Goal: Book appointment/travel/reservation

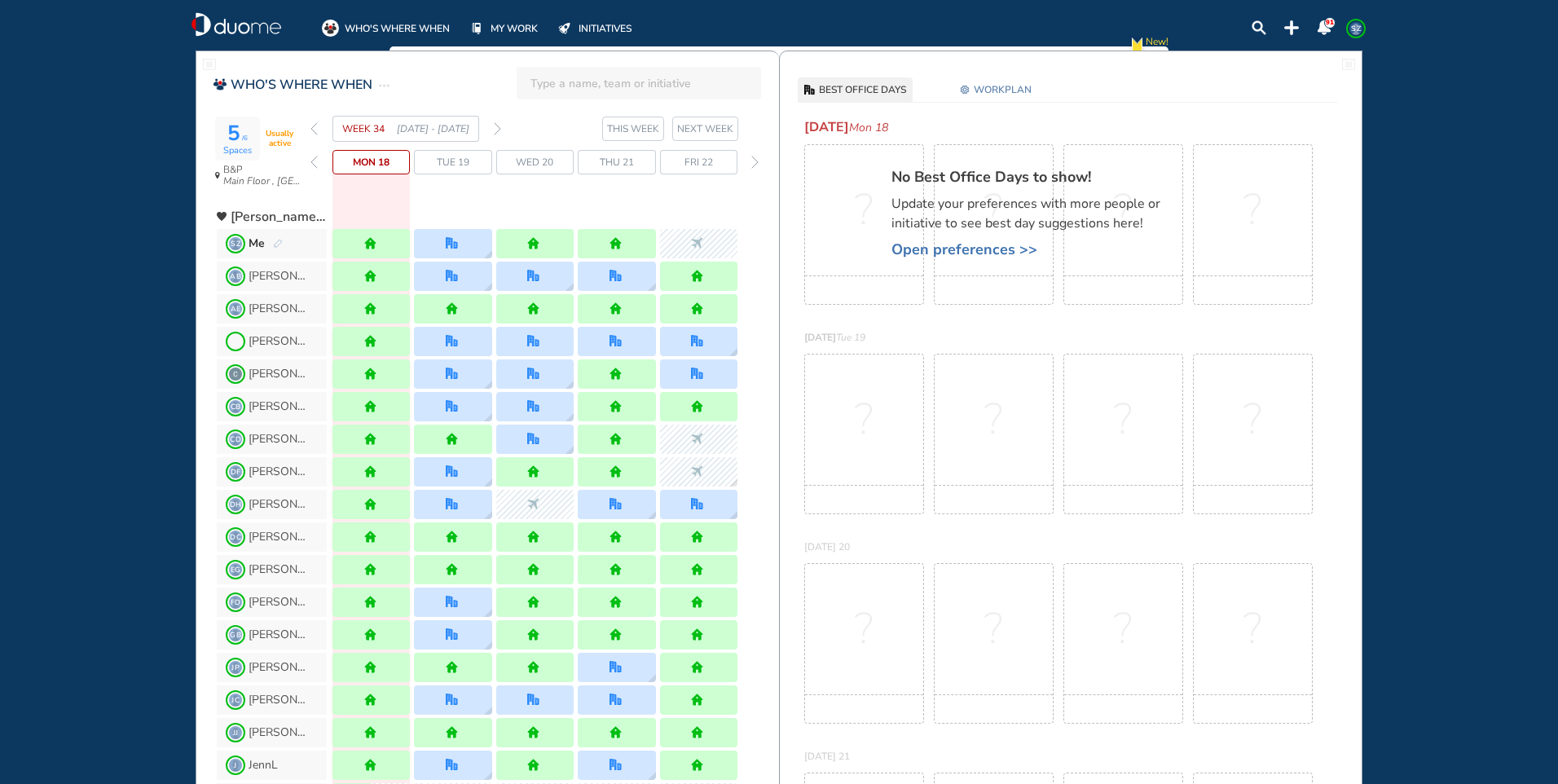
click at [440, 159] on span "Tue 19" at bounding box center [453, 162] width 33 height 16
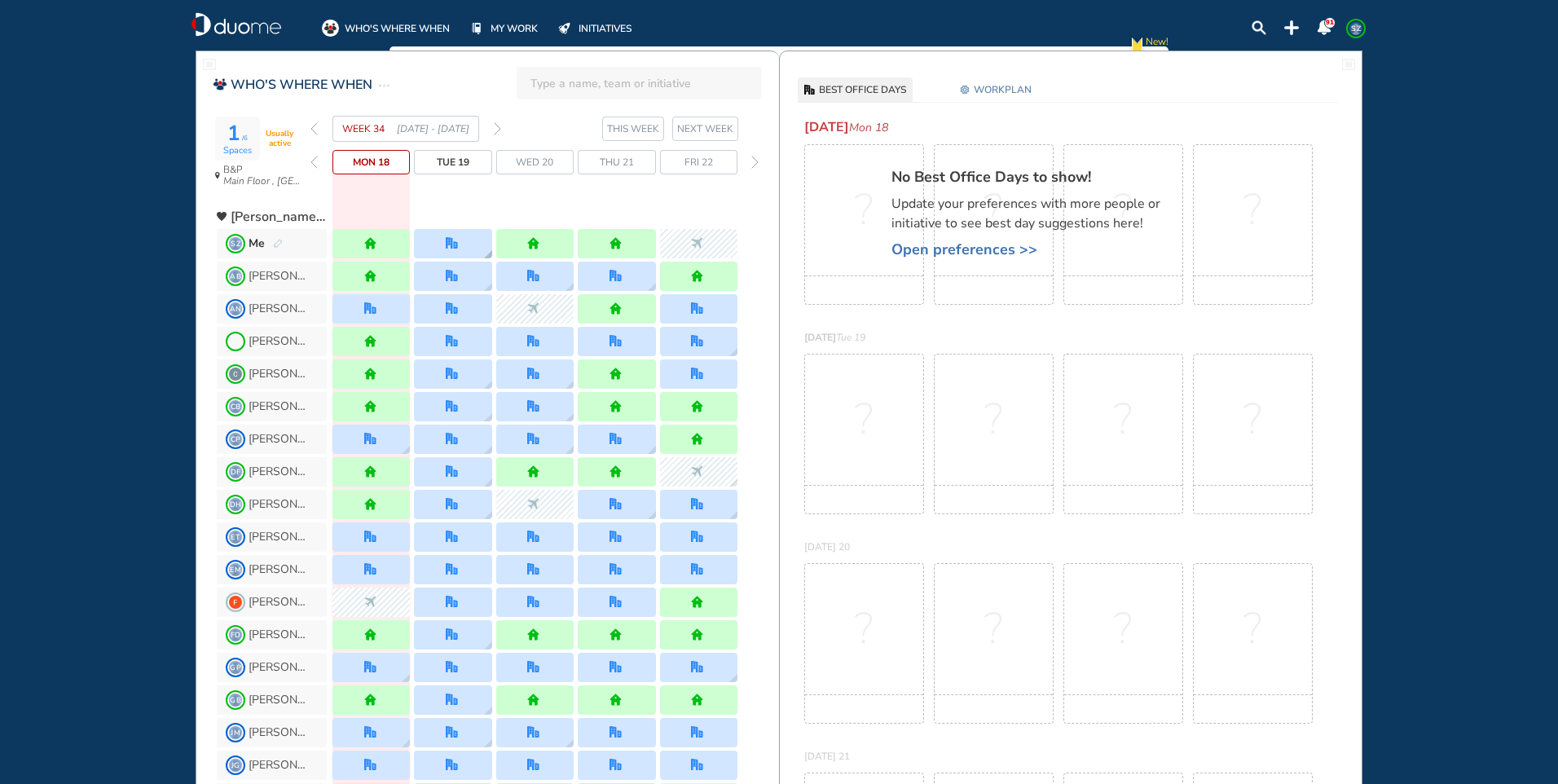
click at [444, 239] on div at bounding box center [452, 243] width 77 height 29
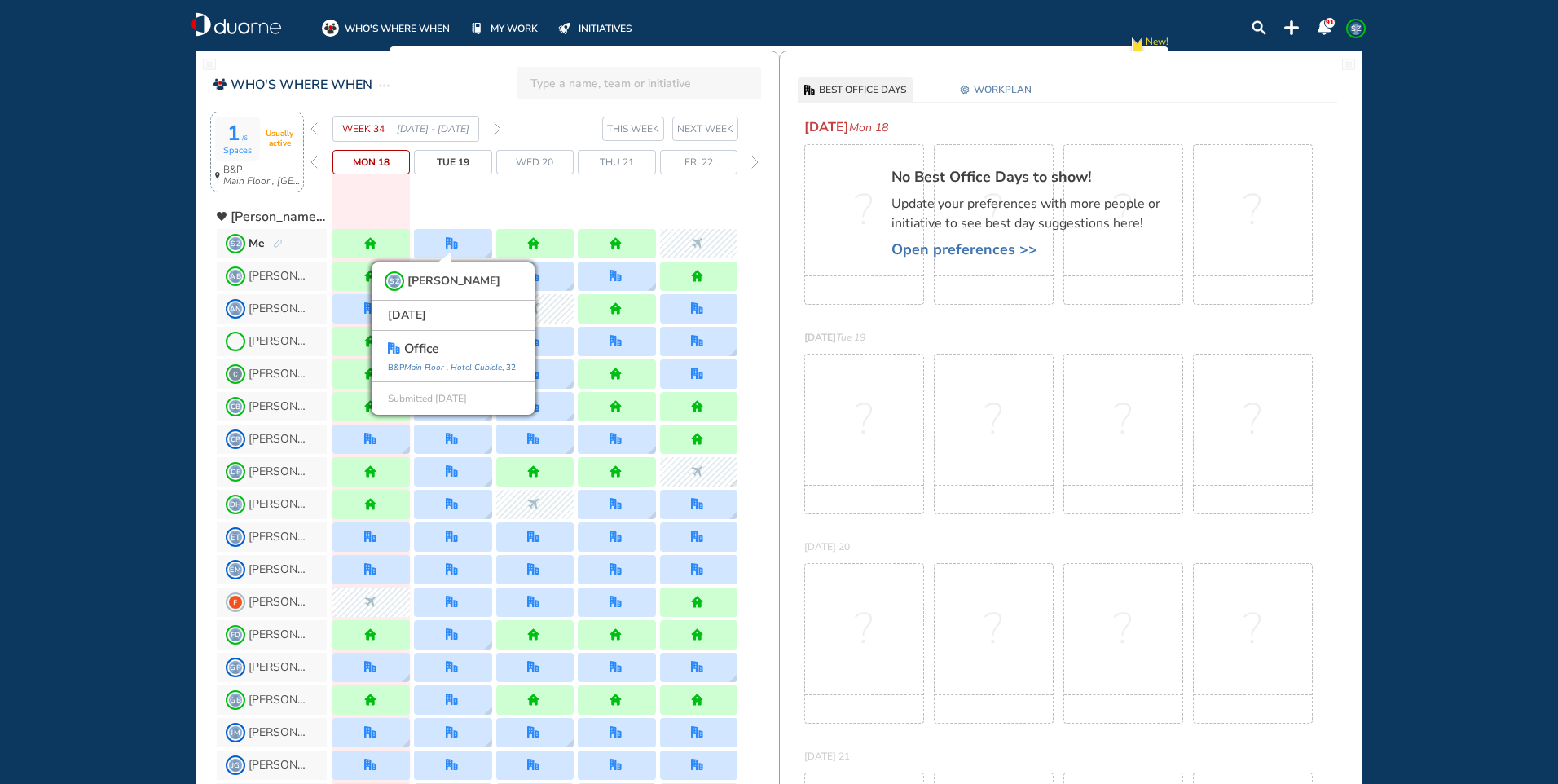
click at [265, 159] on div "1 /6 Spaces Usually active" at bounding box center [257, 138] width 84 height 44
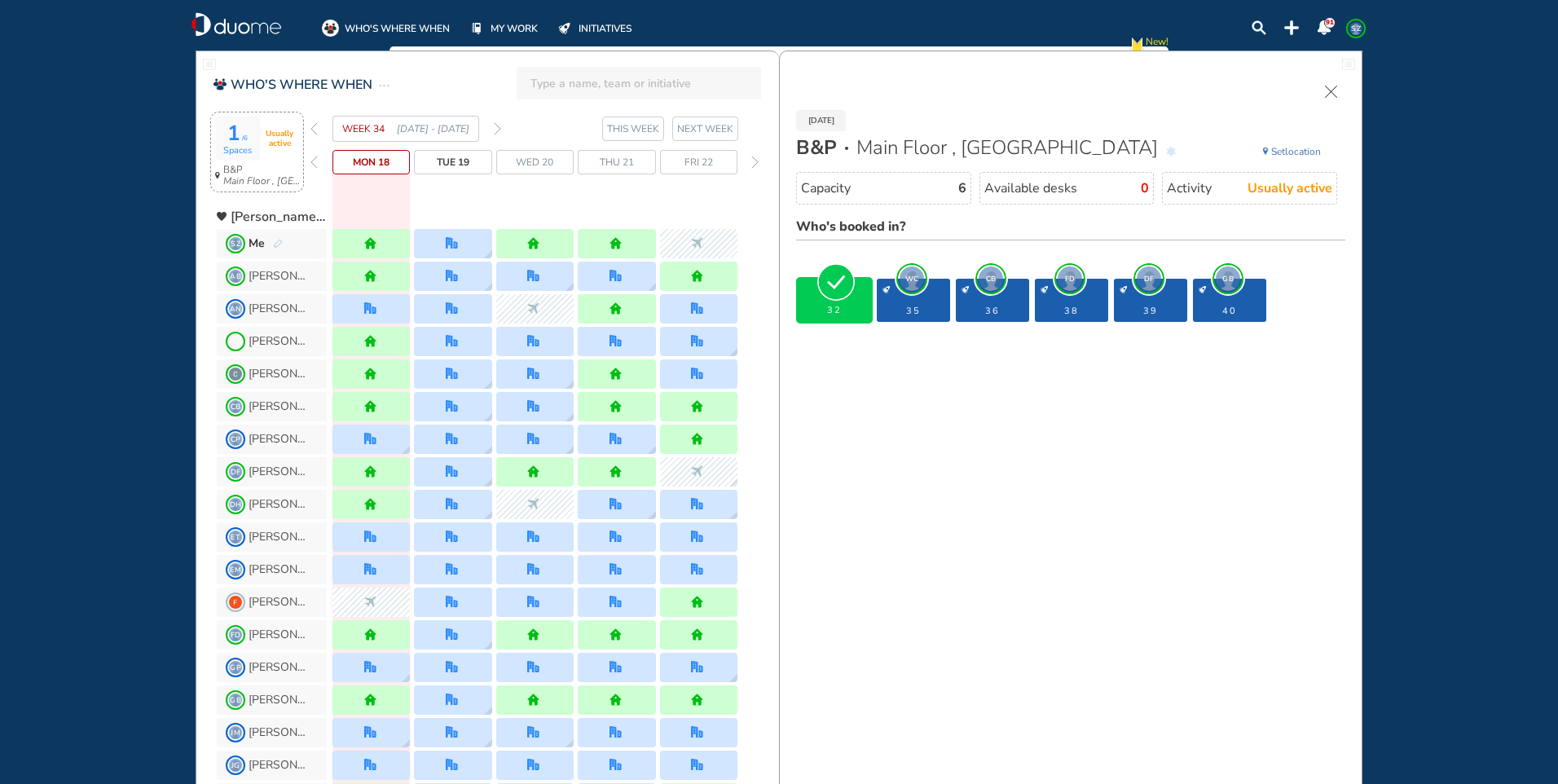
click at [908, 277] on span "WC" at bounding box center [912, 278] width 25 height 25
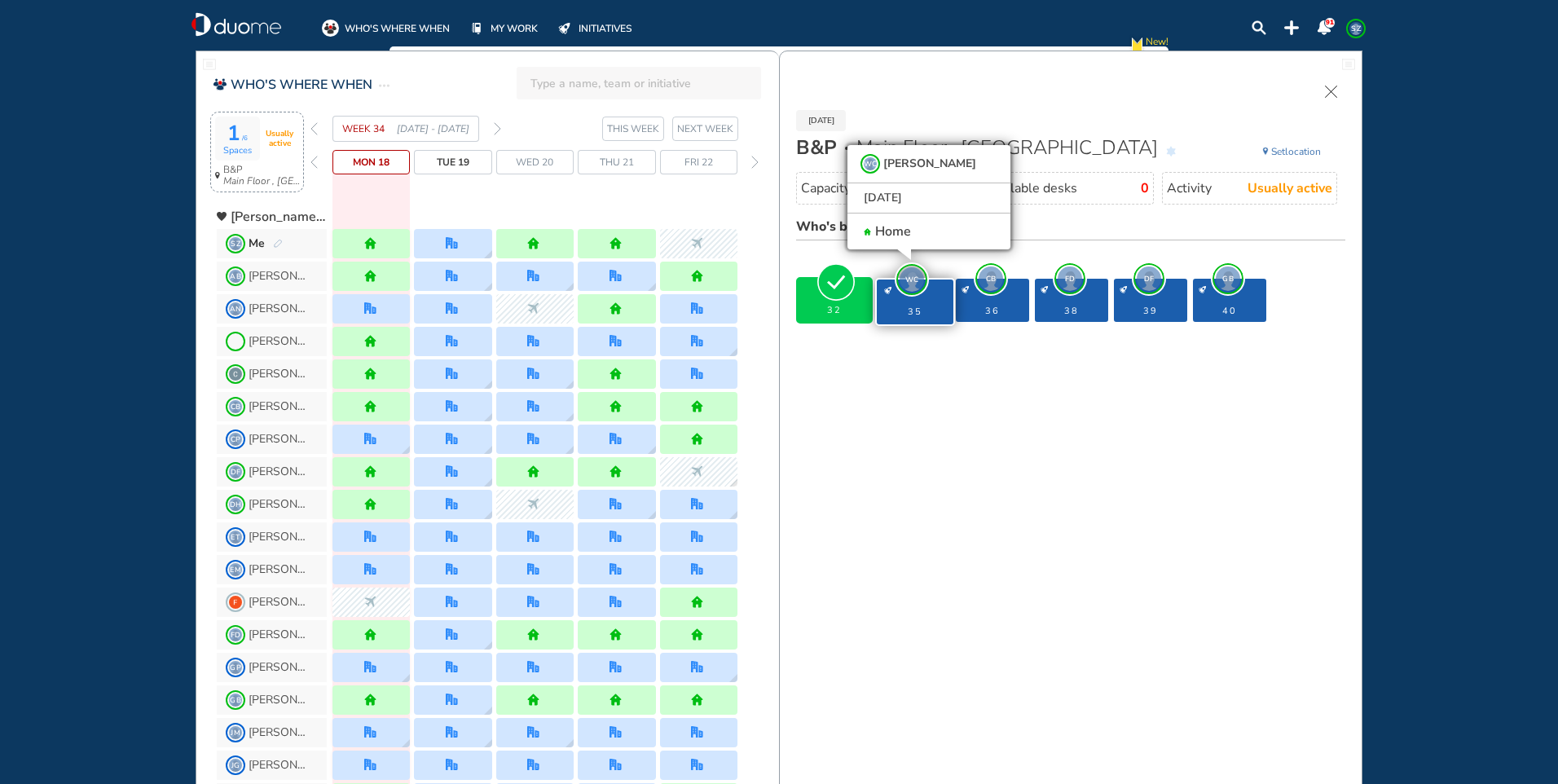
click at [996, 276] on span "CB" at bounding box center [991, 278] width 25 height 25
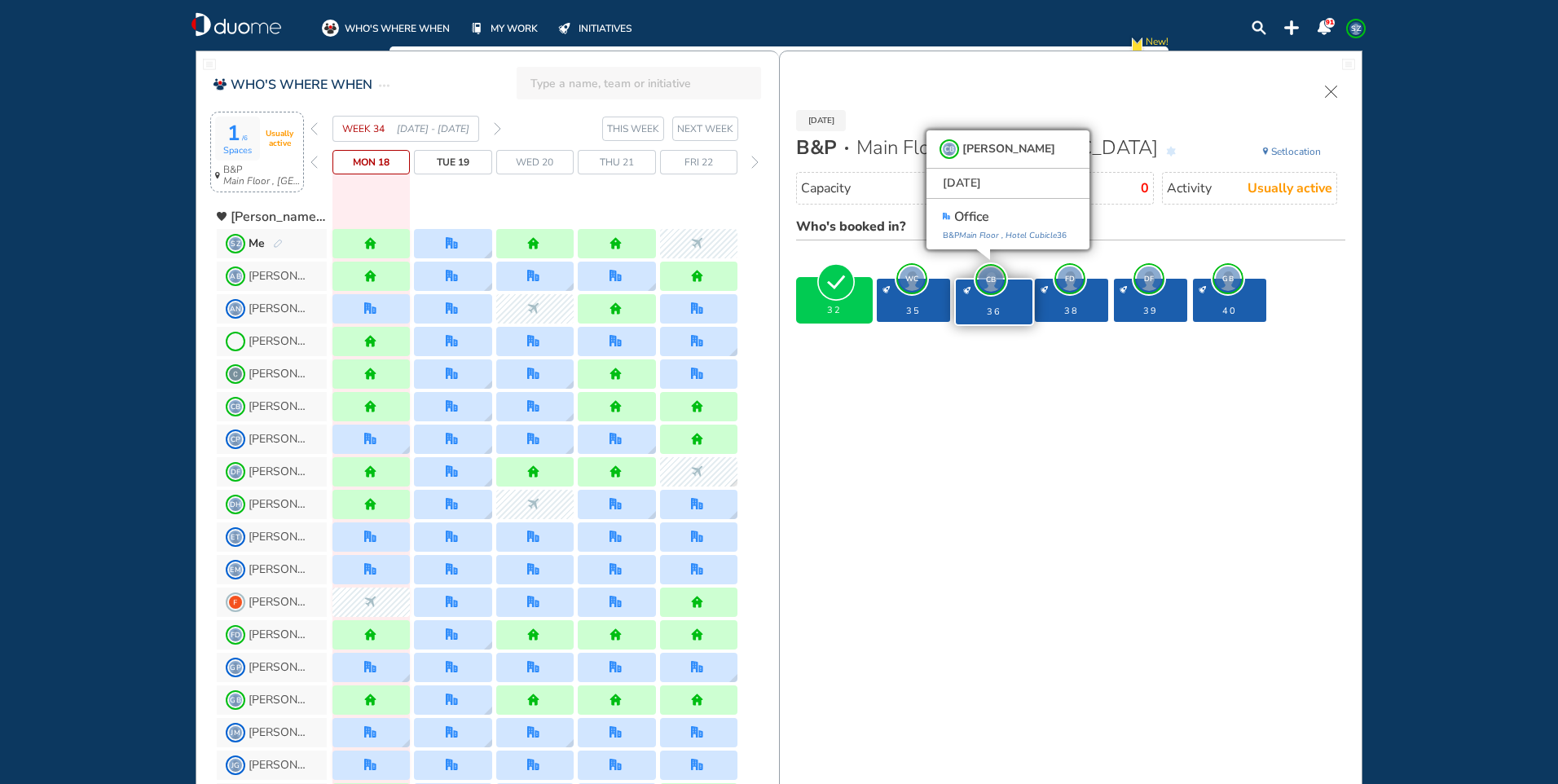
click at [1075, 275] on span "FD" at bounding box center [1070, 278] width 25 height 25
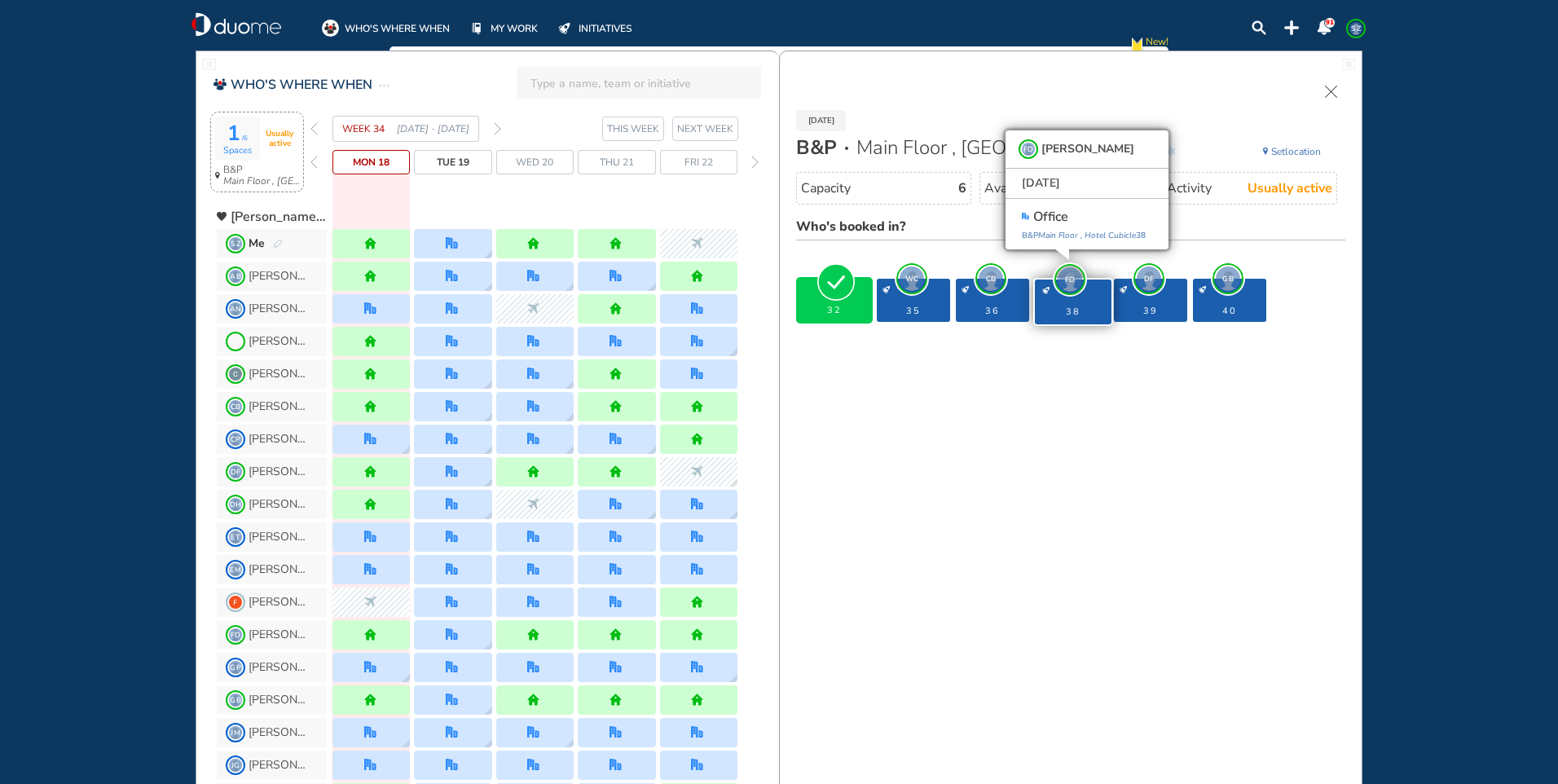
click at [1142, 275] on span "DF" at bounding box center [1149, 278] width 25 height 25
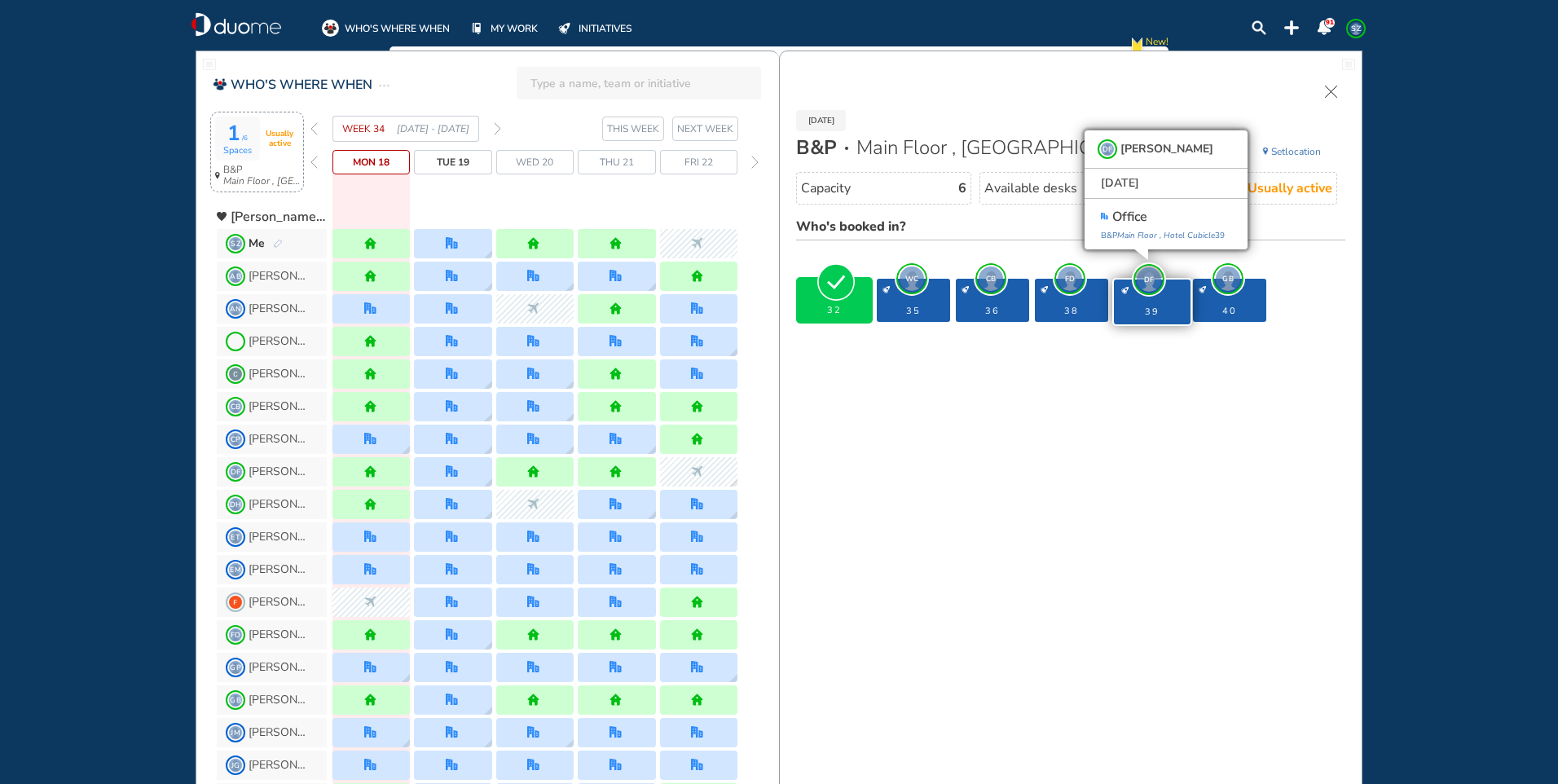
click at [1231, 285] on span "GB" at bounding box center [1228, 278] width 25 height 25
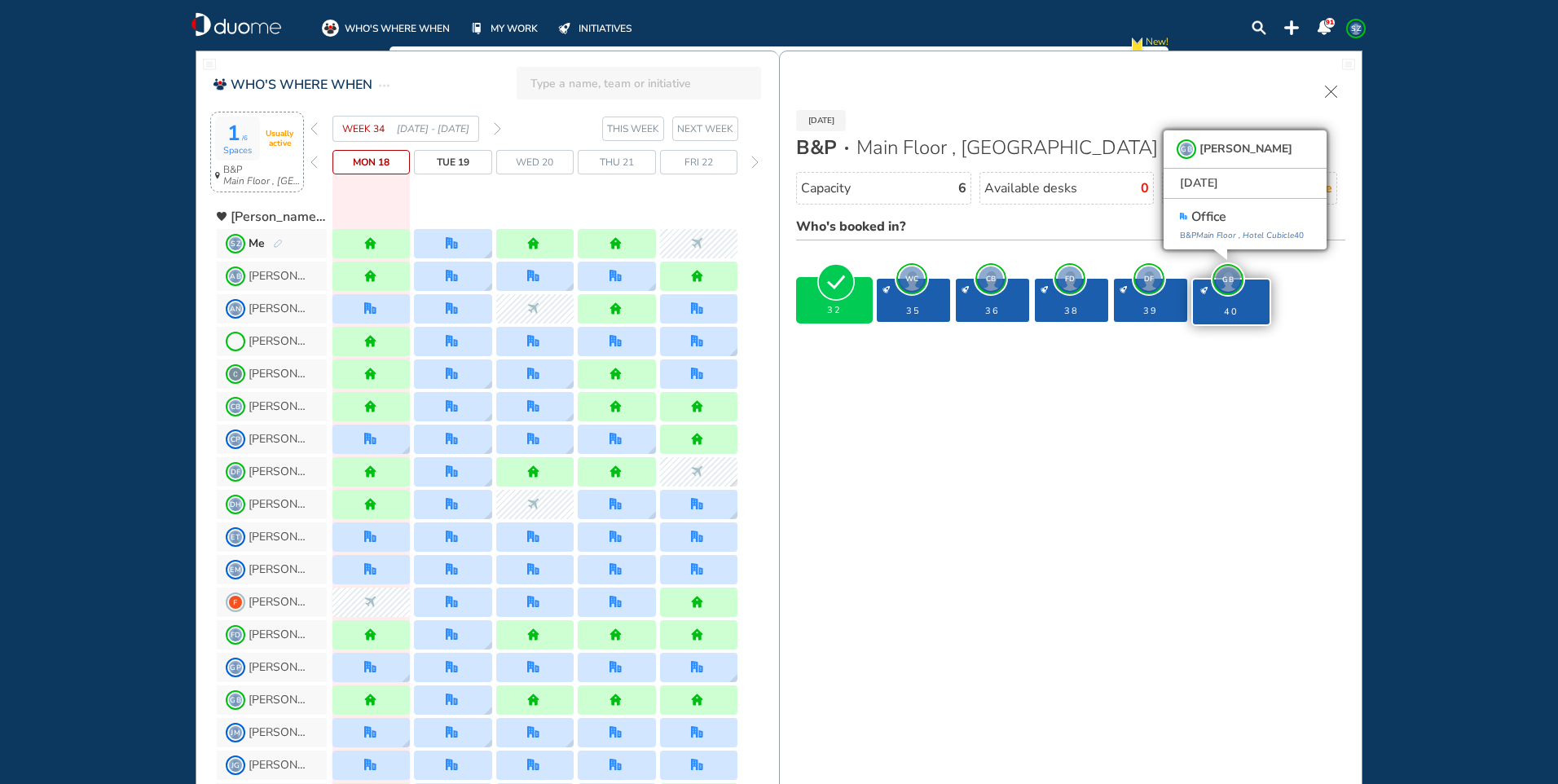
click at [500, 128] on img "forward week" at bounding box center [497, 129] width 8 height 13
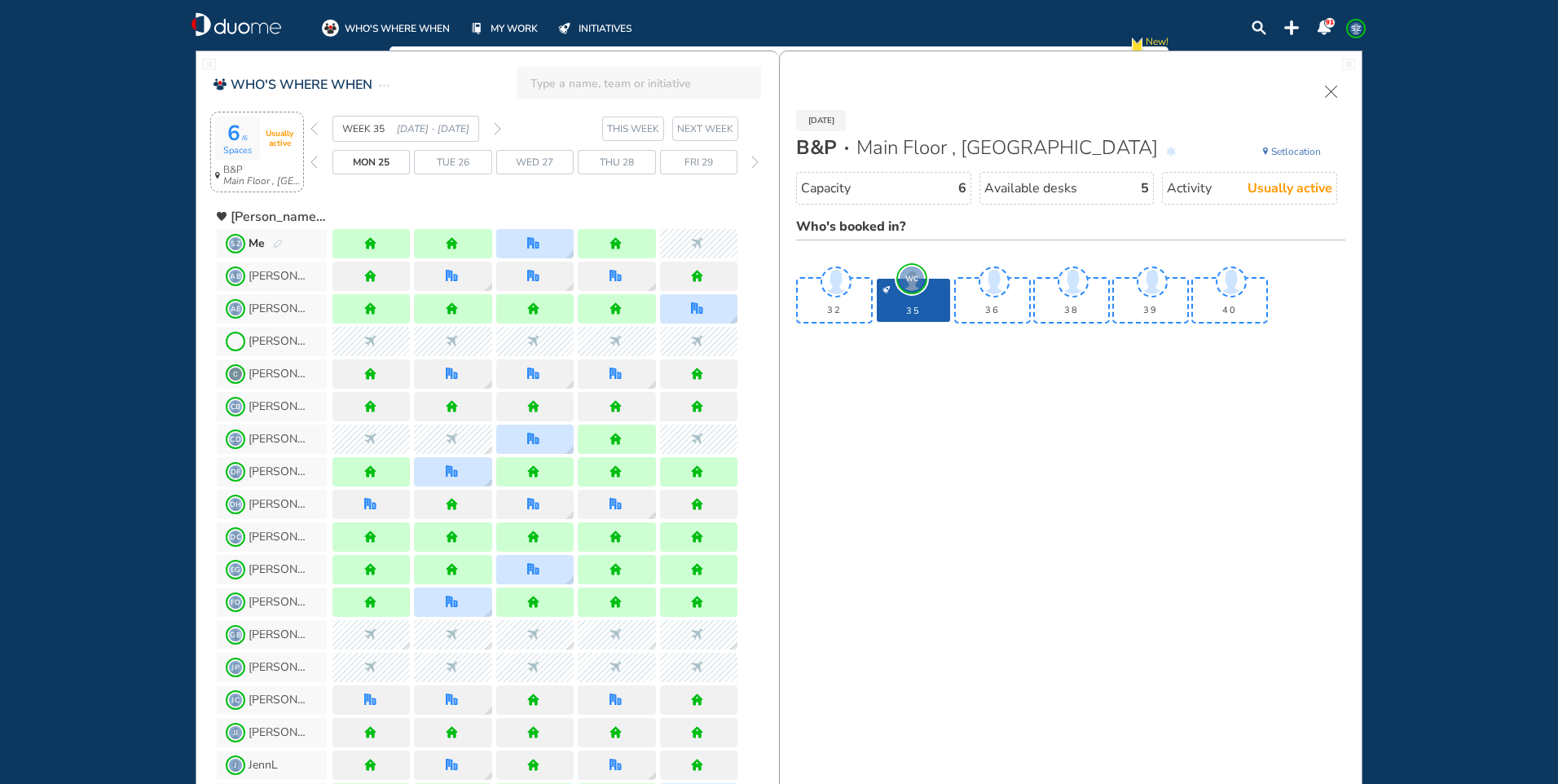
click at [552, 165] on span "Wed 27" at bounding box center [535, 162] width 38 height 16
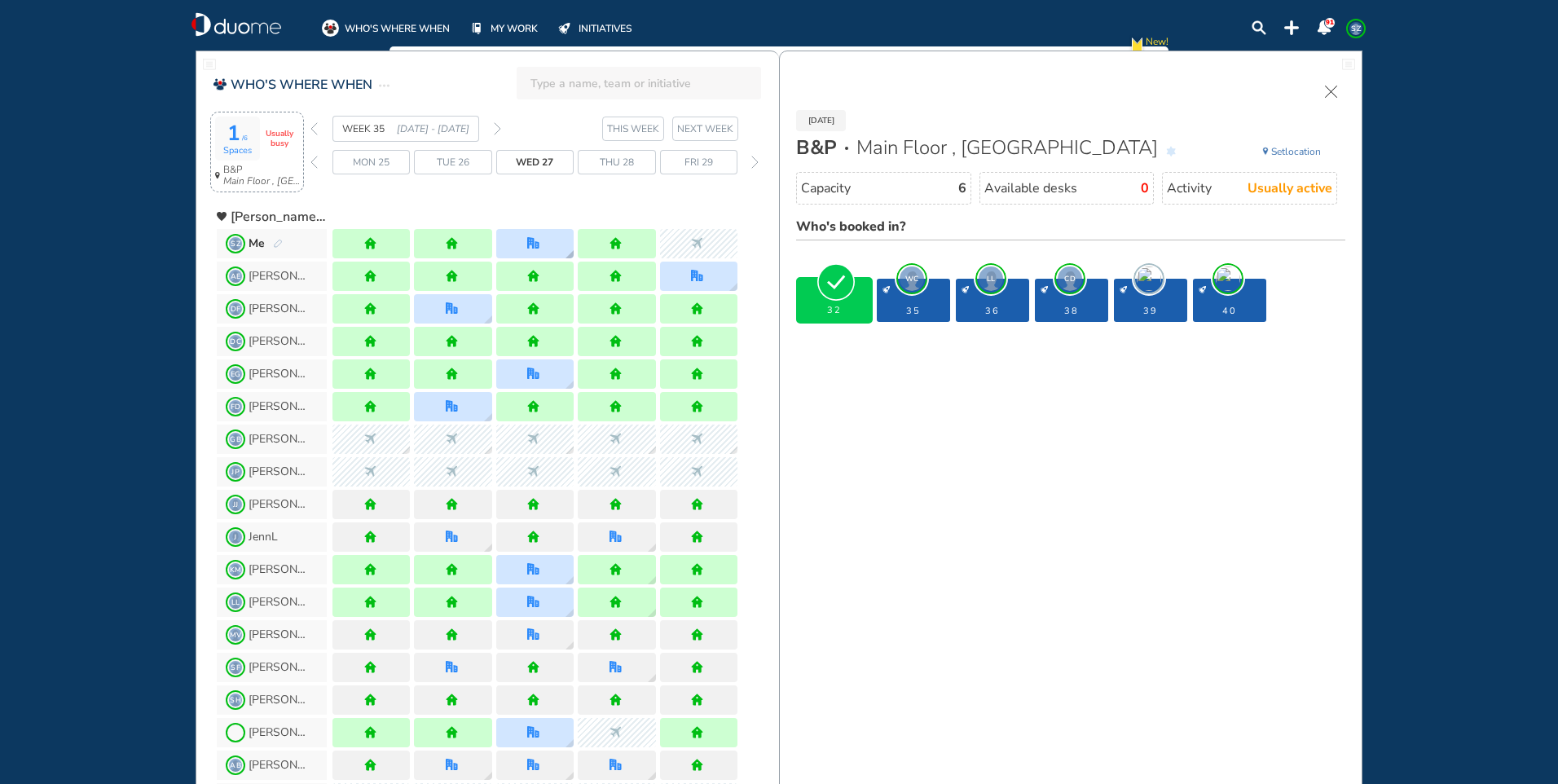
click at [553, 236] on div at bounding box center [535, 243] width 77 height 29
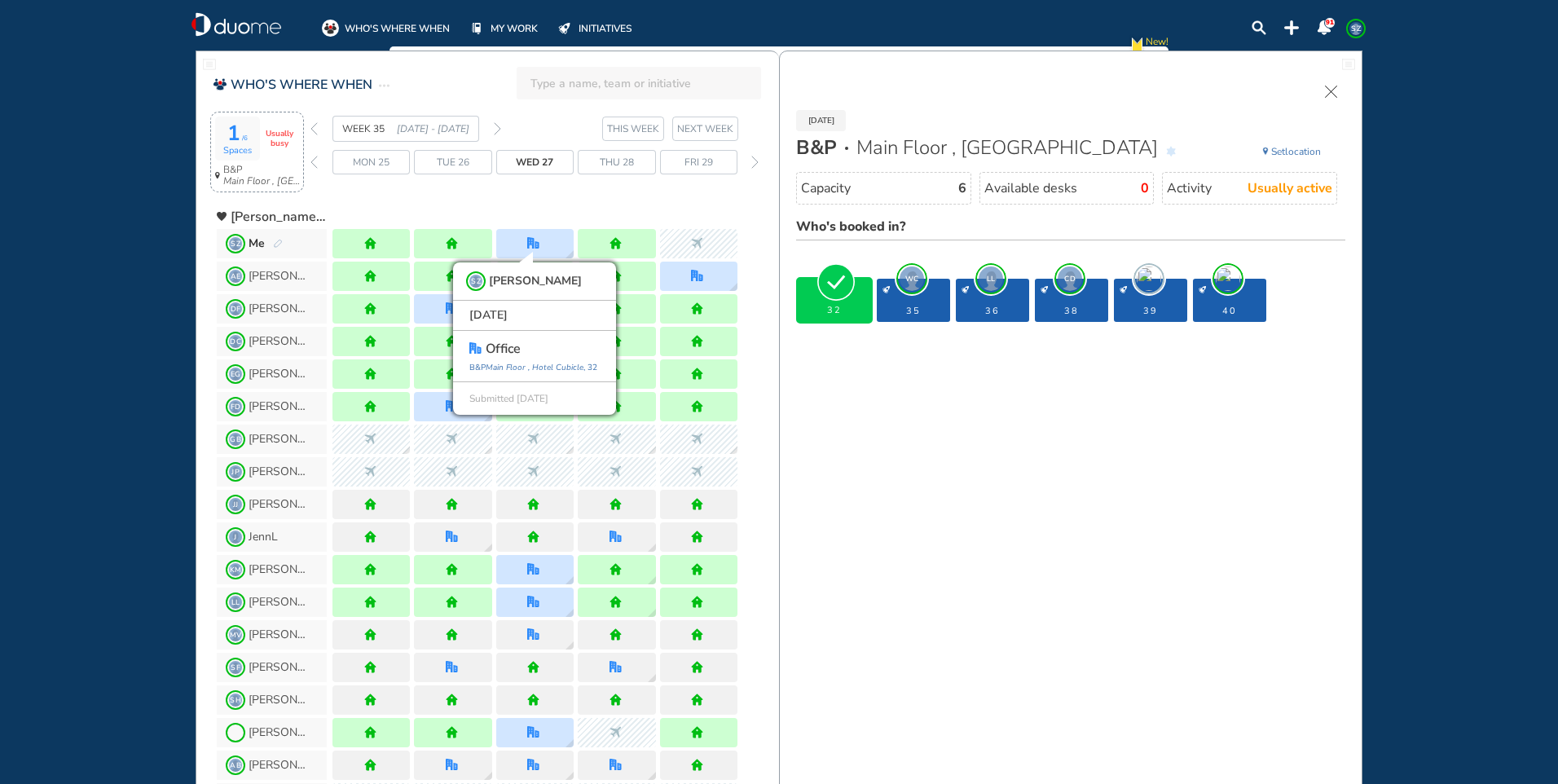
click at [248, 149] on span "Spaces" at bounding box center [237, 151] width 28 height 10
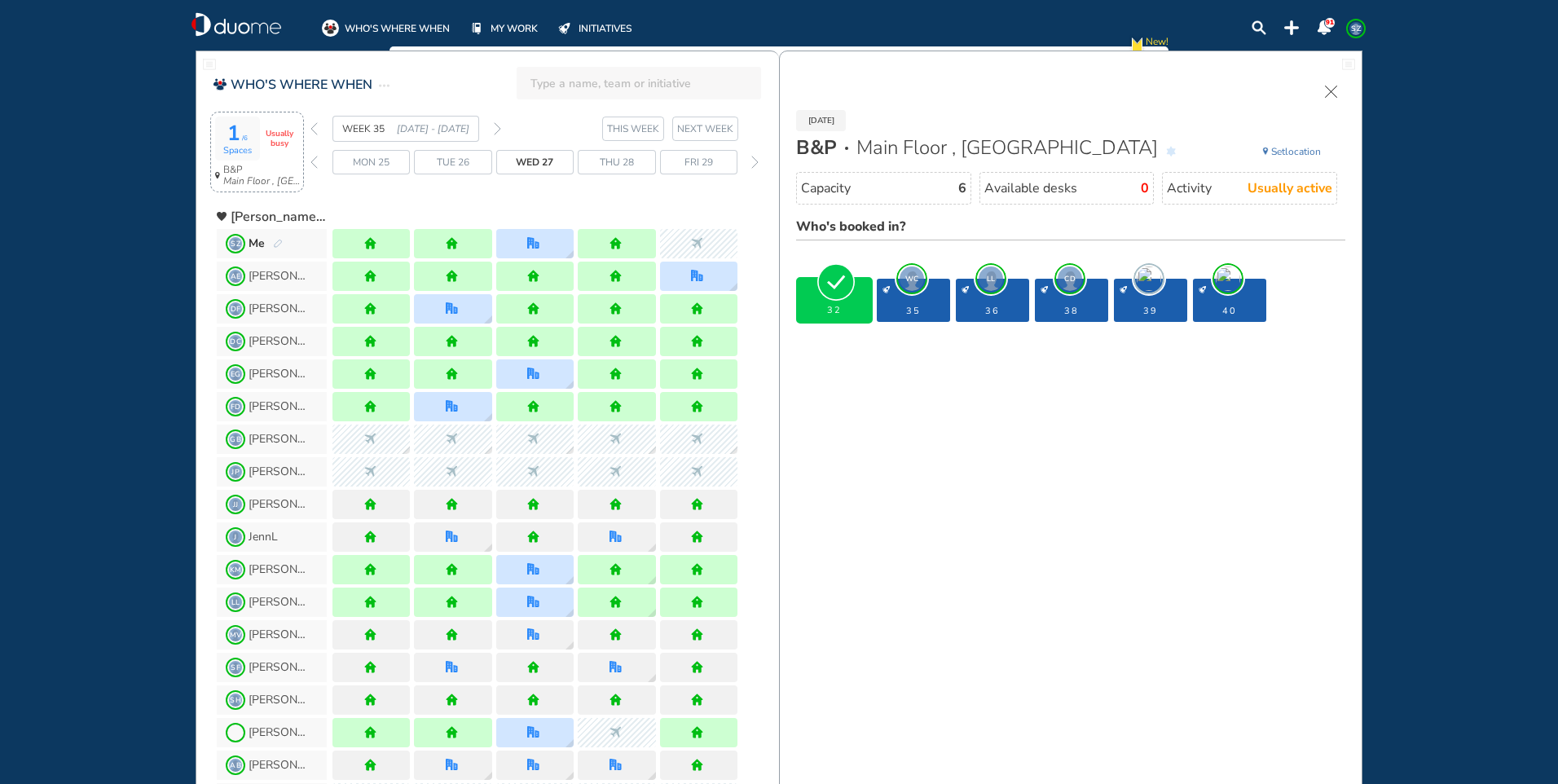
click at [915, 285] on span "WC" at bounding box center [912, 278] width 25 height 25
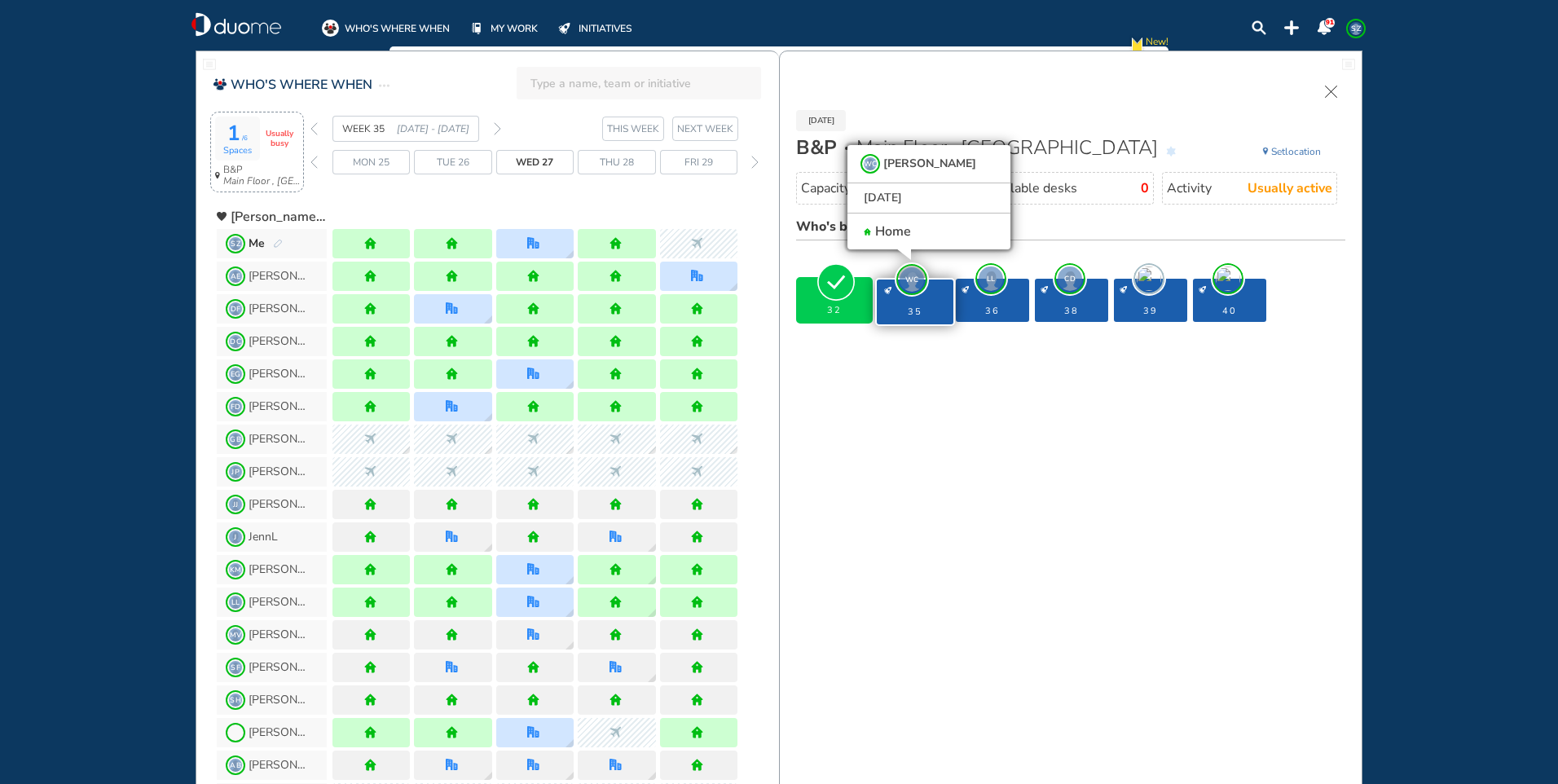
click at [990, 268] on span "LL" at bounding box center [991, 278] width 25 height 25
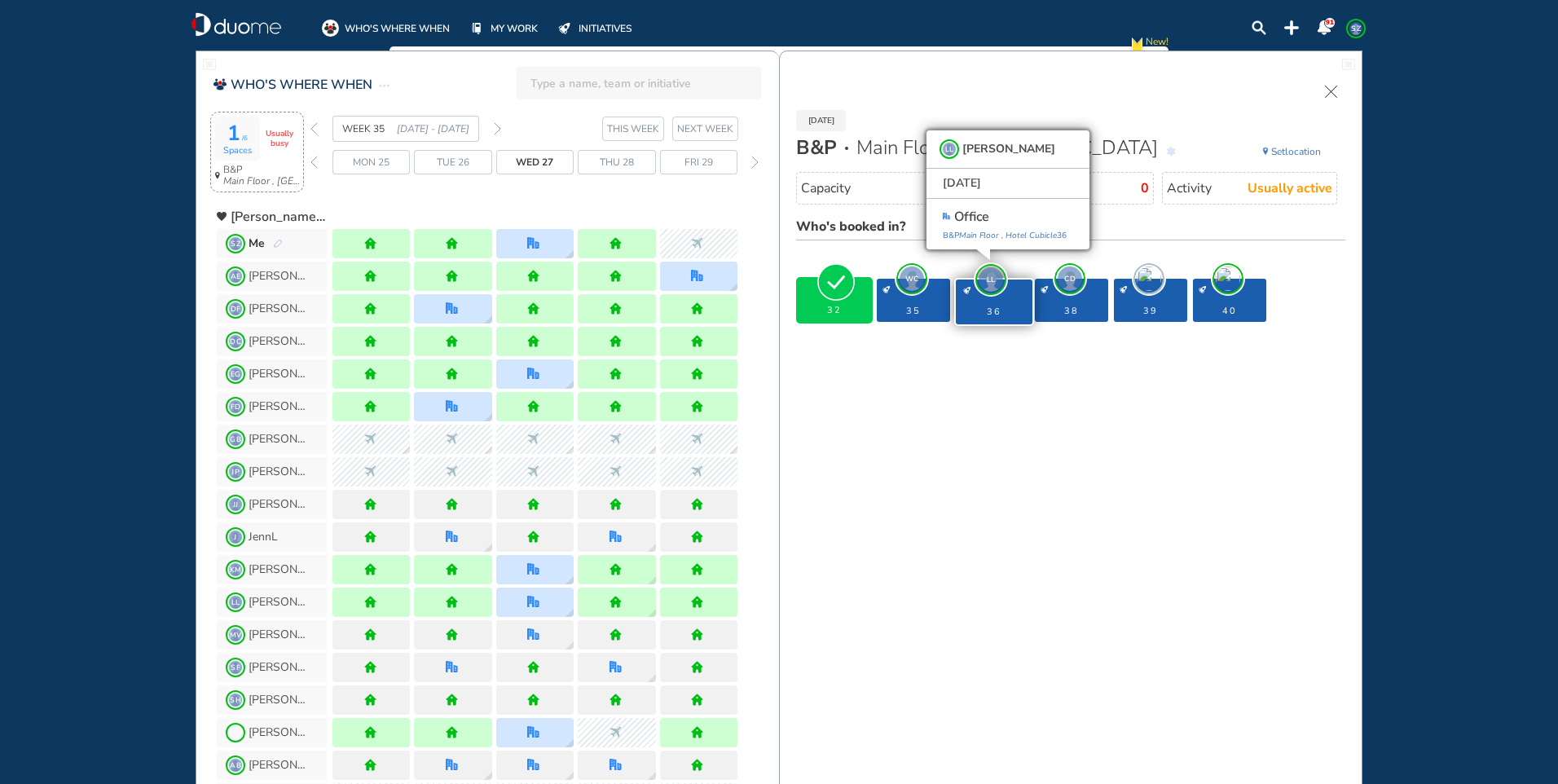
click at [1075, 284] on span "CD" at bounding box center [1070, 278] width 25 height 25
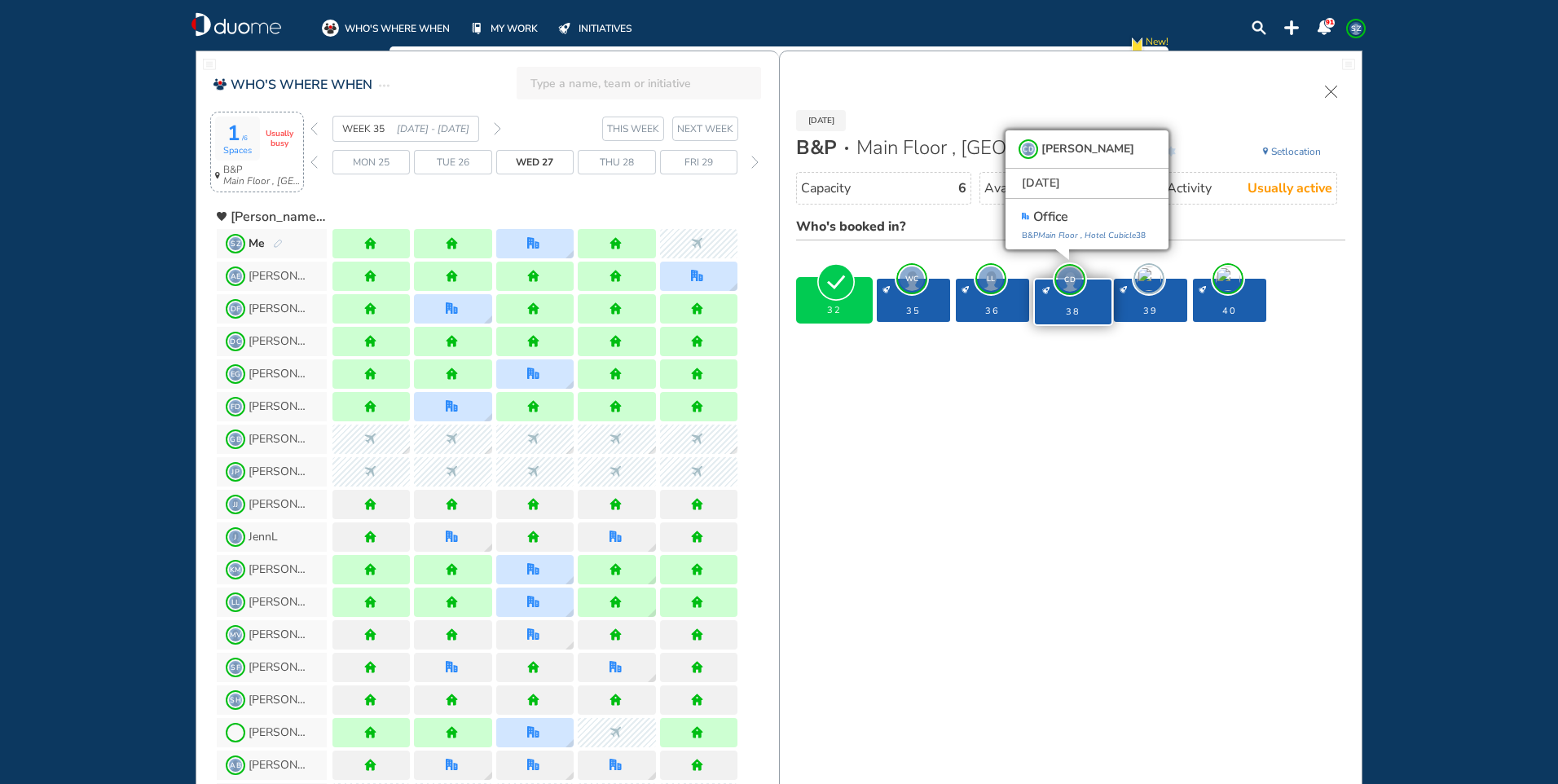
click at [1149, 278] on span "desk-details" at bounding box center [1149, 278] width 25 height 25
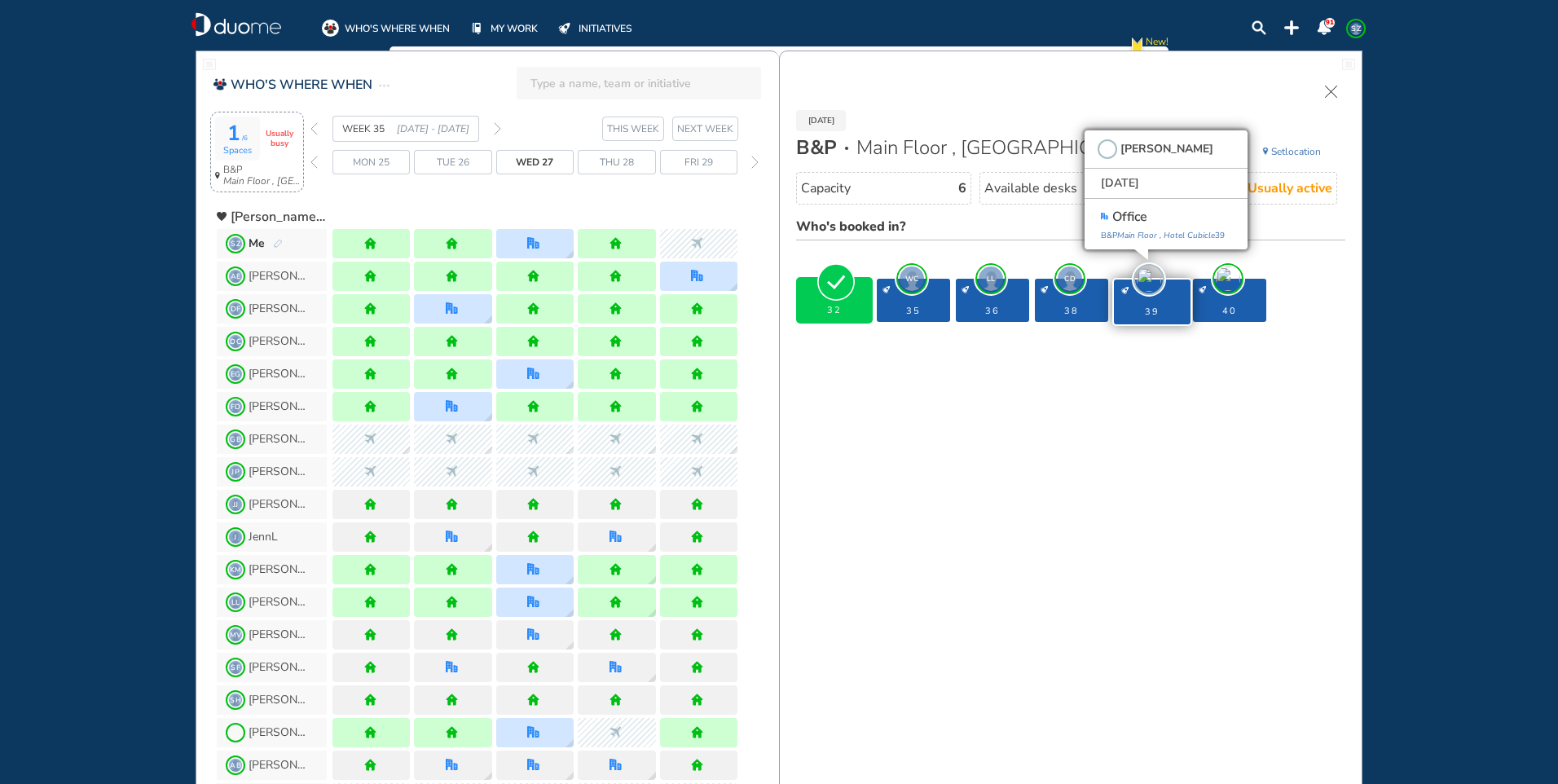
click at [1228, 282] on span "desk-details" at bounding box center [1228, 278] width 25 height 25
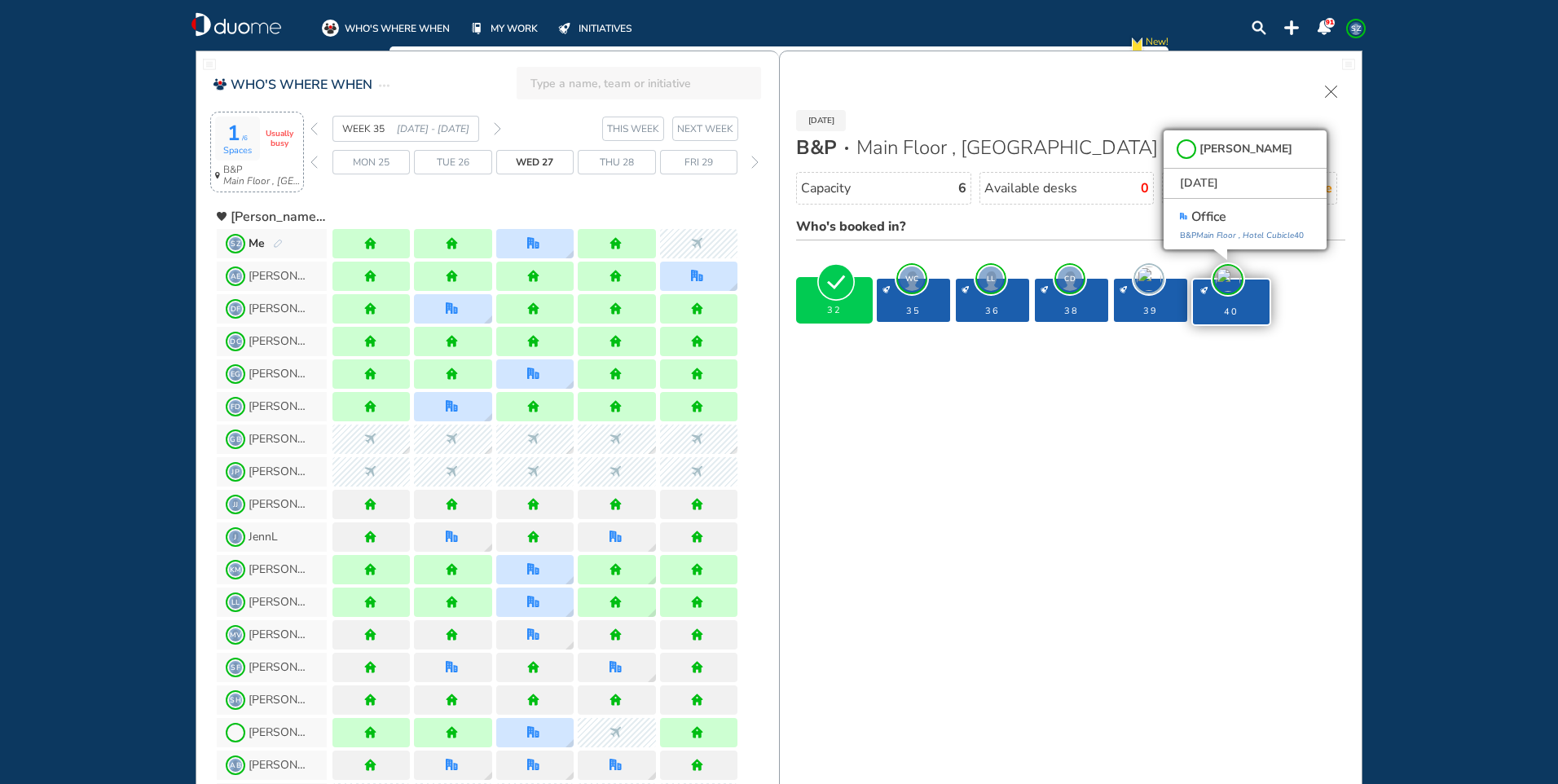
click at [917, 274] on span "WC" at bounding box center [912, 278] width 25 height 25
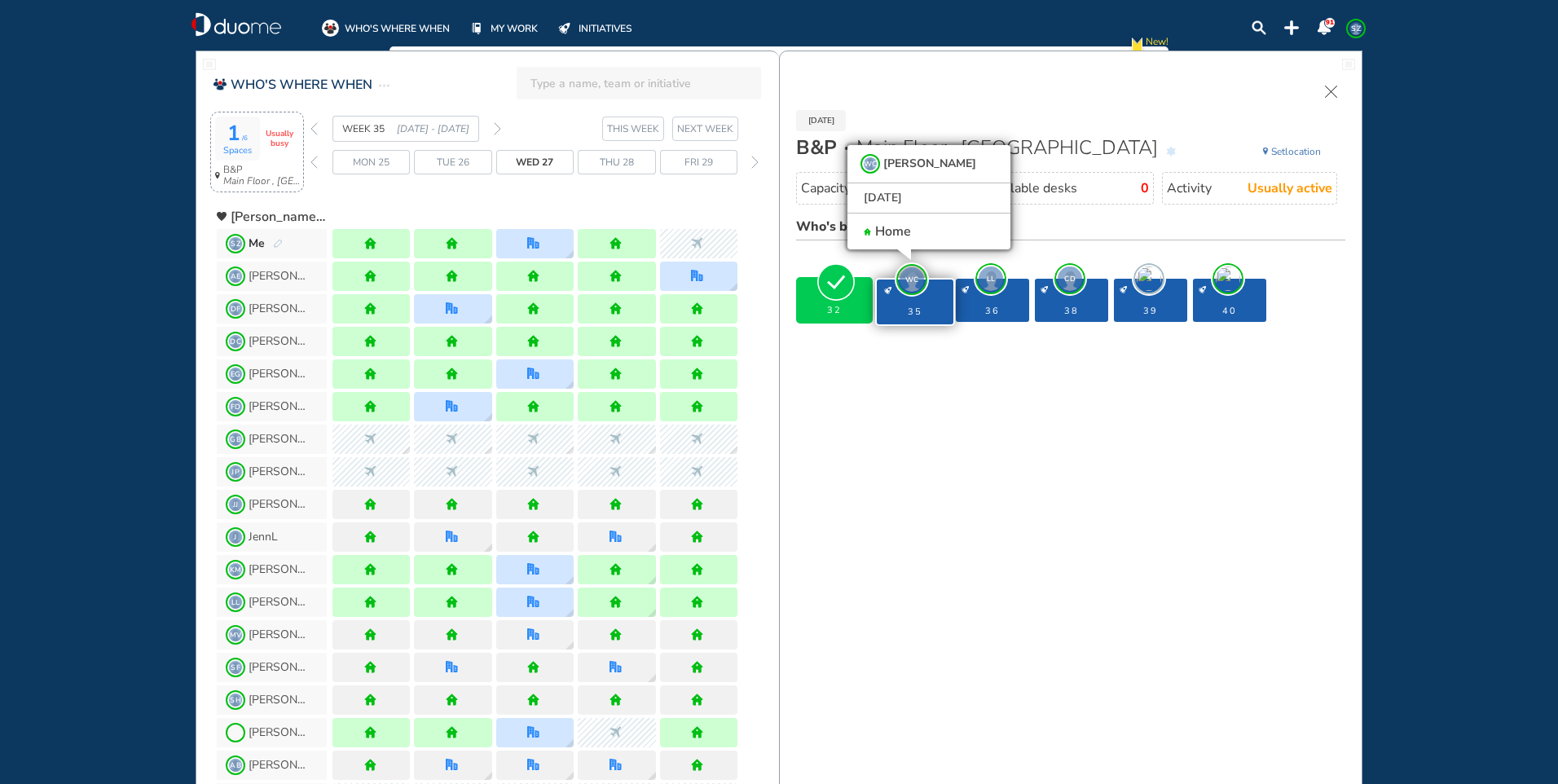
click at [497, 124] on img "forward week" at bounding box center [497, 129] width 8 height 13
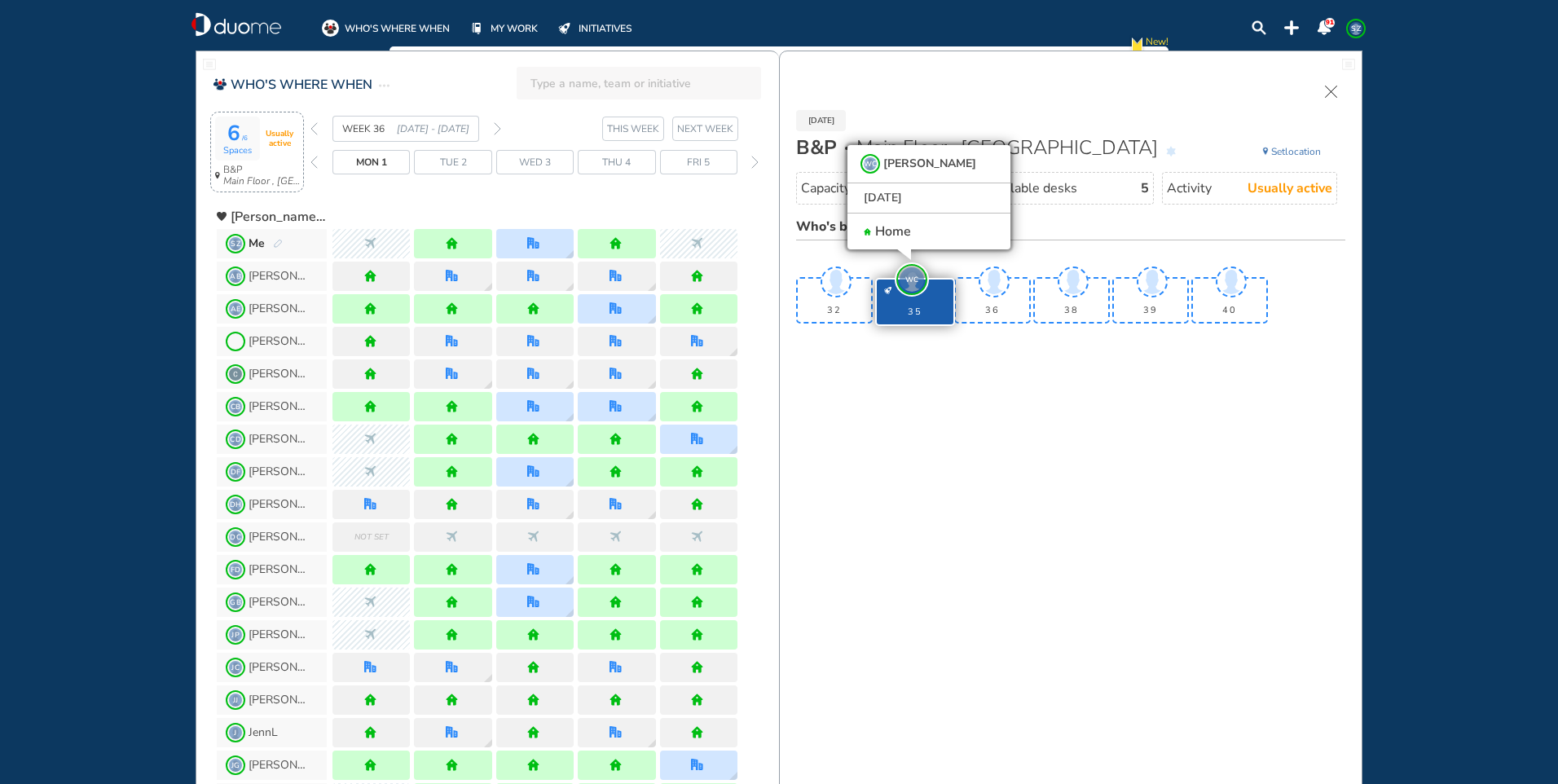
click at [534, 157] on span "Wed 3" at bounding box center [535, 162] width 32 height 16
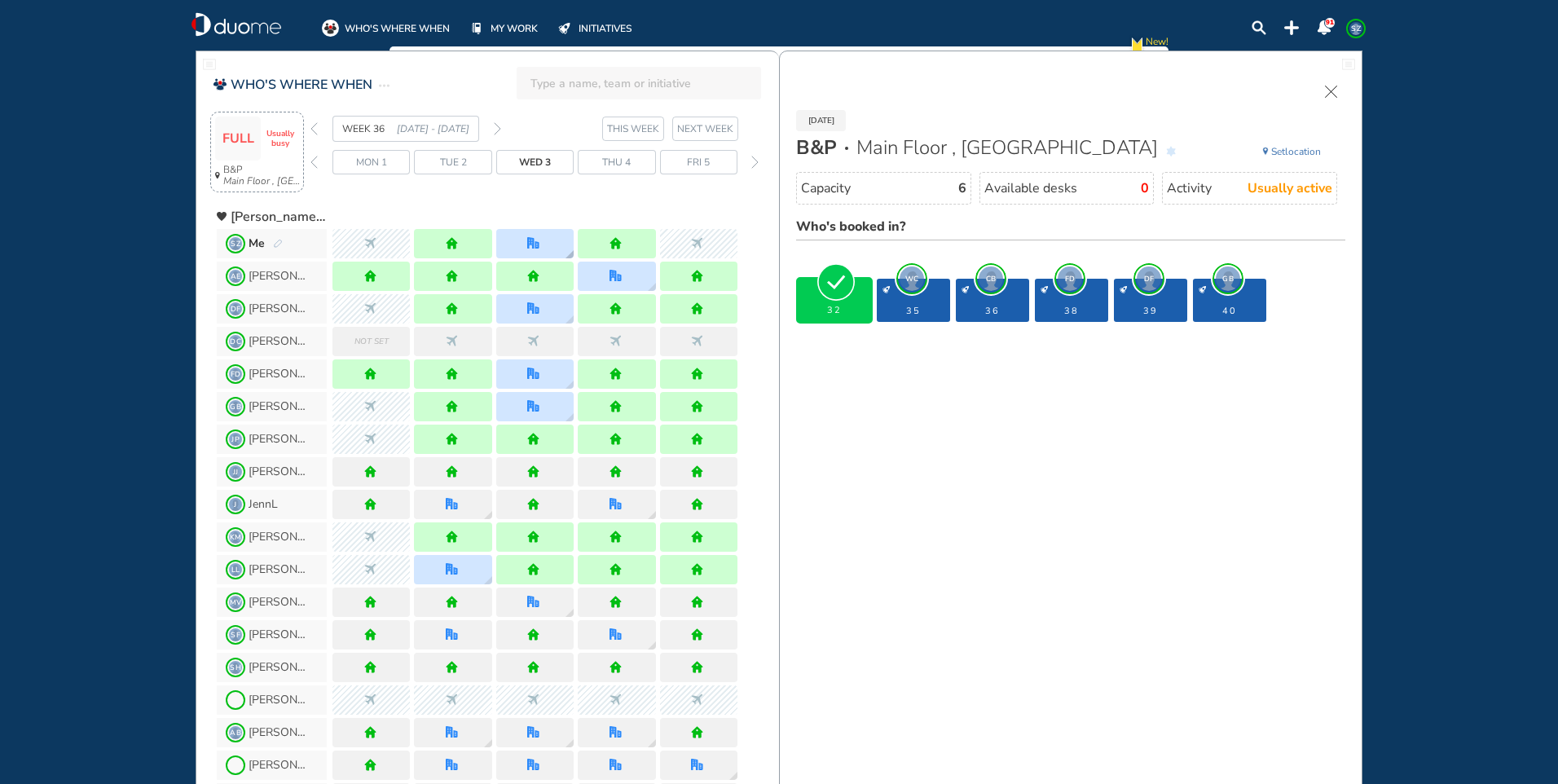
click at [547, 241] on div at bounding box center [535, 243] width 77 height 29
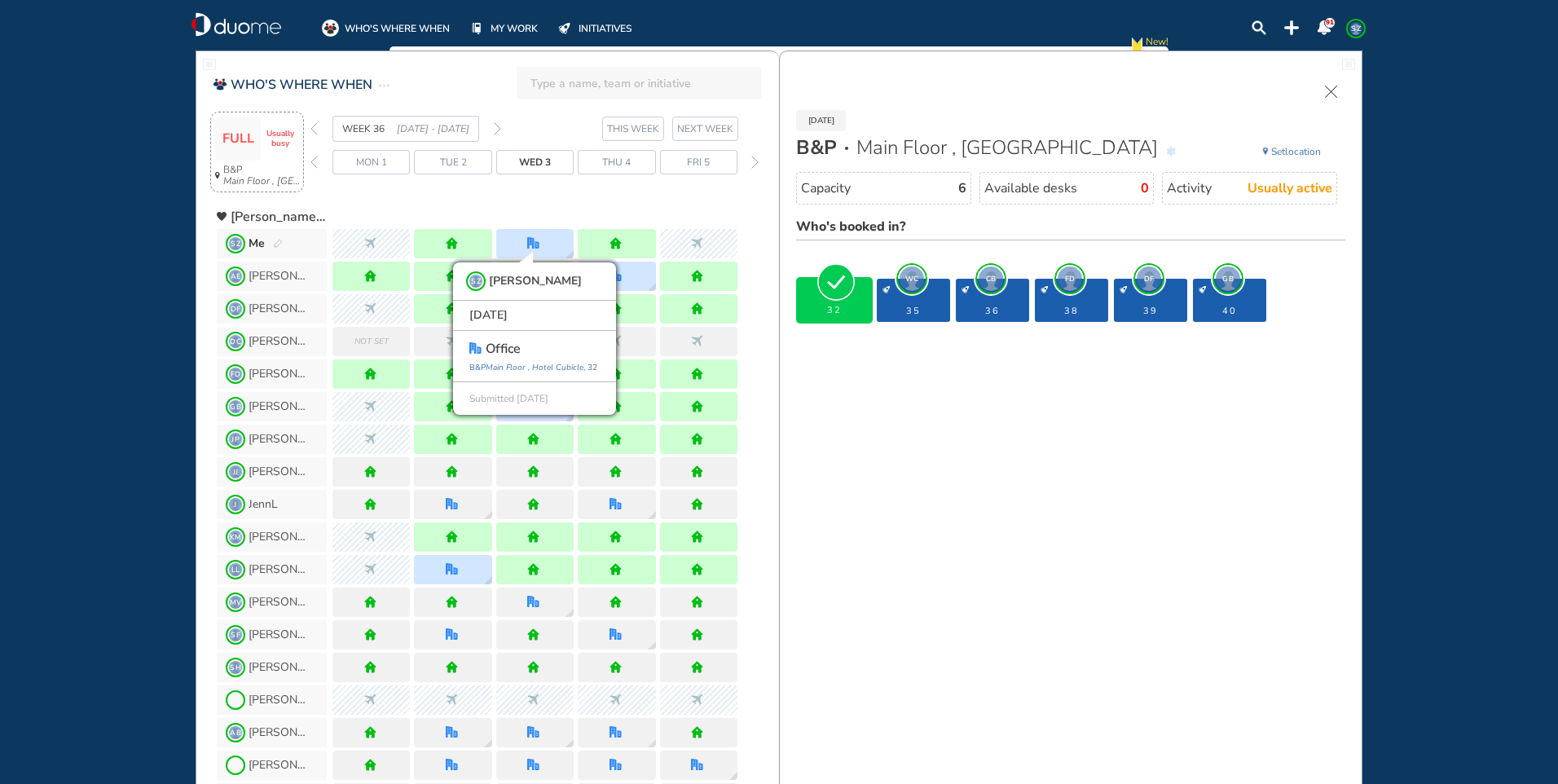
click at [494, 126] on img "forward week" at bounding box center [497, 129] width 8 height 13
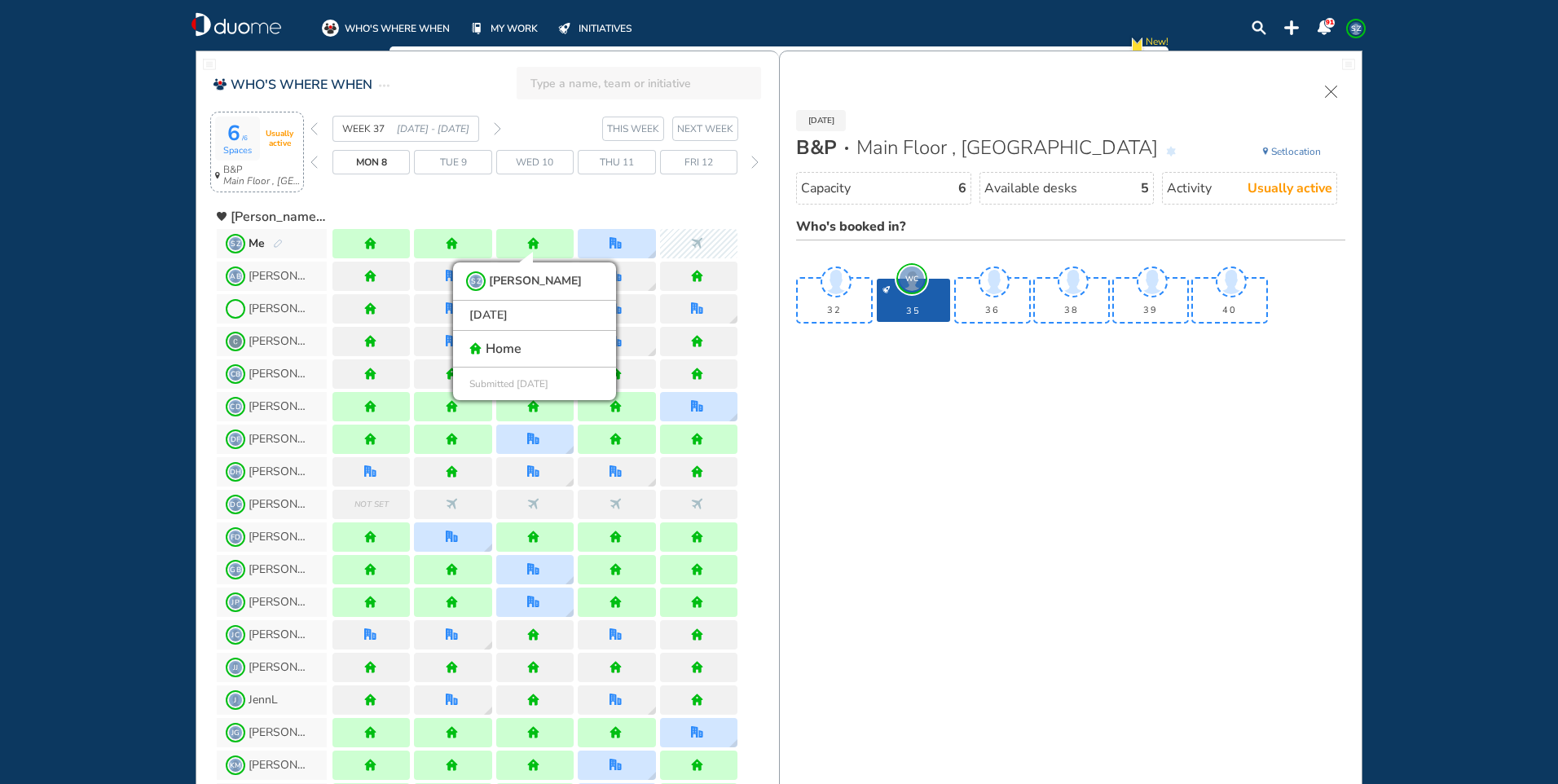
click at [619, 170] on span "Thu 11" at bounding box center [617, 162] width 34 height 16
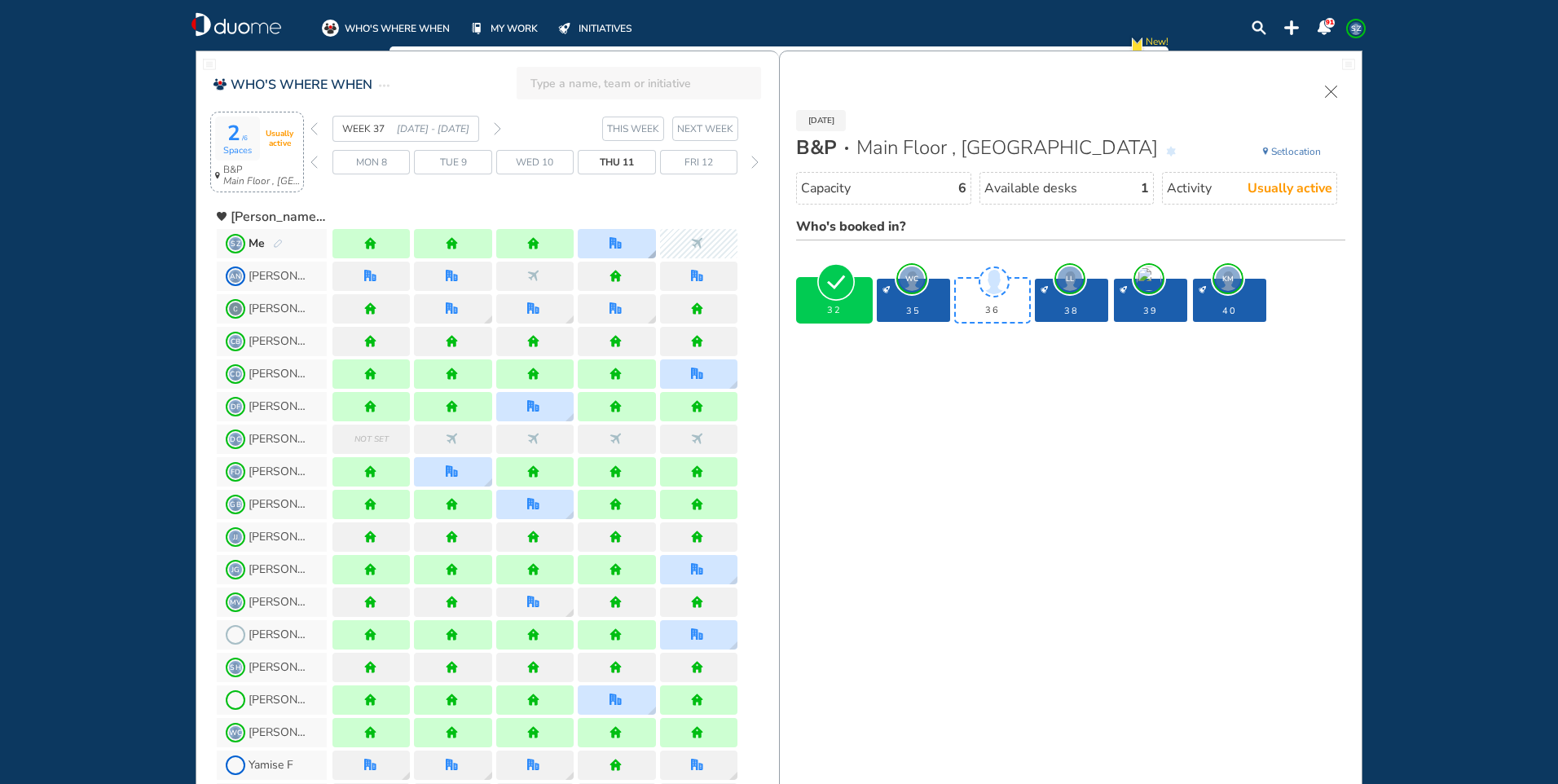
click at [624, 236] on div at bounding box center [616, 243] width 77 height 29
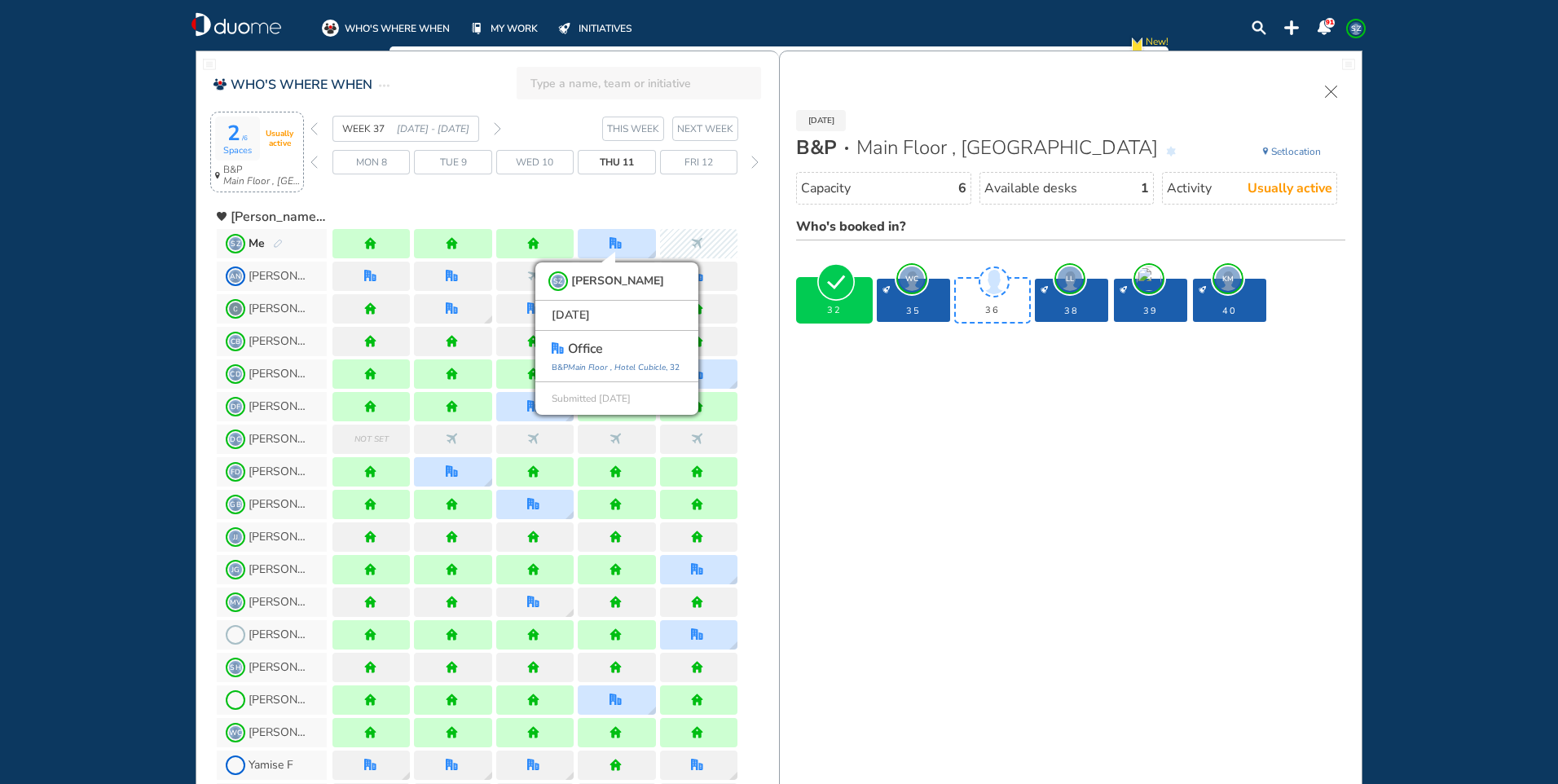
click at [620, 153] on div "Thu 11" at bounding box center [616, 162] width 77 height 25
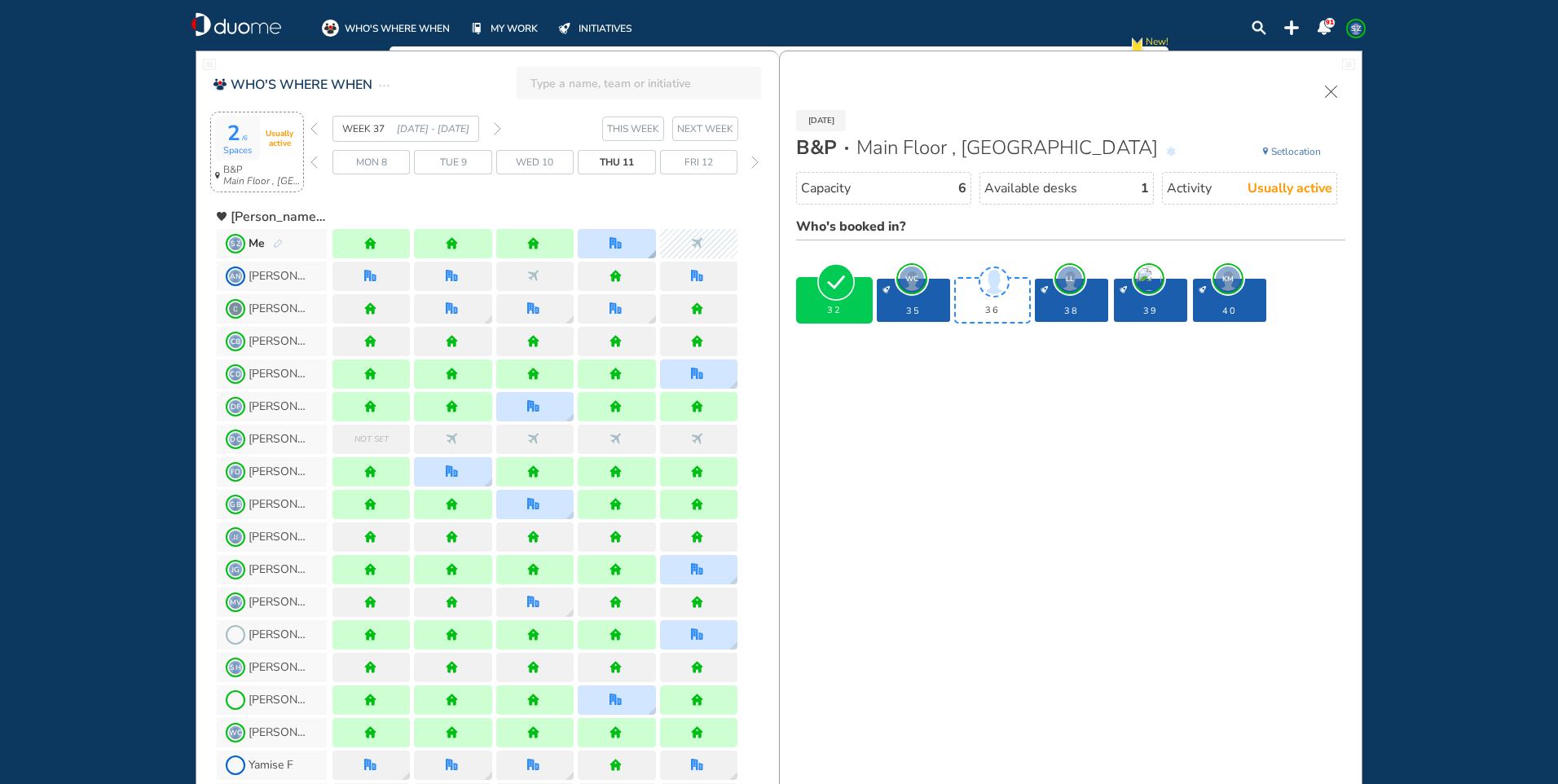
click at [630, 242] on div at bounding box center [616, 243] width 77 height 29
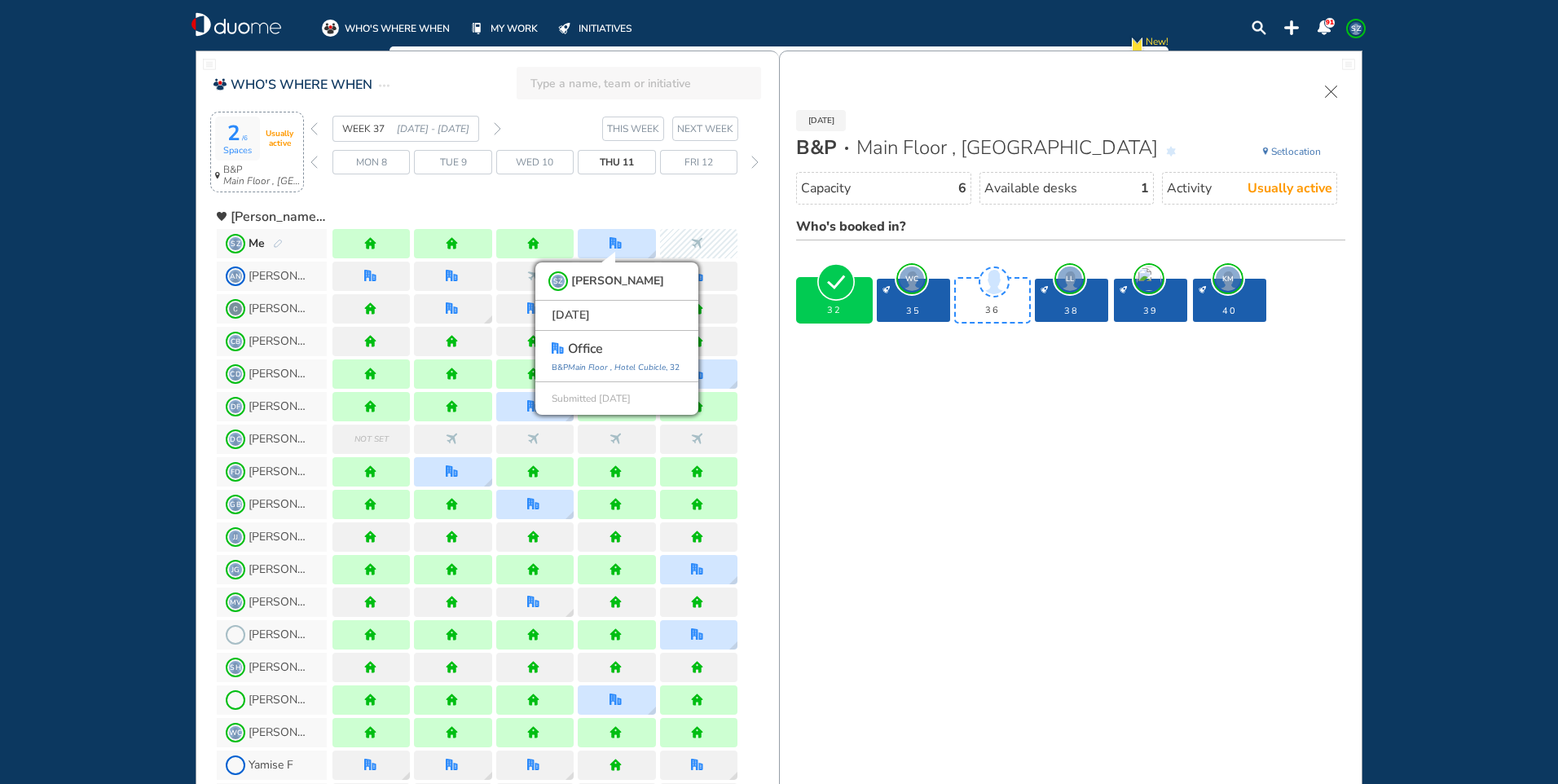
click at [499, 127] on img "forward week" at bounding box center [497, 129] width 8 height 13
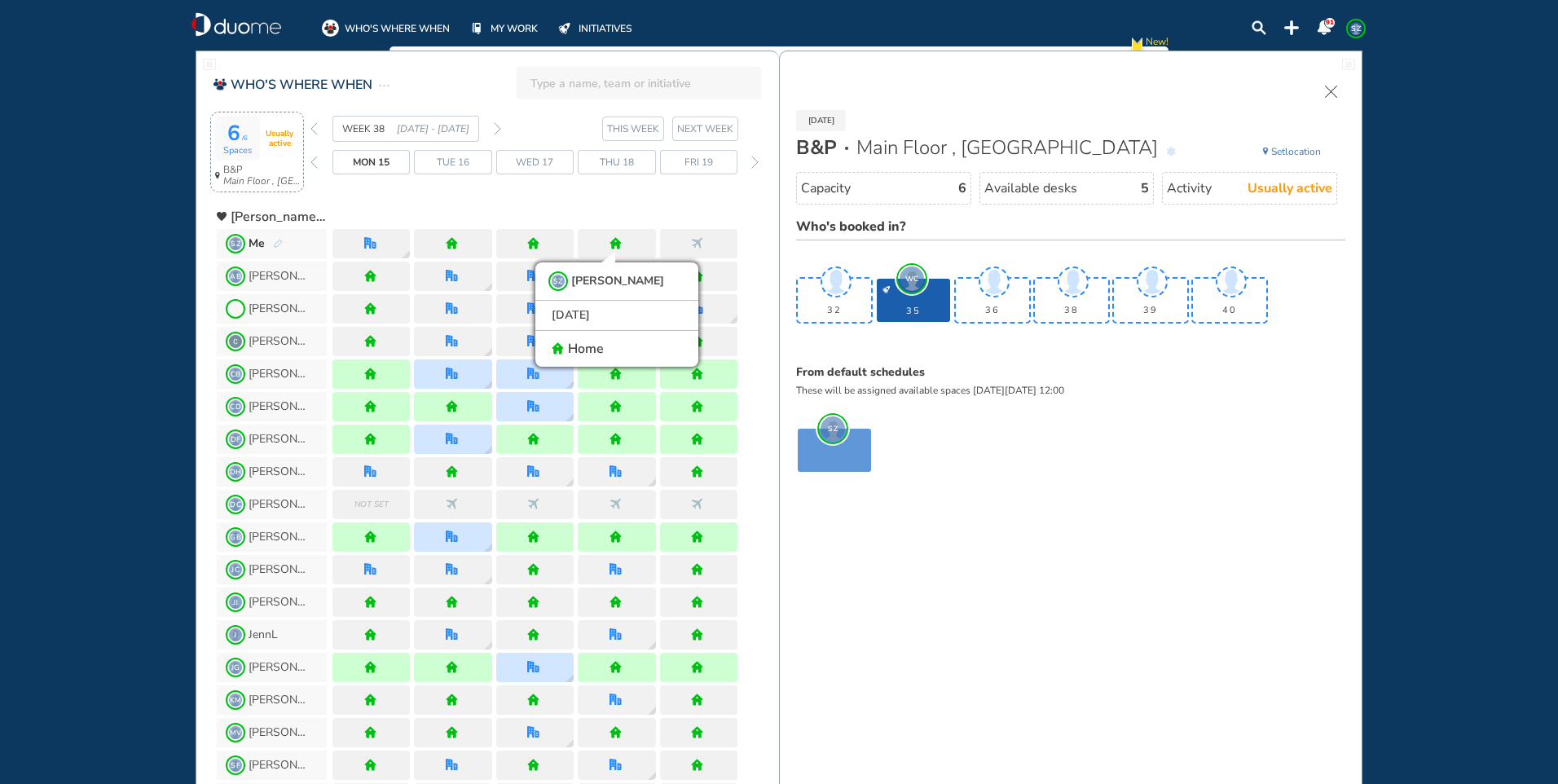
click at [1277, 150] on span "Set" at bounding box center [1279, 151] width 14 height 13
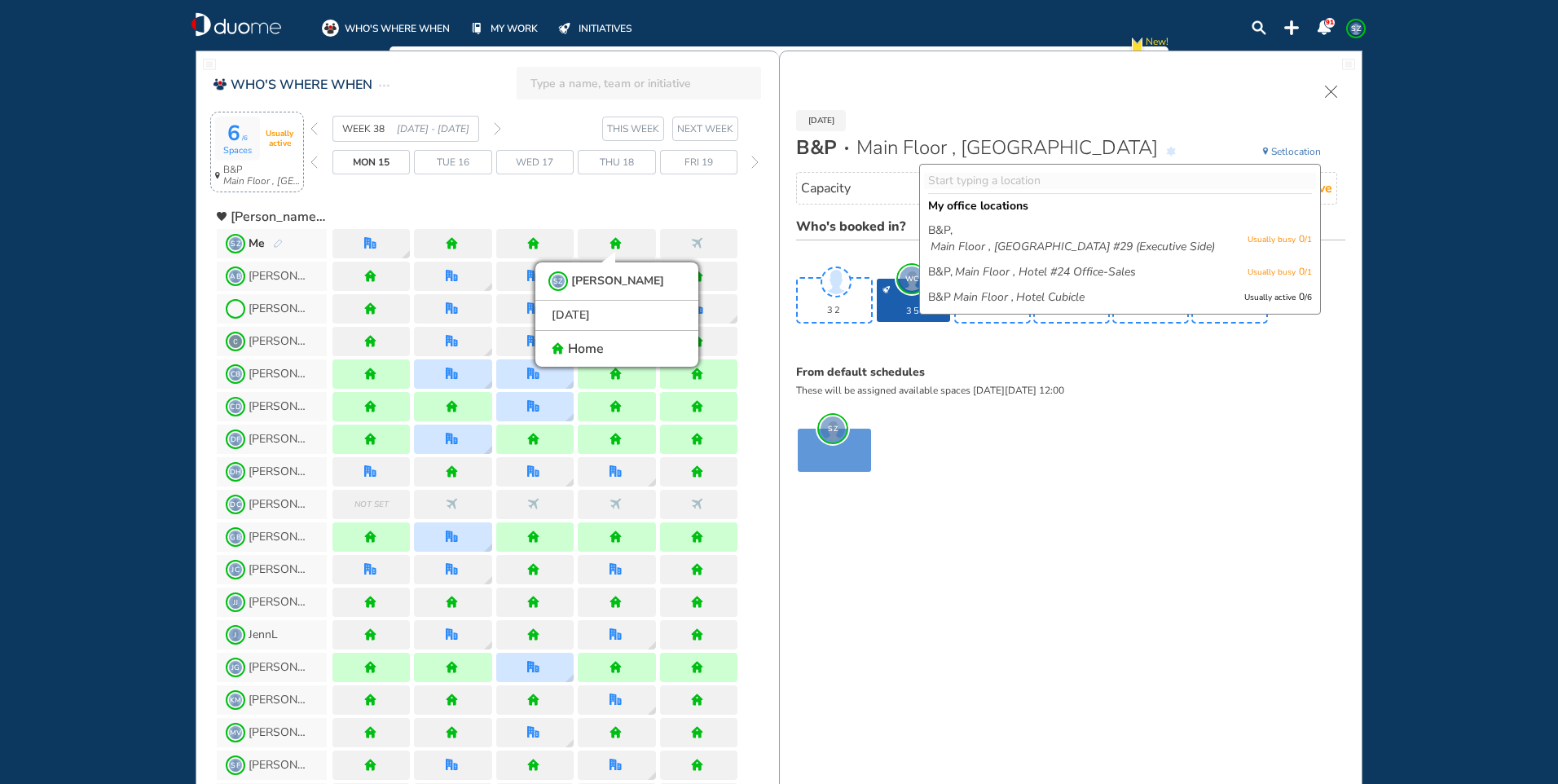
click at [1234, 123] on div "Mon 15 Sep B&P Main Floor , Hotel Cubicle Set location My office locations B&P,…" at bounding box center [1070, 296] width 582 height 372
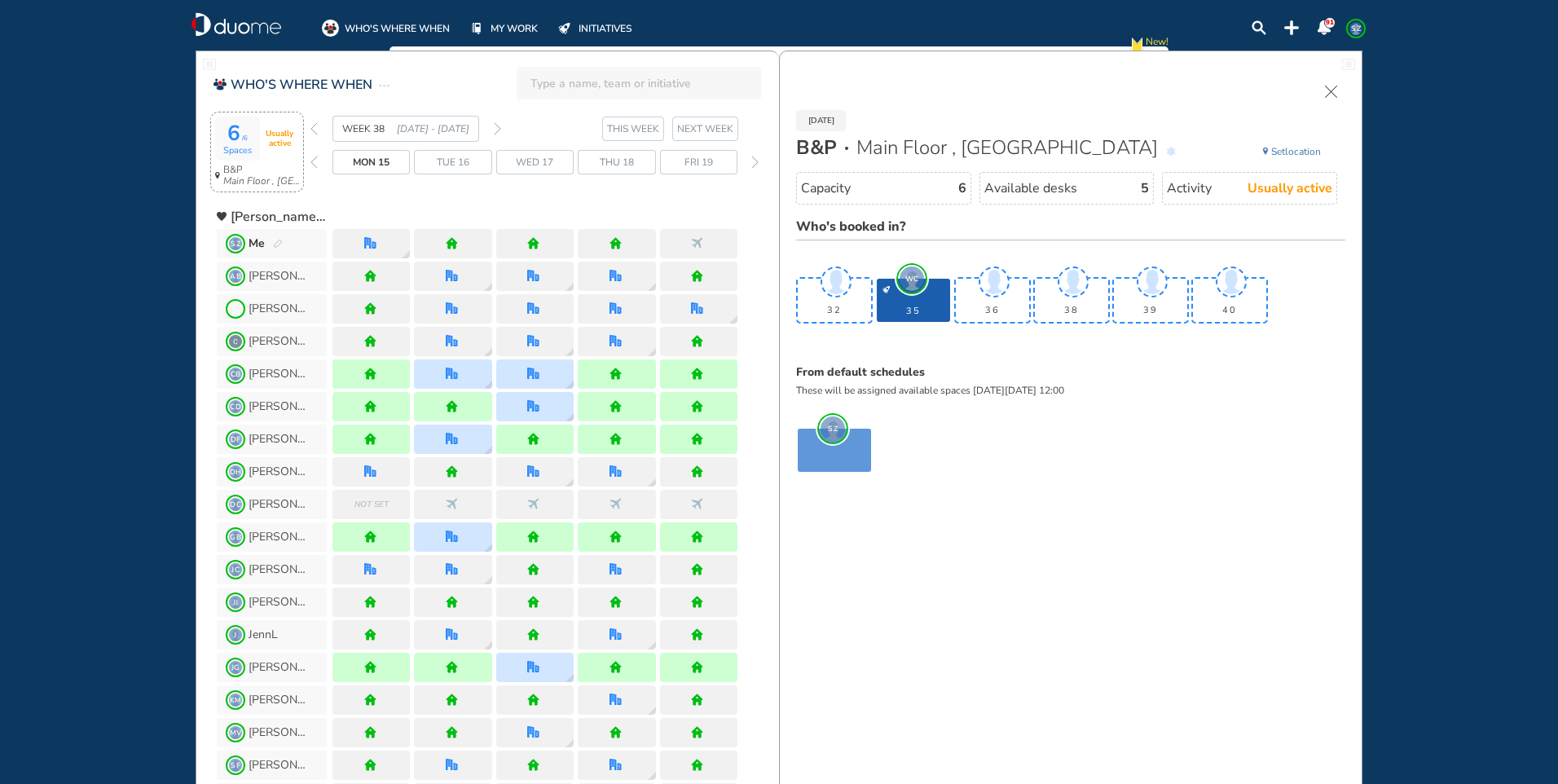
click at [1330, 92] on img "cross-thin" at bounding box center [1331, 92] width 12 height 12
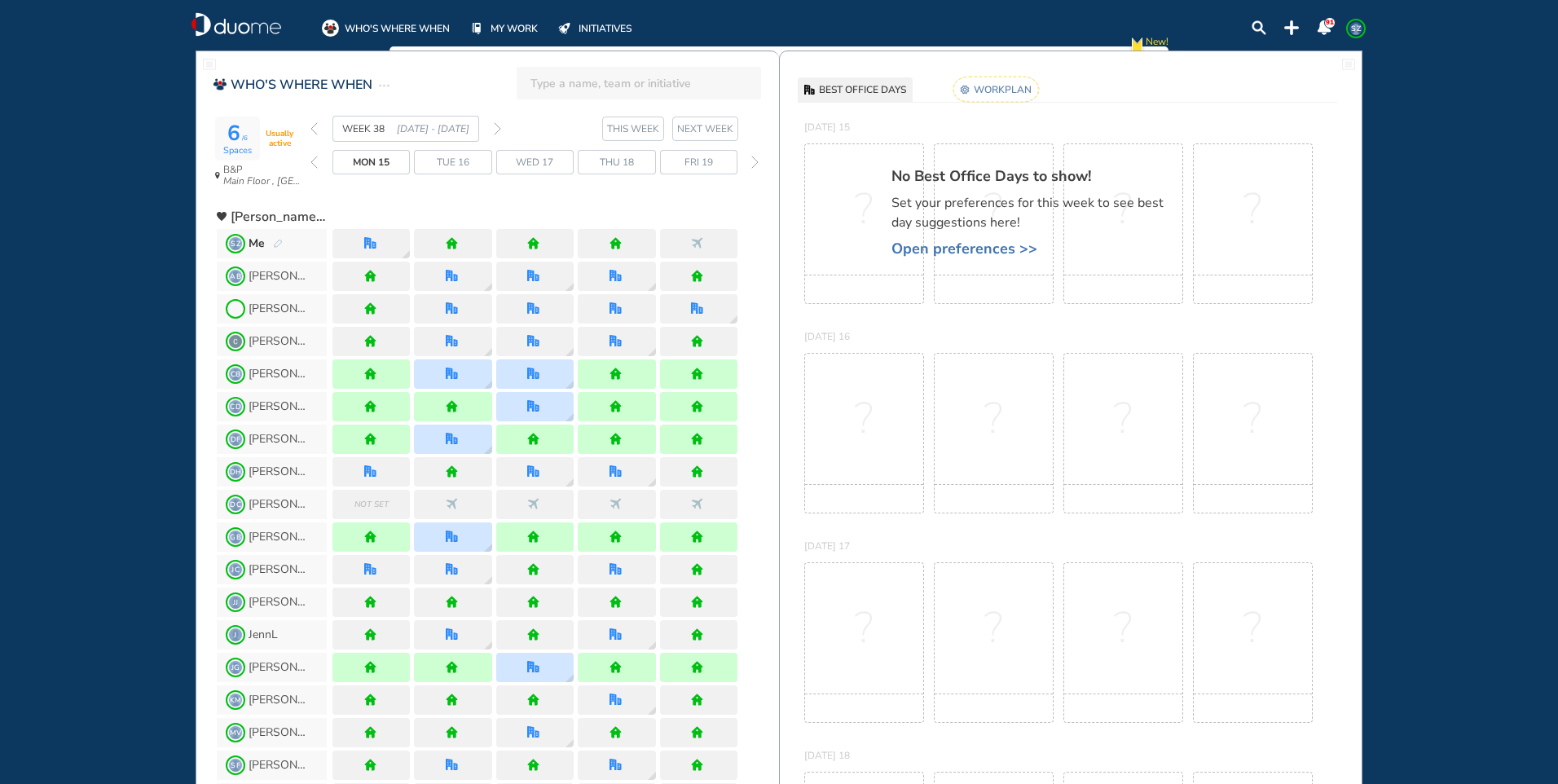
click at [1010, 91] on rect at bounding box center [997, 88] width 86 height 25
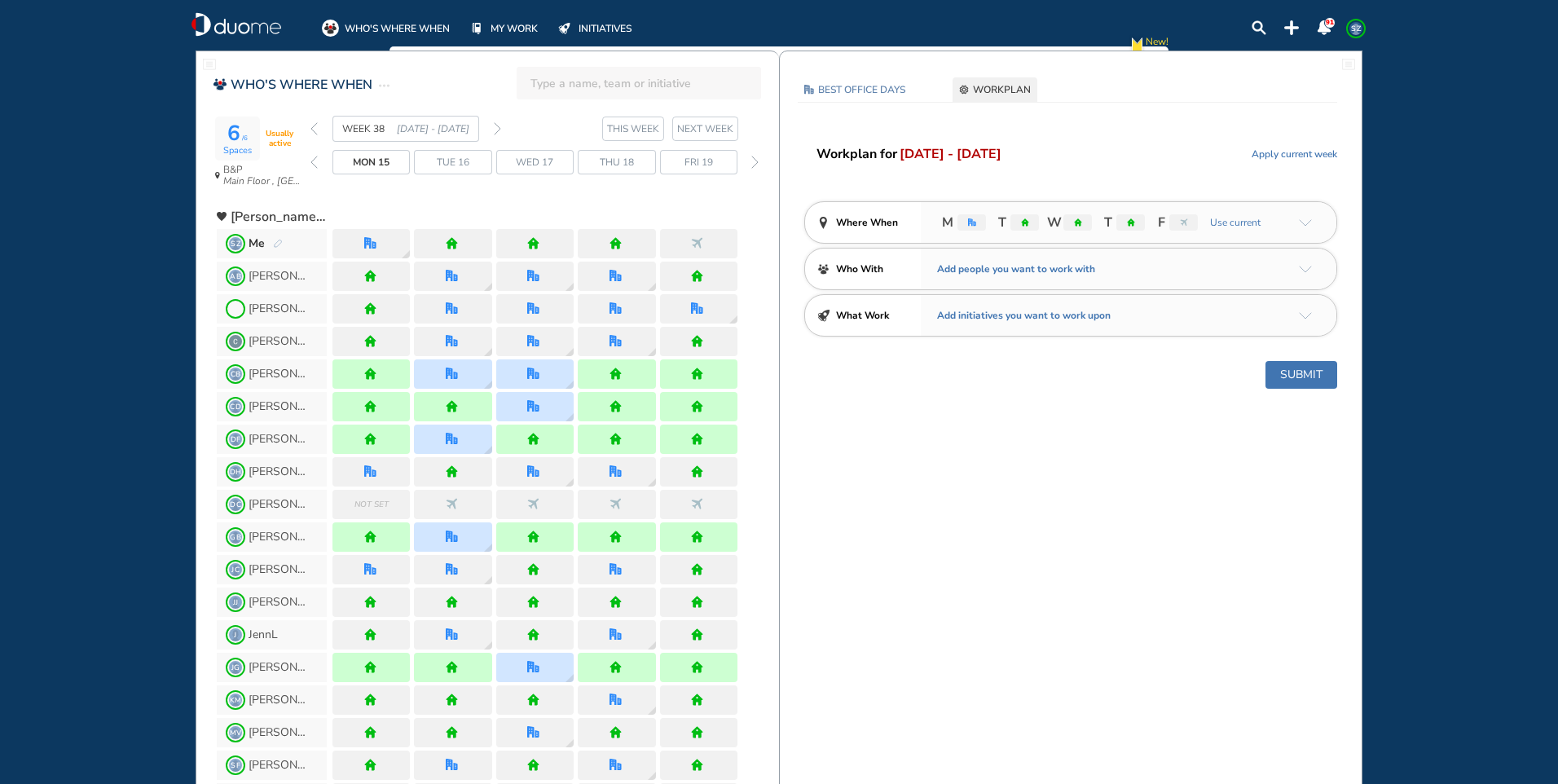
click at [1312, 219] on div "M T W T F Use current" at bounding box center [1129, 223] width 416 height 41
click at [1305, 222] on img "arrow-down-a5b4c4" at bounding box center [1305, 223] width 13 height 8
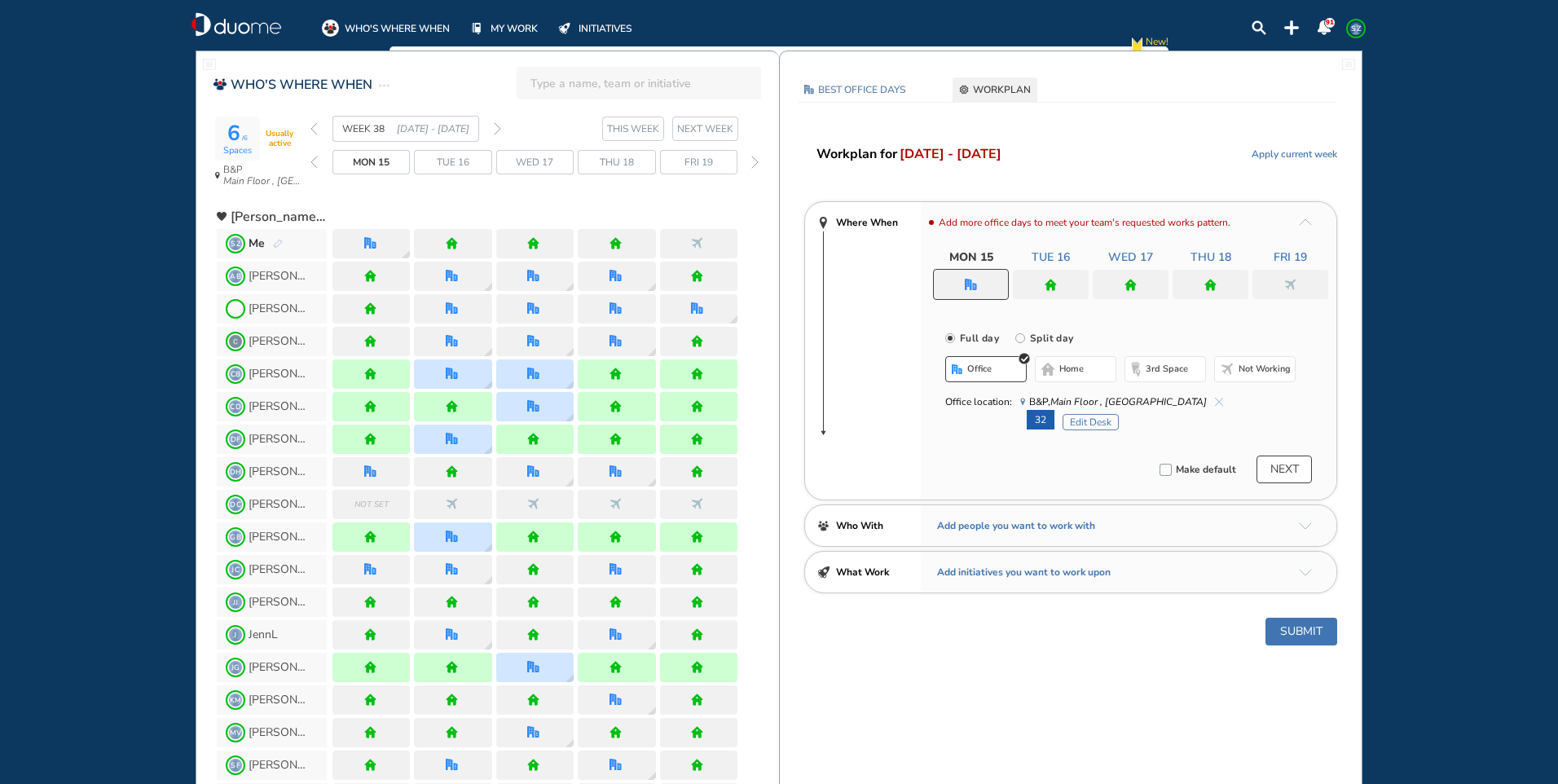
click at [1211, 272] on div at bounding box center [1211, 284] width 75 height 29
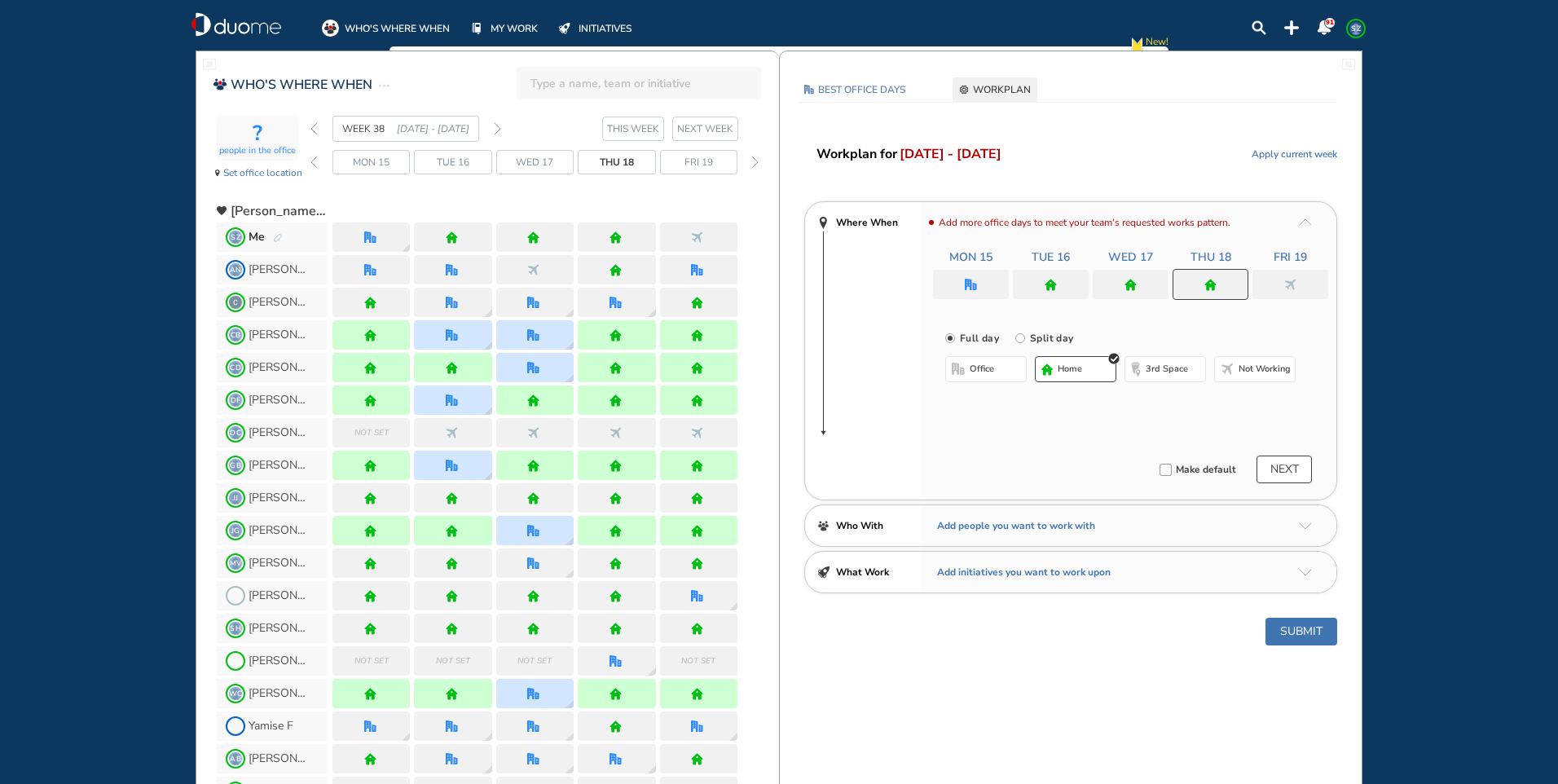
click at [1010, 374] on button "office" at bounding box center [986, 369] width 81 height 26
click at [1002, 397] on button "Select location" at bounding box center [989, 401] width 65 height 16
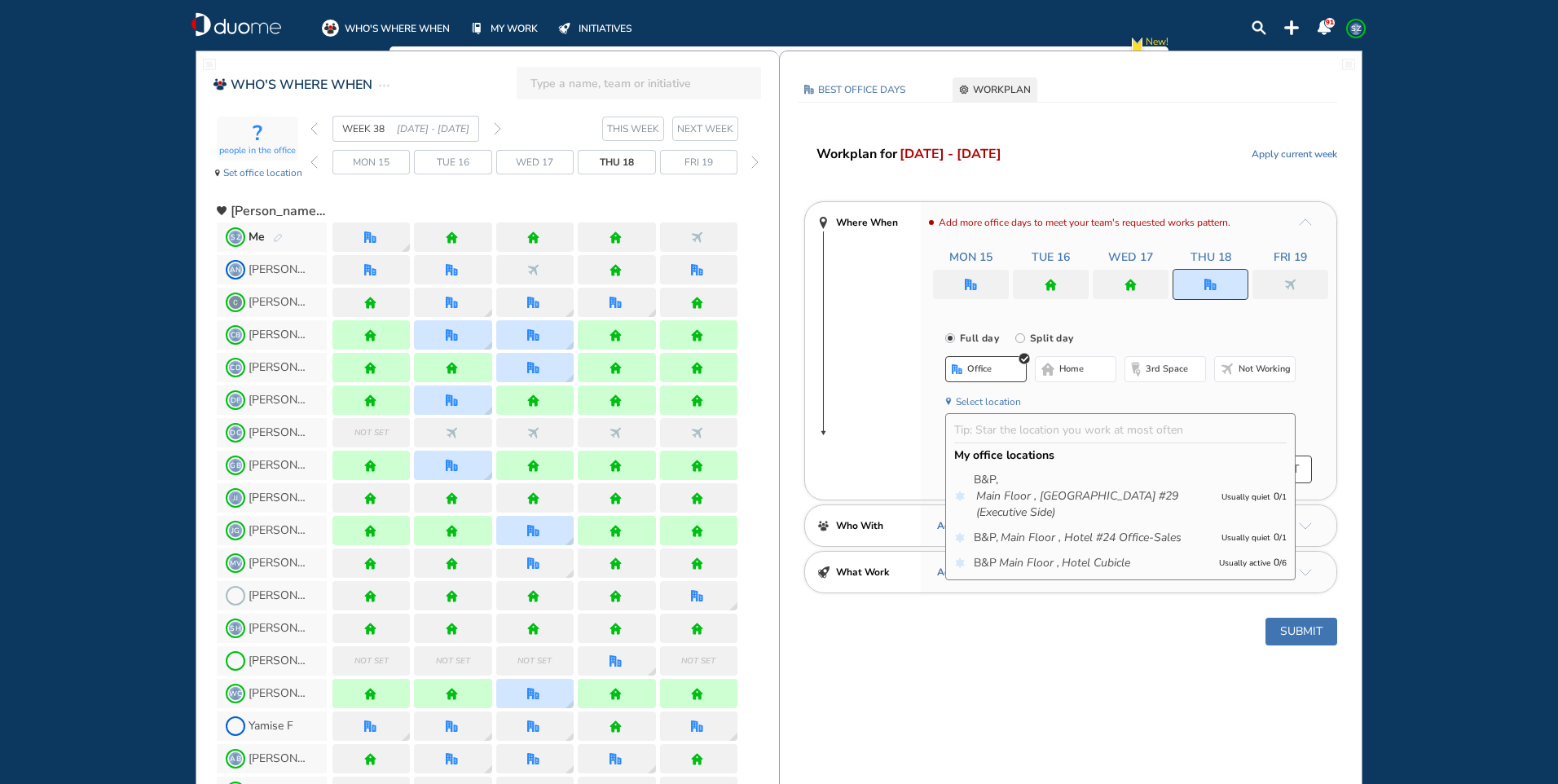
click at [1058, 563] on icon "Main Floor ," at bounding box center [1029, 563] width 60 height 16
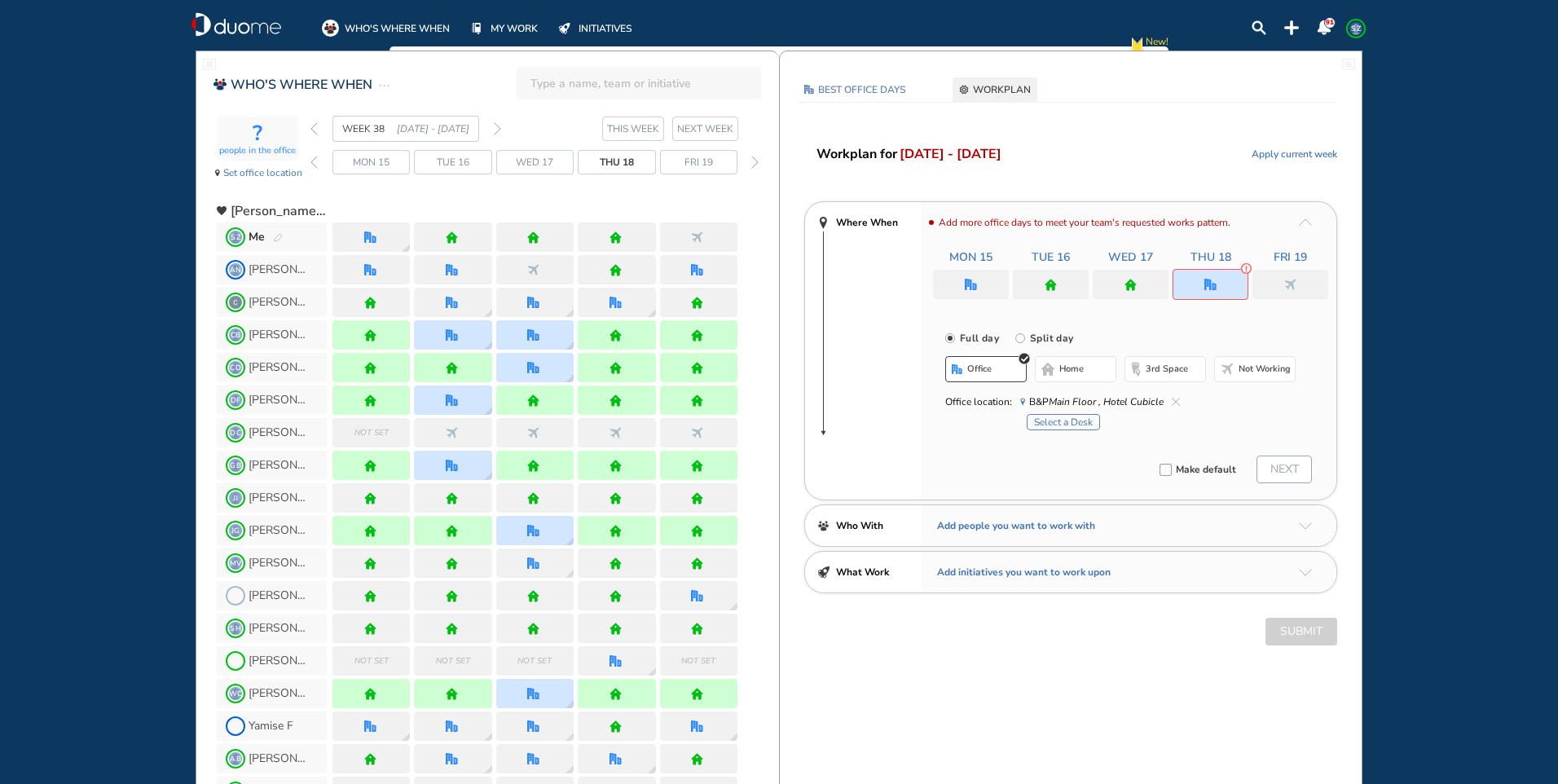
click at [1084, 425] on button "Select a Desk" at bounding box center [1064, 422] width 74 height 16
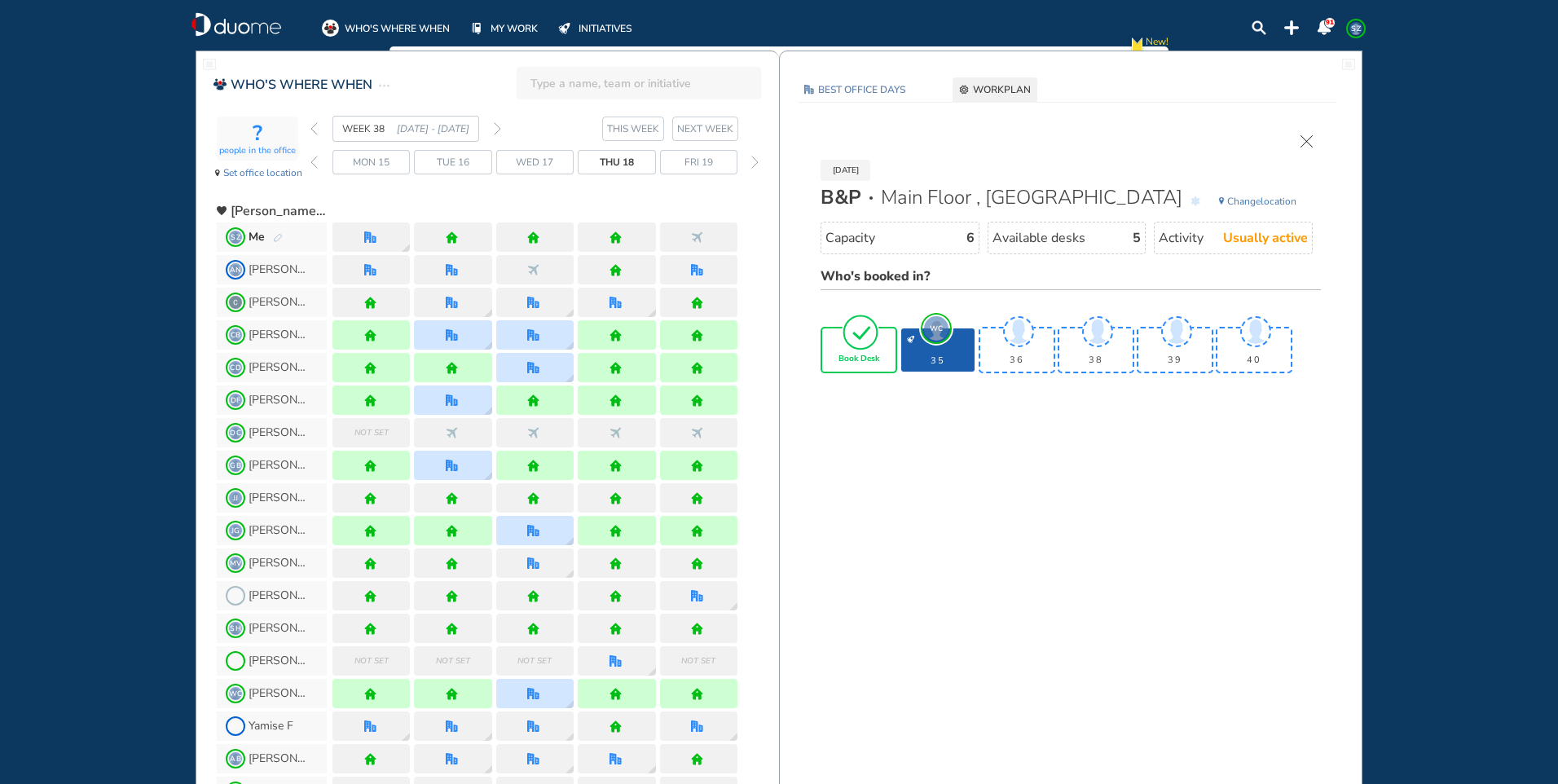
click at [866, 349] on img "tick-rounded-outline" at bounding box center [860, 332] width 38 height 39
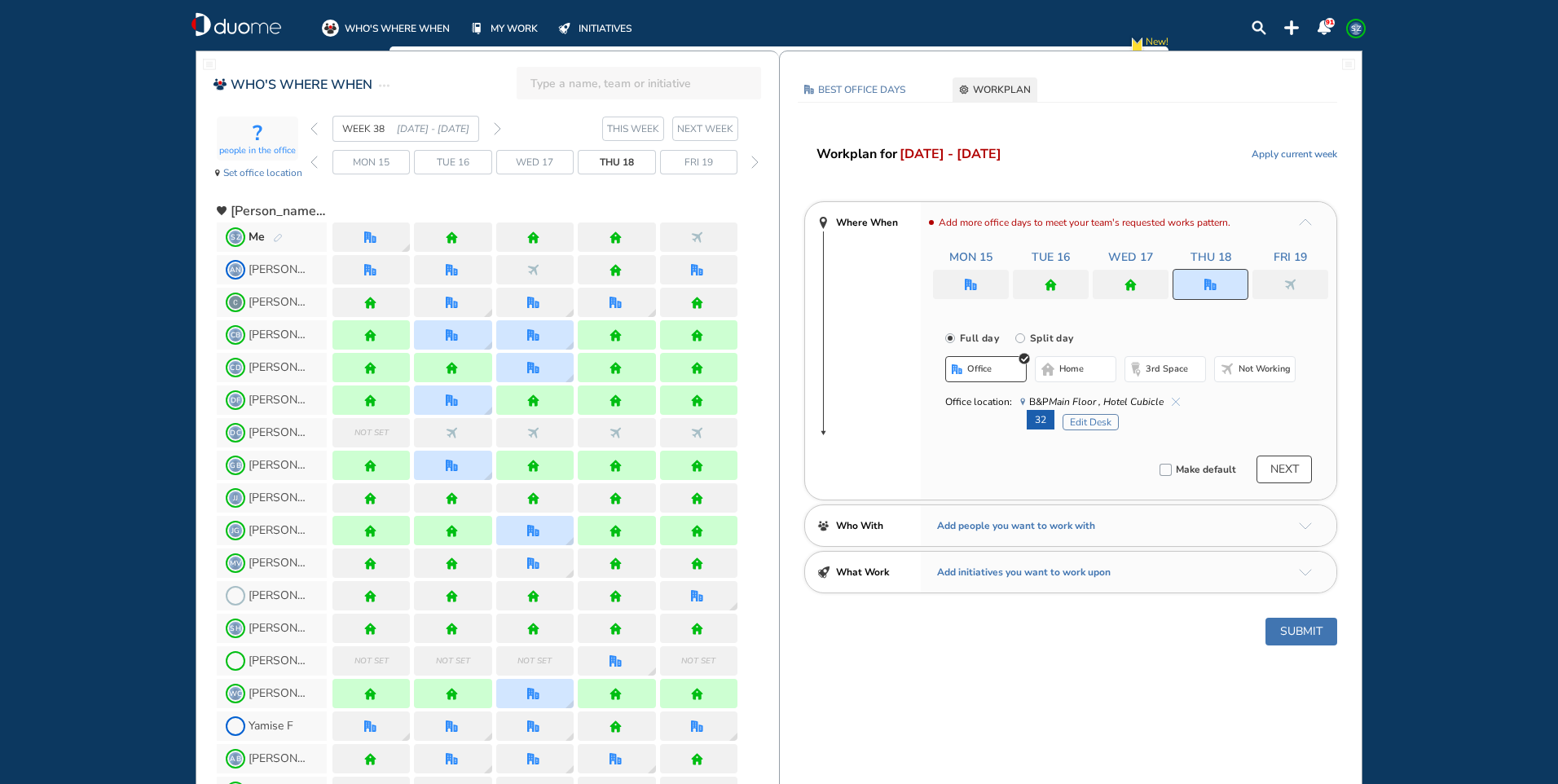
click at [976, 285] on img "office" at bounding box center [971, 284] width 12 height 12
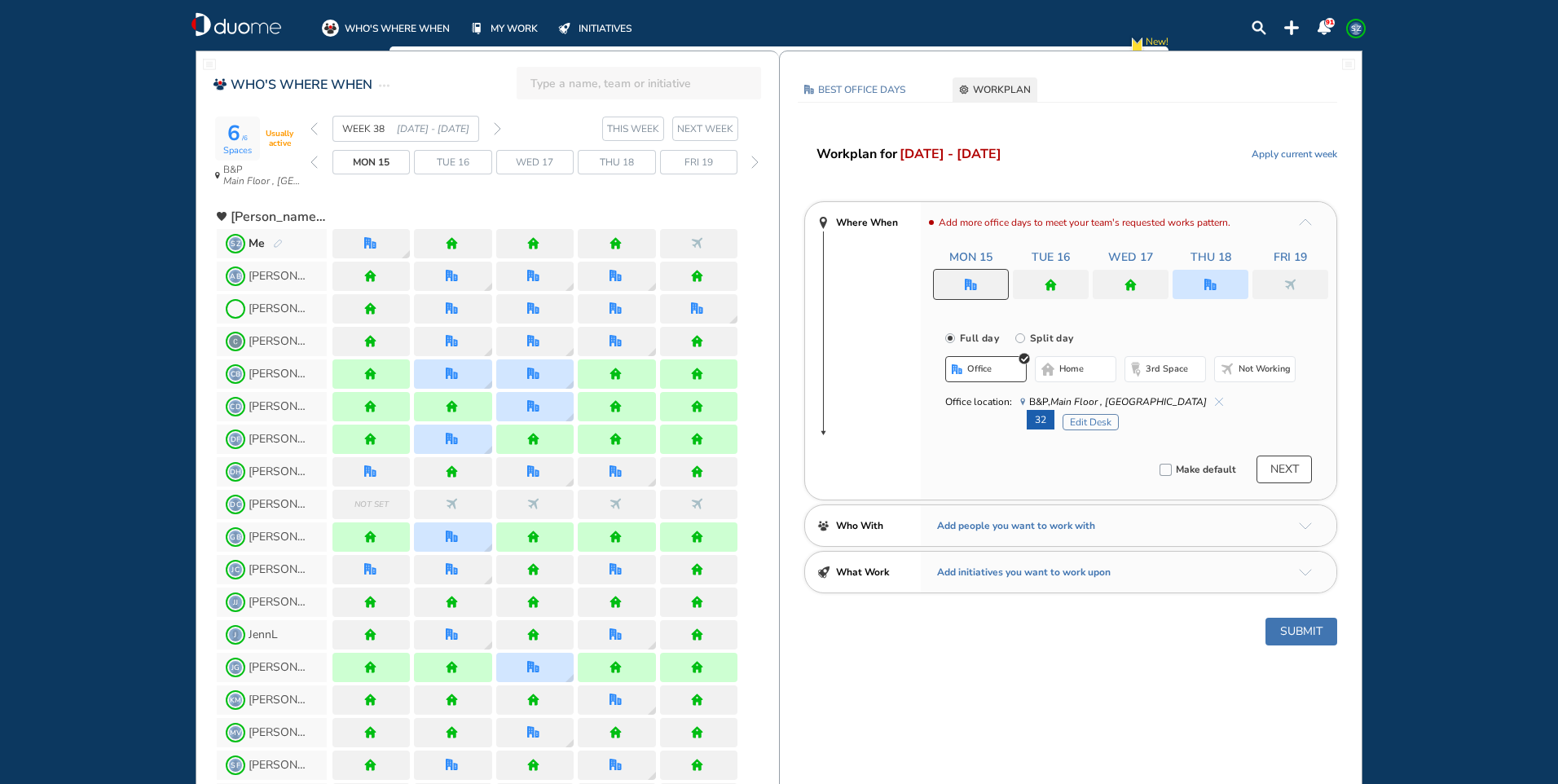
click at [1088, 372] on button "home" at bounding box center [1076, 369] width 81 height 26
click at [984, 361] on button "office" at bounding box center [986, 369] width 81 height 26
click at [1215, 402] on img "cross-thin-blue" at bounding box center [1219, 402] width 9 height 9
click at [1006, 397] on button "Select location" at bounding box center [989, 401] width 65 height 16
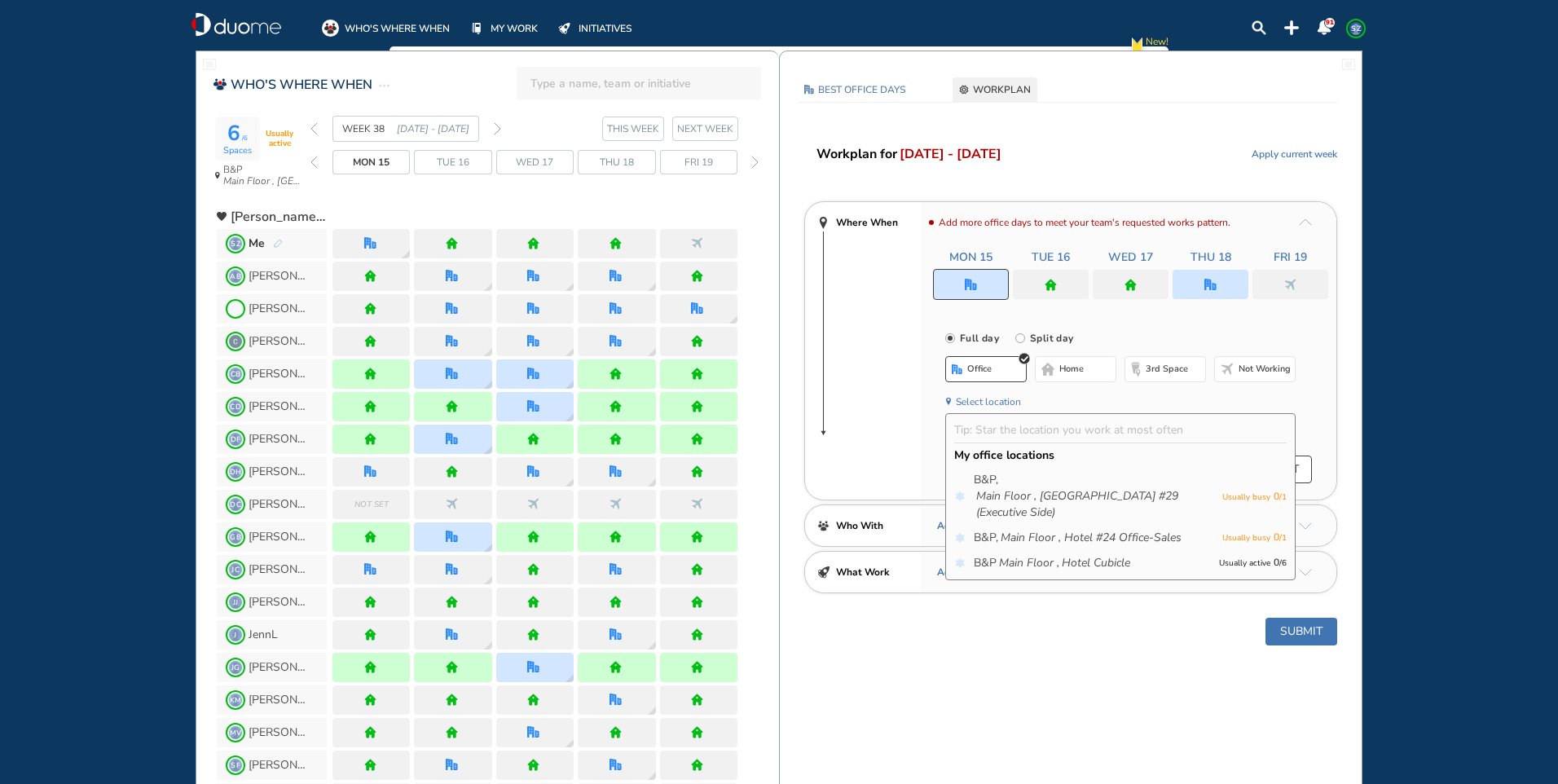
click at [1079, 372] on span "home" at bounding box center [1071, 368] width 25 height 13
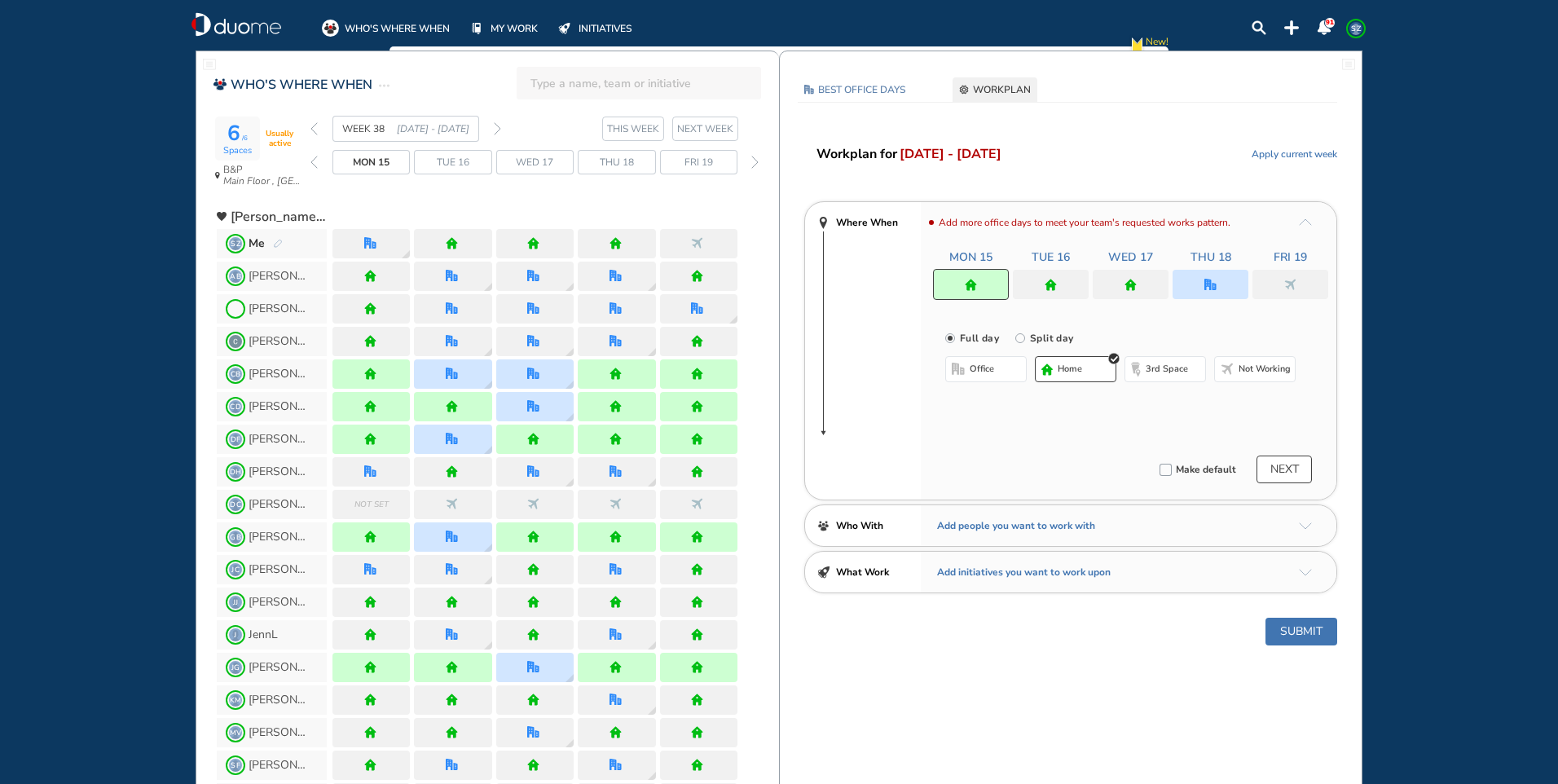
click at [1064, 289] on div at bounding box center [1051, 284] width 75 height 29
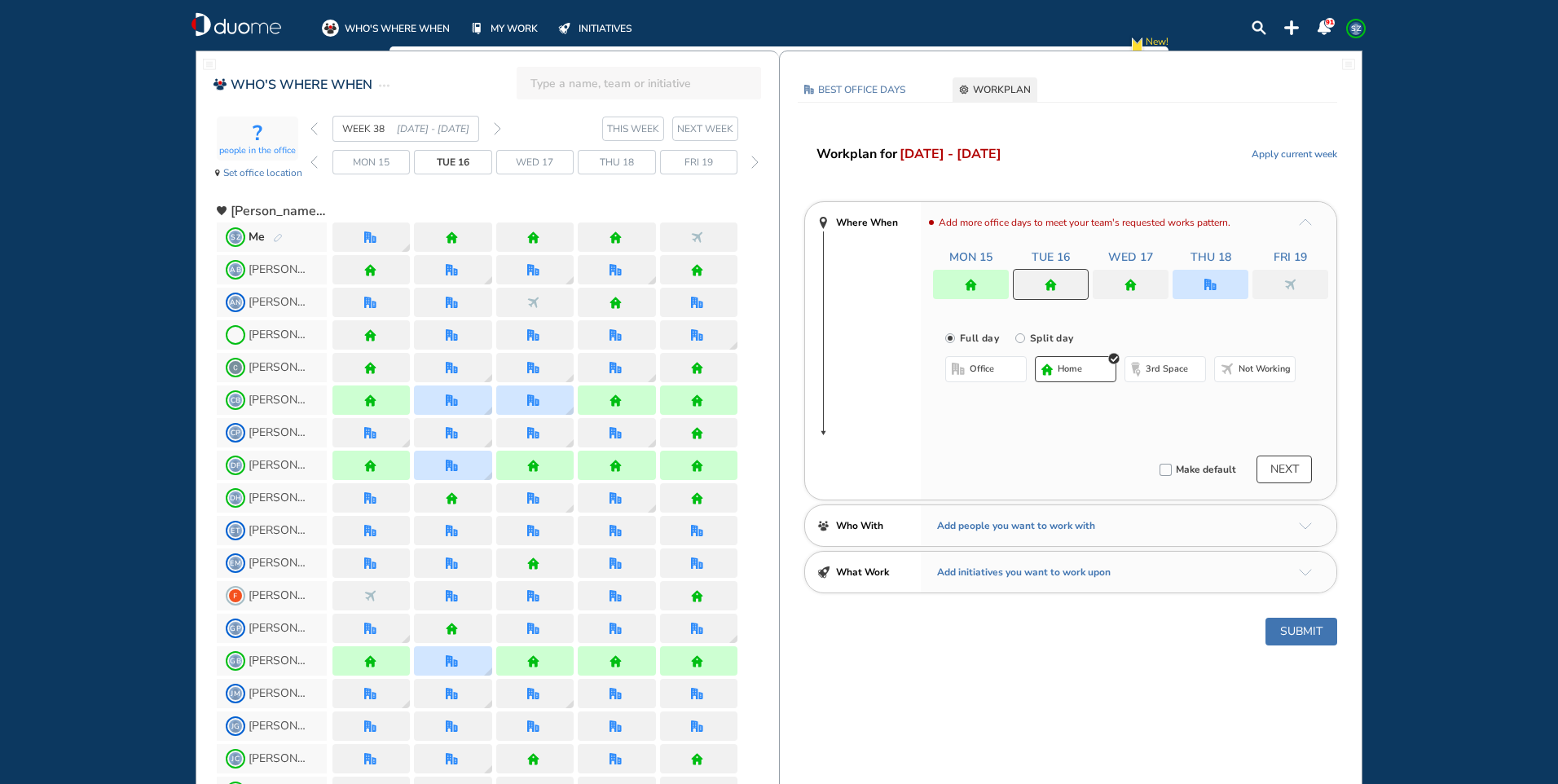
click at [1057, 367] on button "home" at bounding box center [1076, 369] width 81 height 26
click at [1147, 283] on div at bounding box center [1130, 284] width 75 height 29
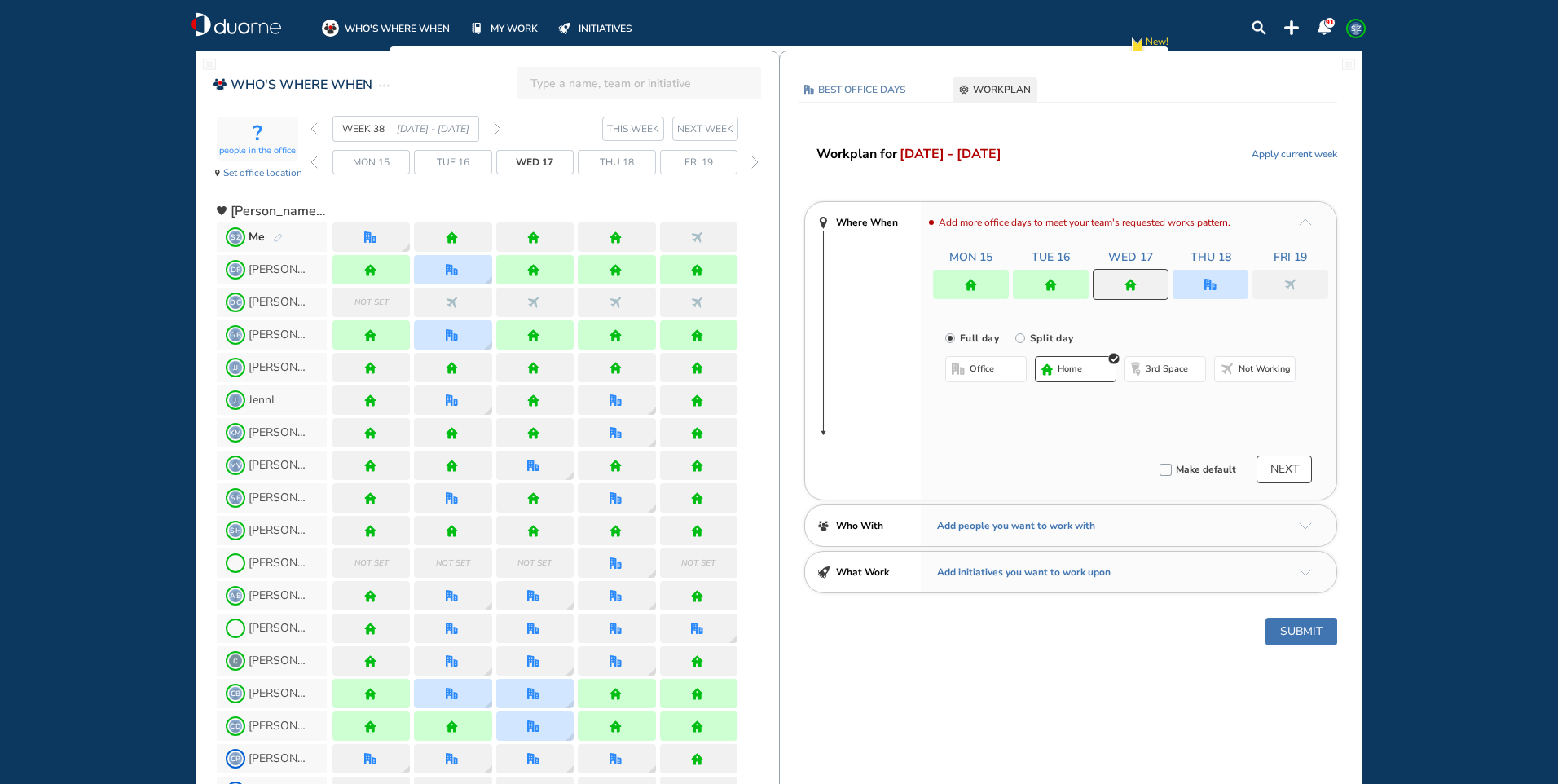
click at [1098, 370] on button "home" at bounding box center [1076, 369] width 81 height 26
click at [1279, 282] on div at bounding box center [1291, 284] width 75 height 29
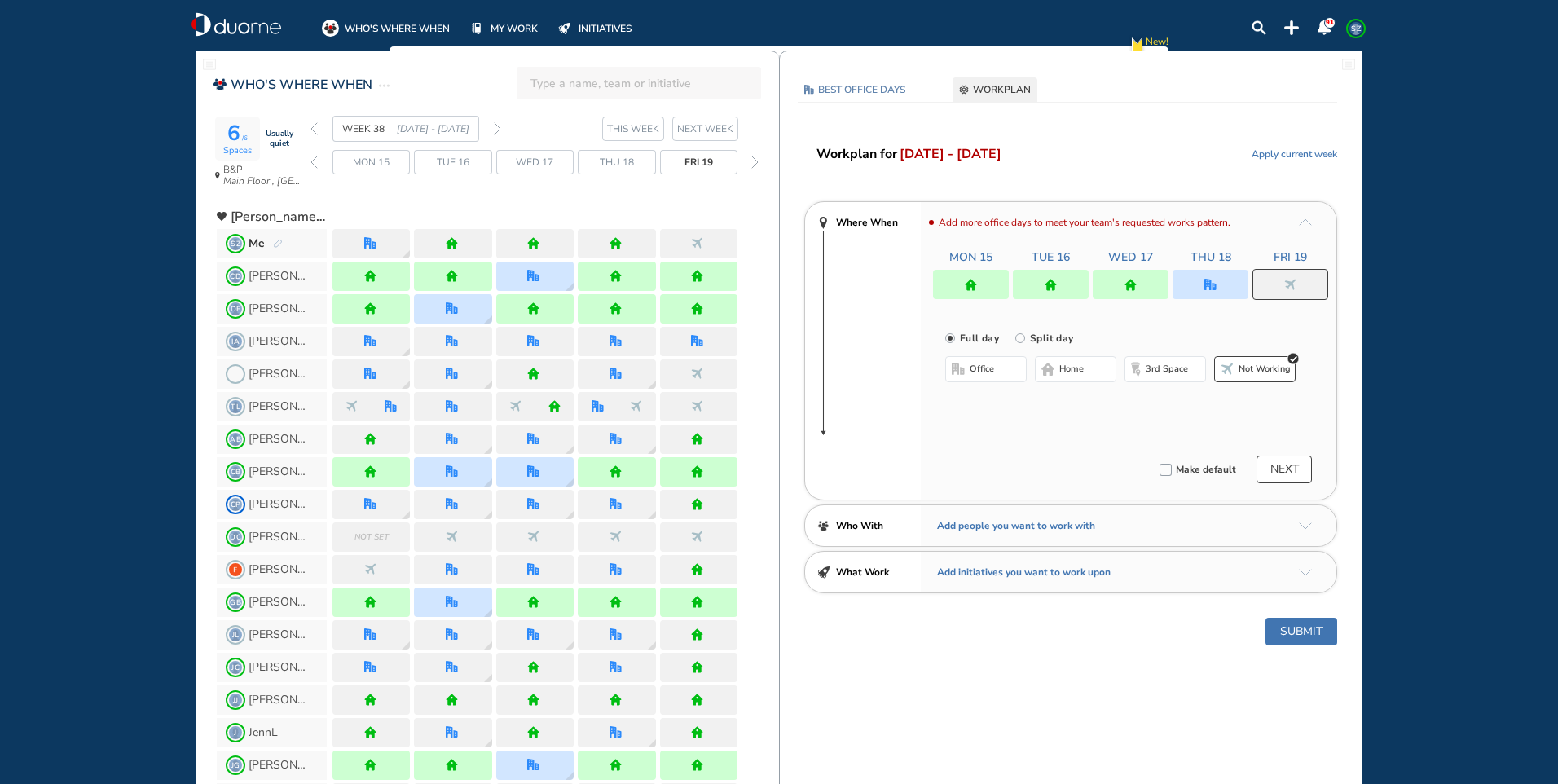
click at [1008, 366] on button "office" at bounding box center [986, 369] width 81 height 26
click at [1176, 403] on img "cross-thin-blue" at bounding box center [1177, 402] width 9 height 9
click at [1243, 362] on span "Not working" at bounding box center [1265, 368] width 52 height 13
click at [1303, 630] on button "Submit" at bounding box center [1302, 631] width 72 height 27
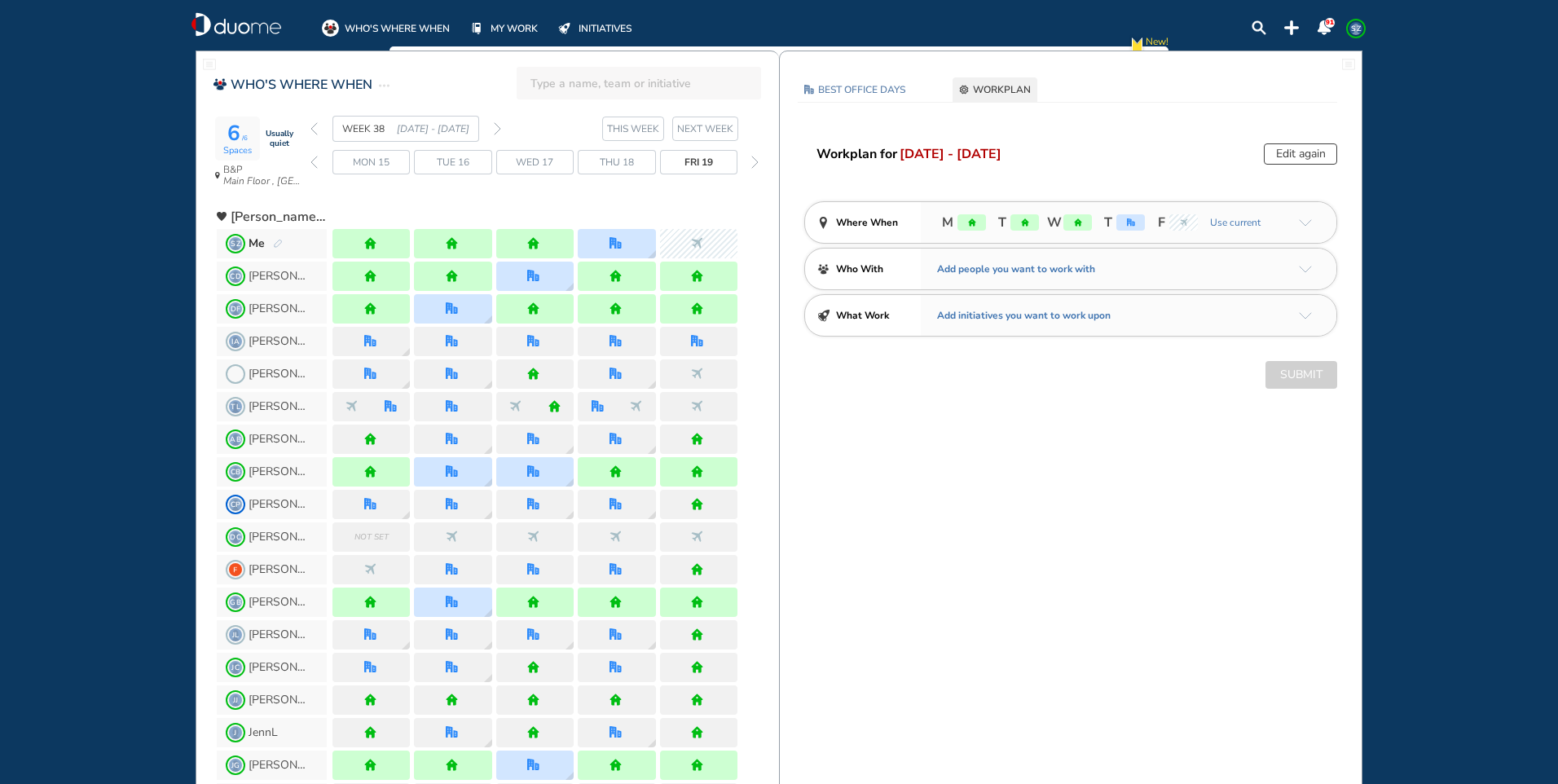
click at [315, 130] on img "back week" at bounding box center [314, 129] width 8 height 13
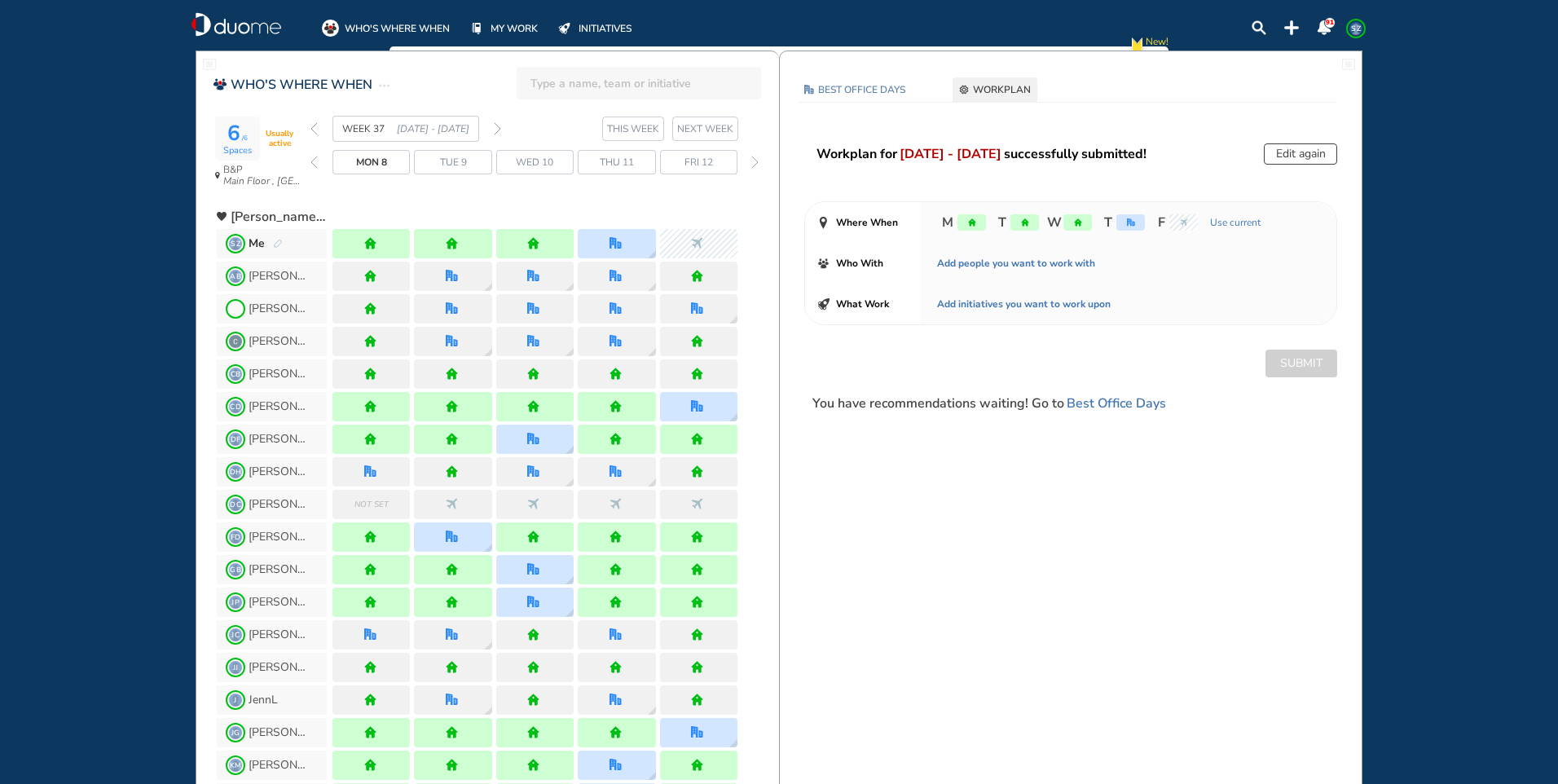
click at [495, 125] on img "forward week" at bounding box center [497, 129] width 8 height 13
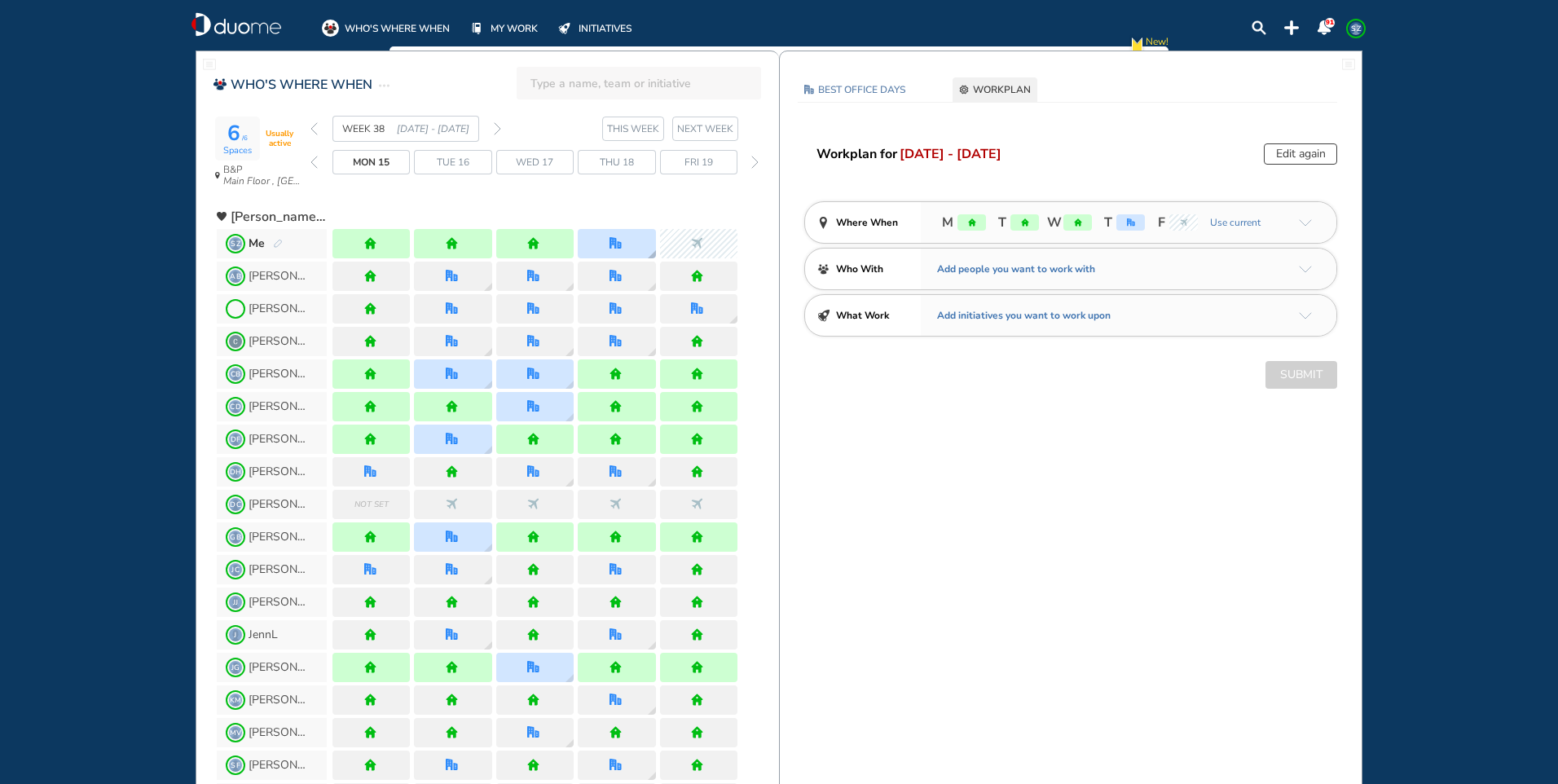
click at [619, 245] on img "office" at bounding box center [615, 243] width 12 height 12
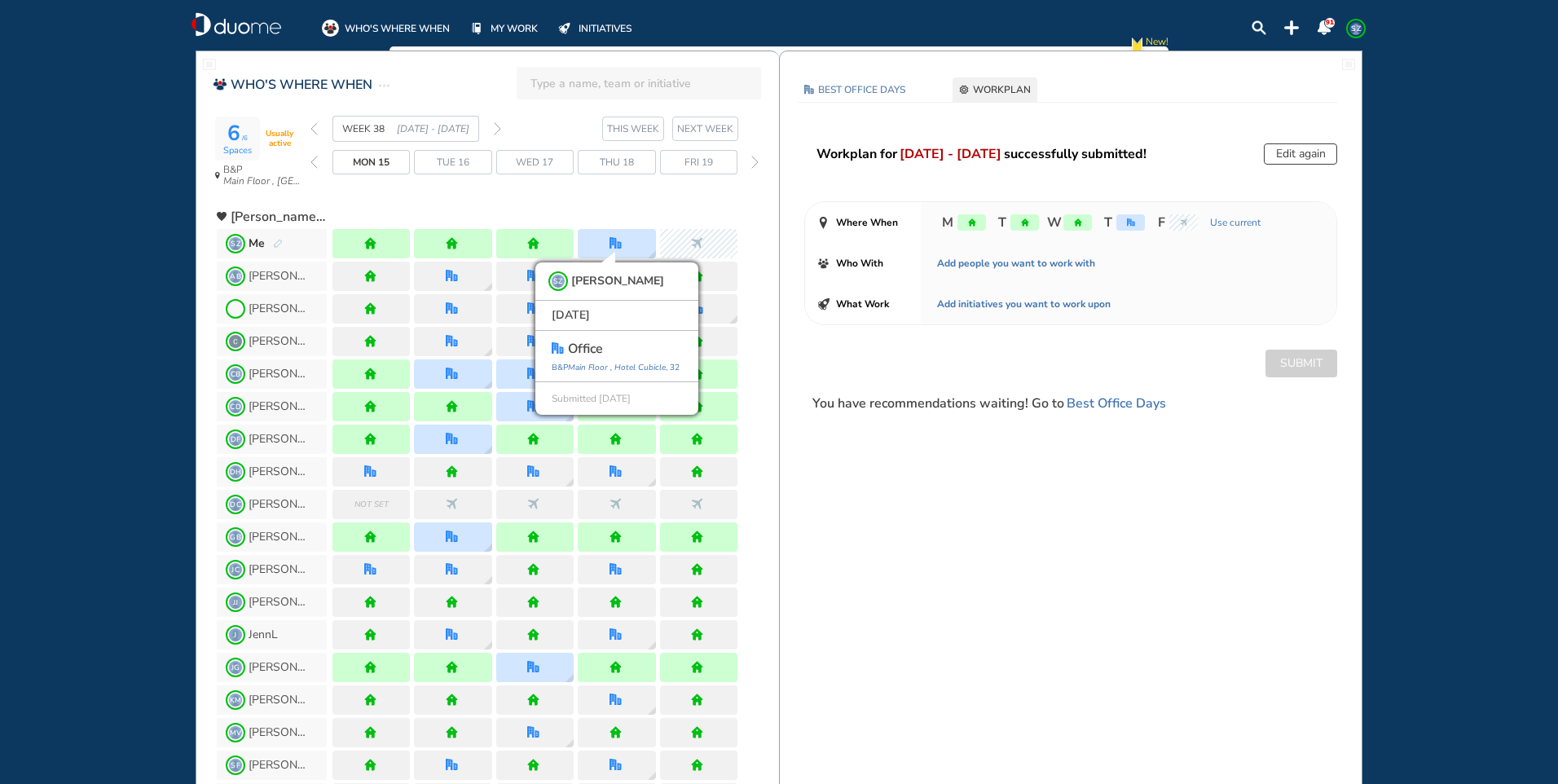
click at [631, 190] on div "WEEK 38 15 - 21 Sep' 25 THIS WEEK NEXT WEEK Mon 15 Tue 16 Wed 17 Thu 18 Fri 19" at bounding box center [544, 156] width 469 height 81
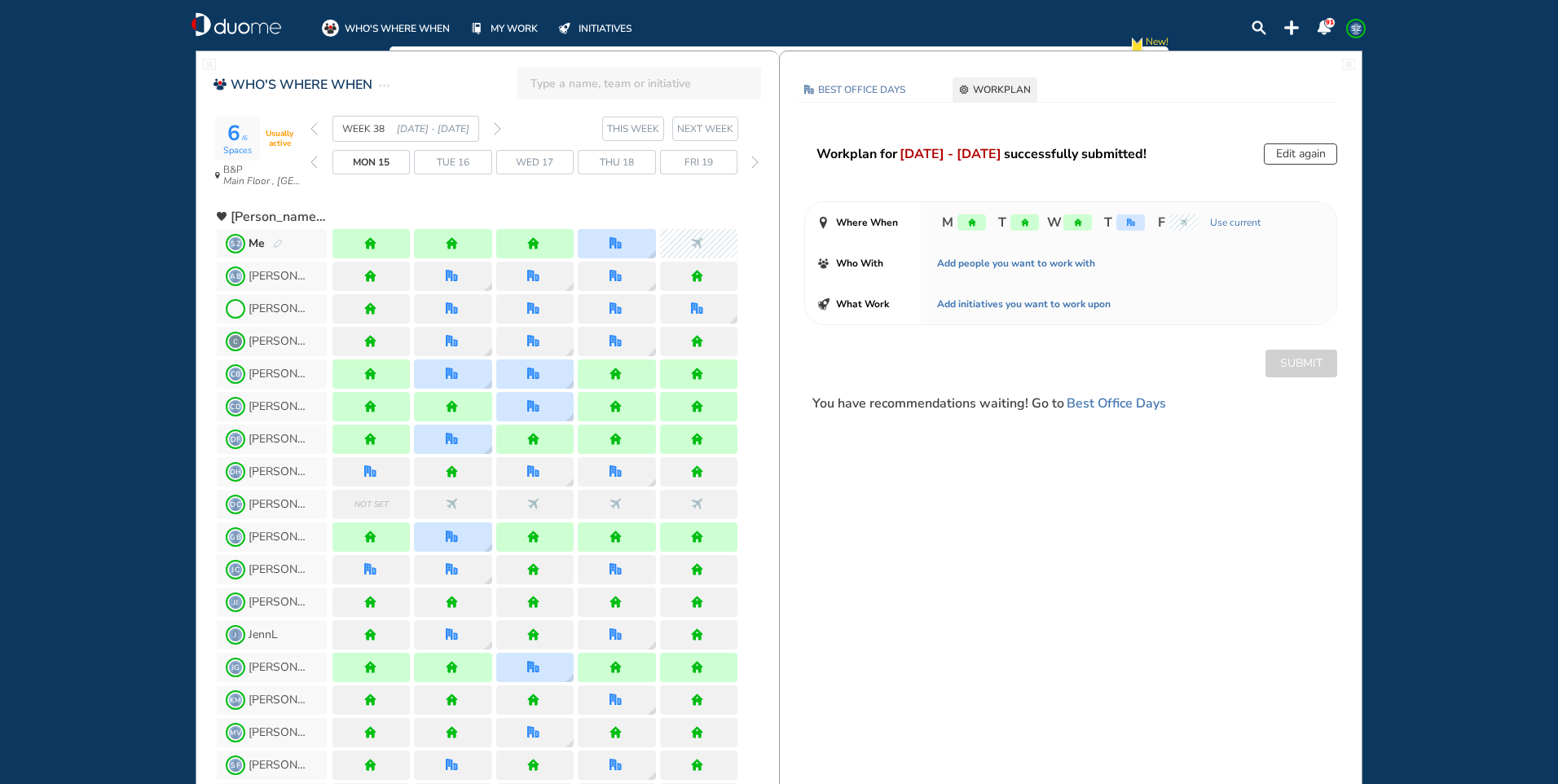
click at [626, 160] on span "Thu 18" at bounding box center [617, 162] width 34 height 16
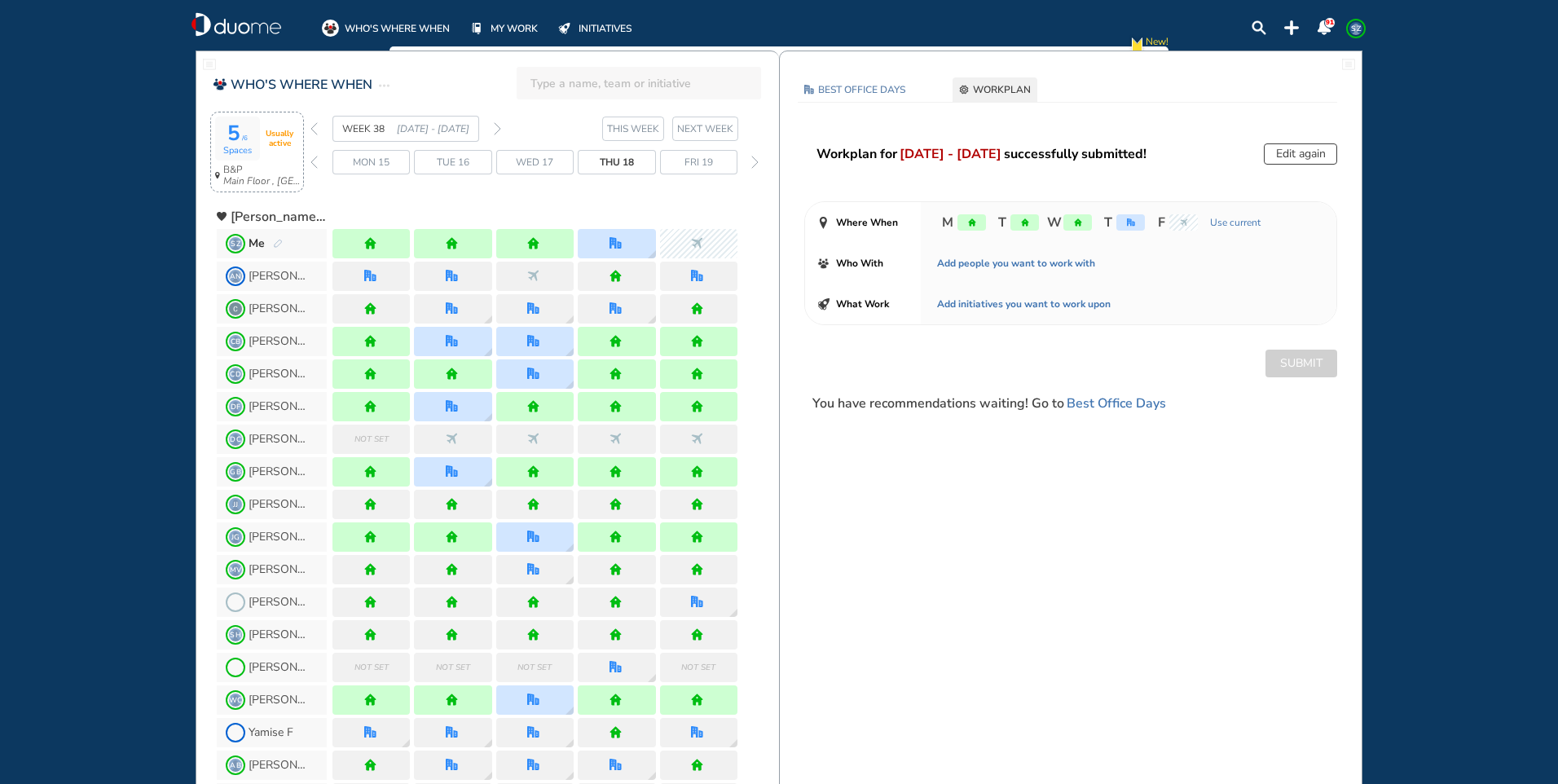
click at [246, 146] on span "Spaces" at bounding box center [237, 151] width 28 height 10
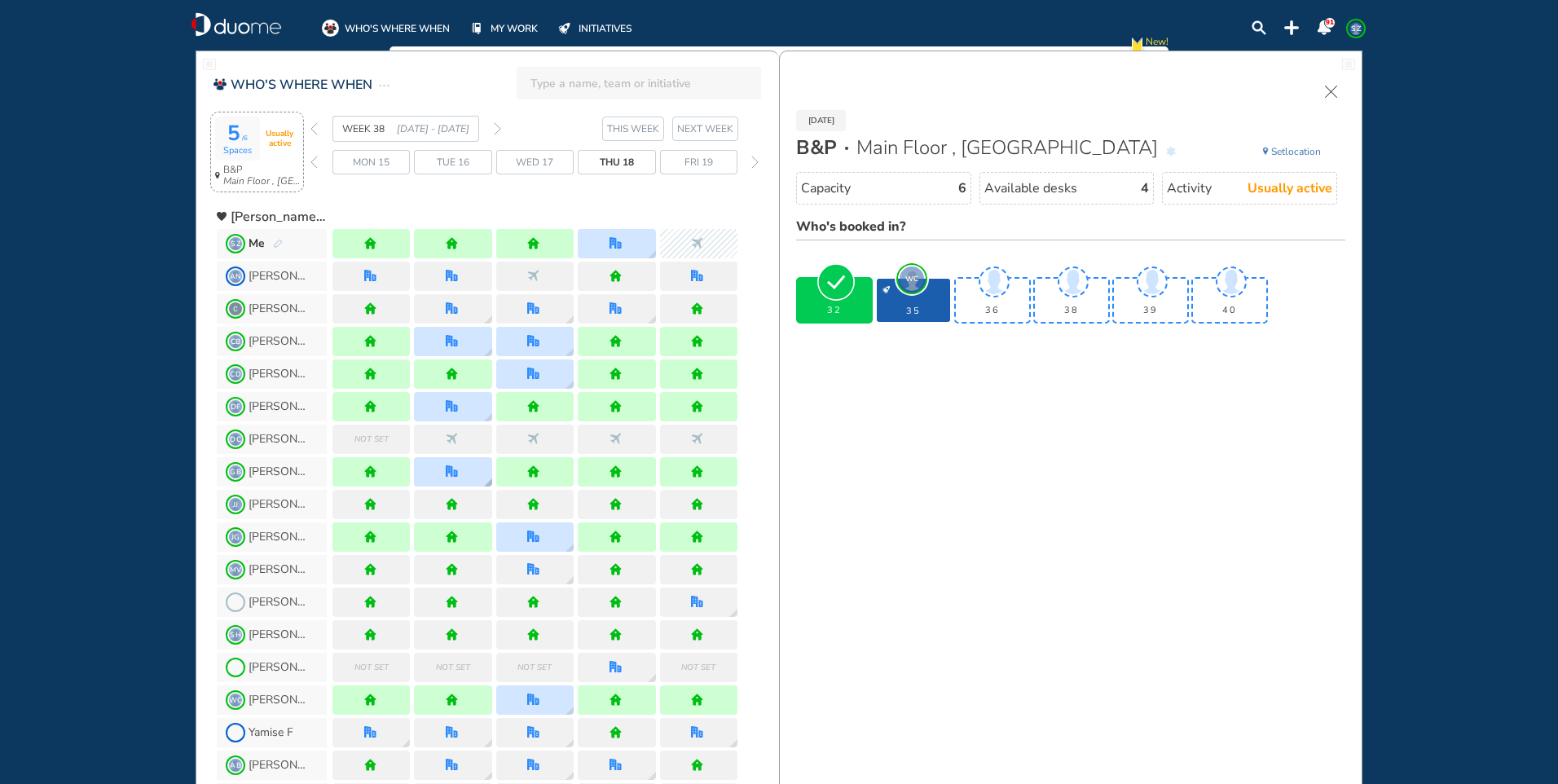
click at [447, 464] on div at bounding box center [452, 472] width 77 height 29
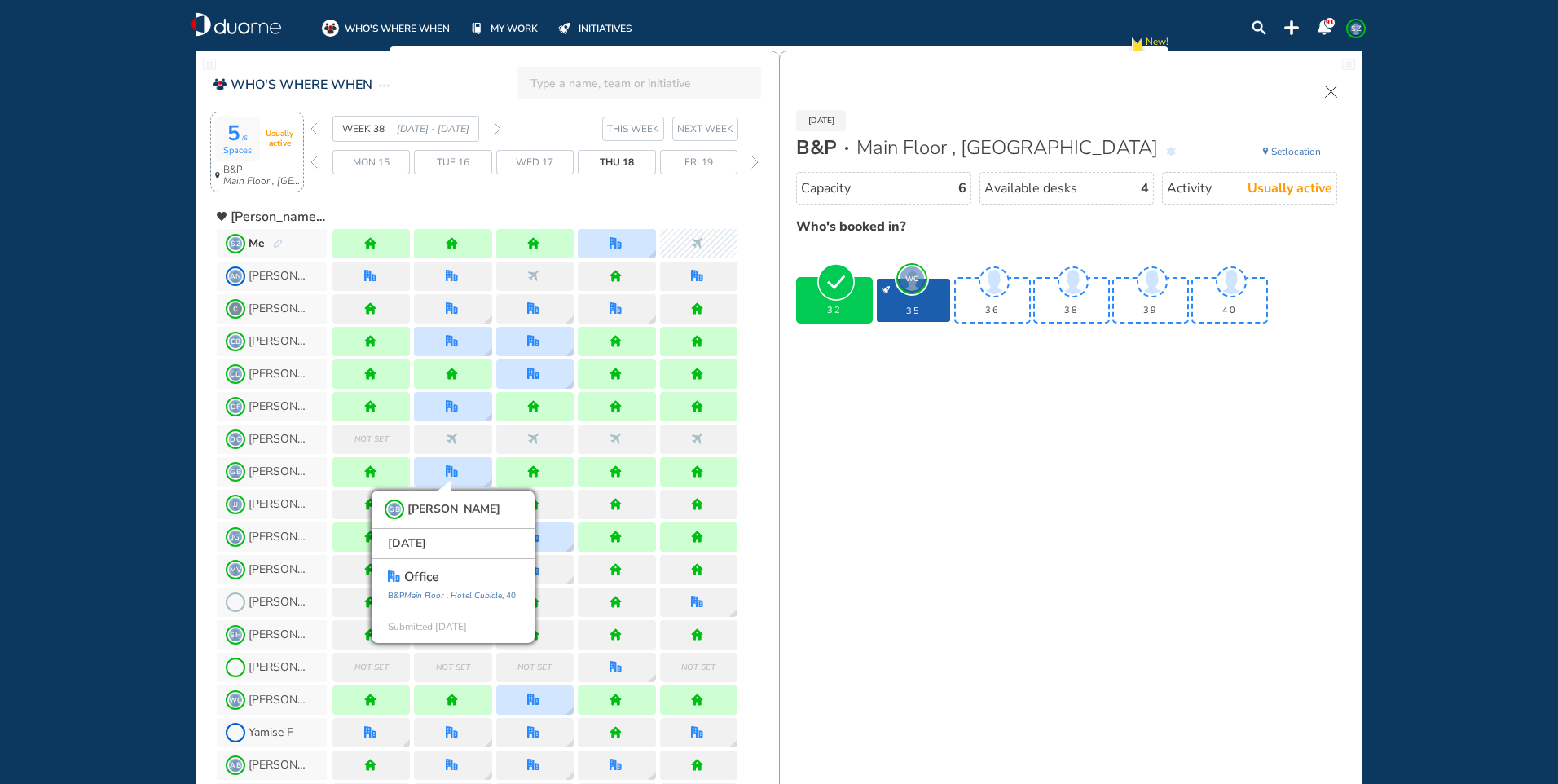
click at [485, 196] on div at bounding box center [535, 211] width 405 height 29
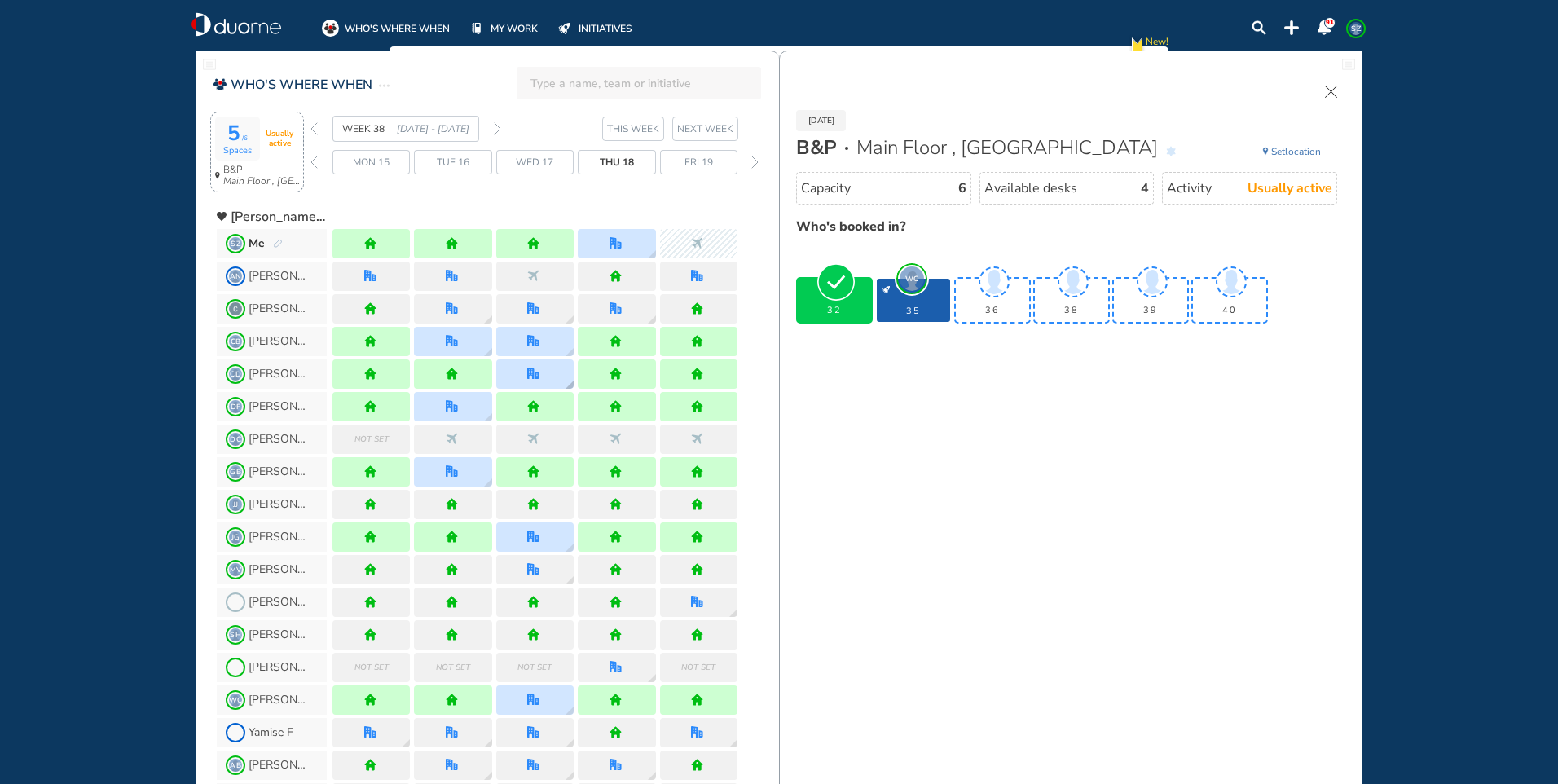
click at [517, 374] on div at bounding box center [535, 374] width 77 height 29
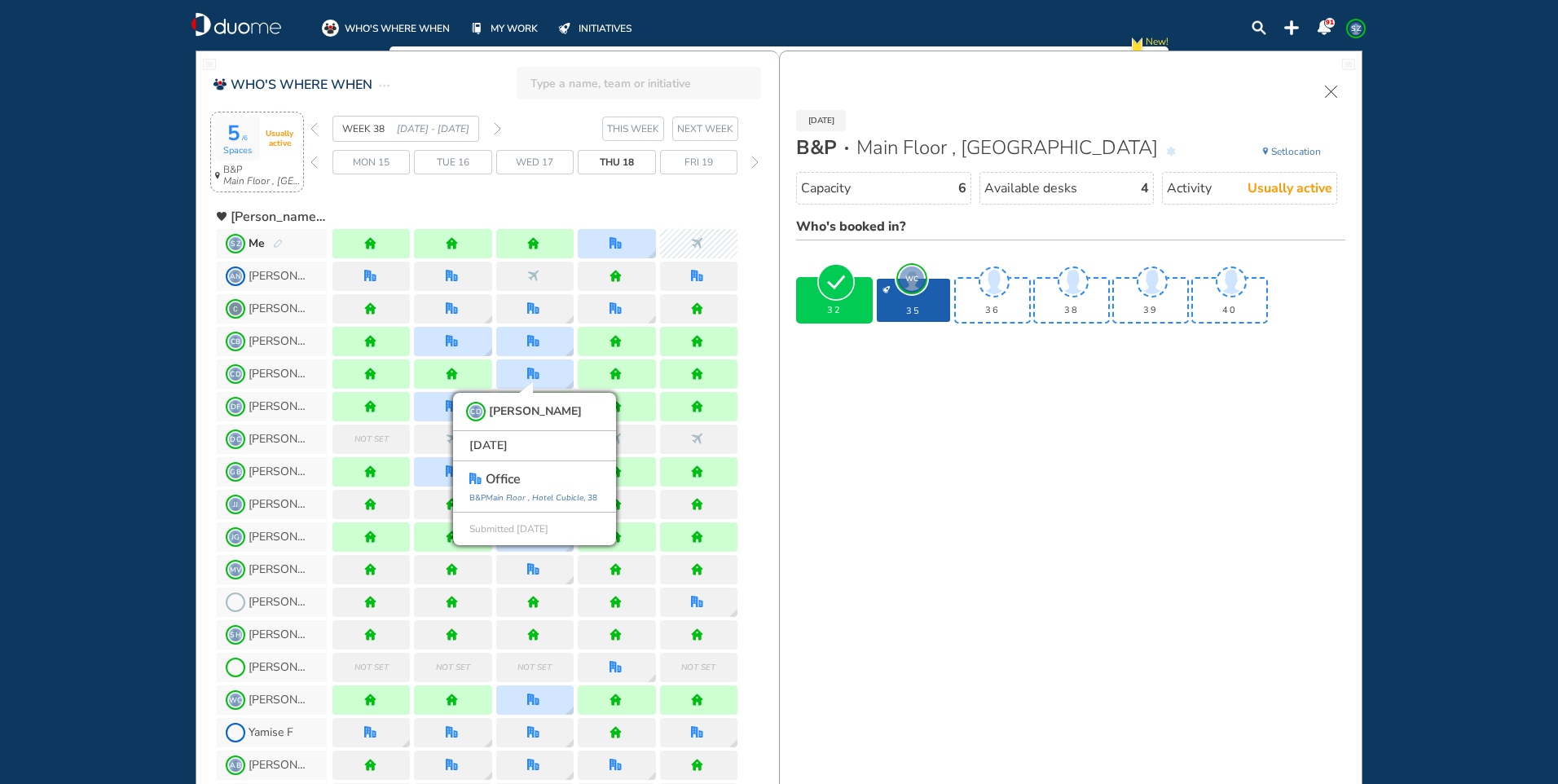
click at [506, 191] on div "WEEK 38 15 - 21 Sep' 25 THIS WEEK NEXT WEEK Mon 15 Tue 16 Wed 17 Thu 18 Fri 19" at bounding box center [544, 156] width 469 height 81
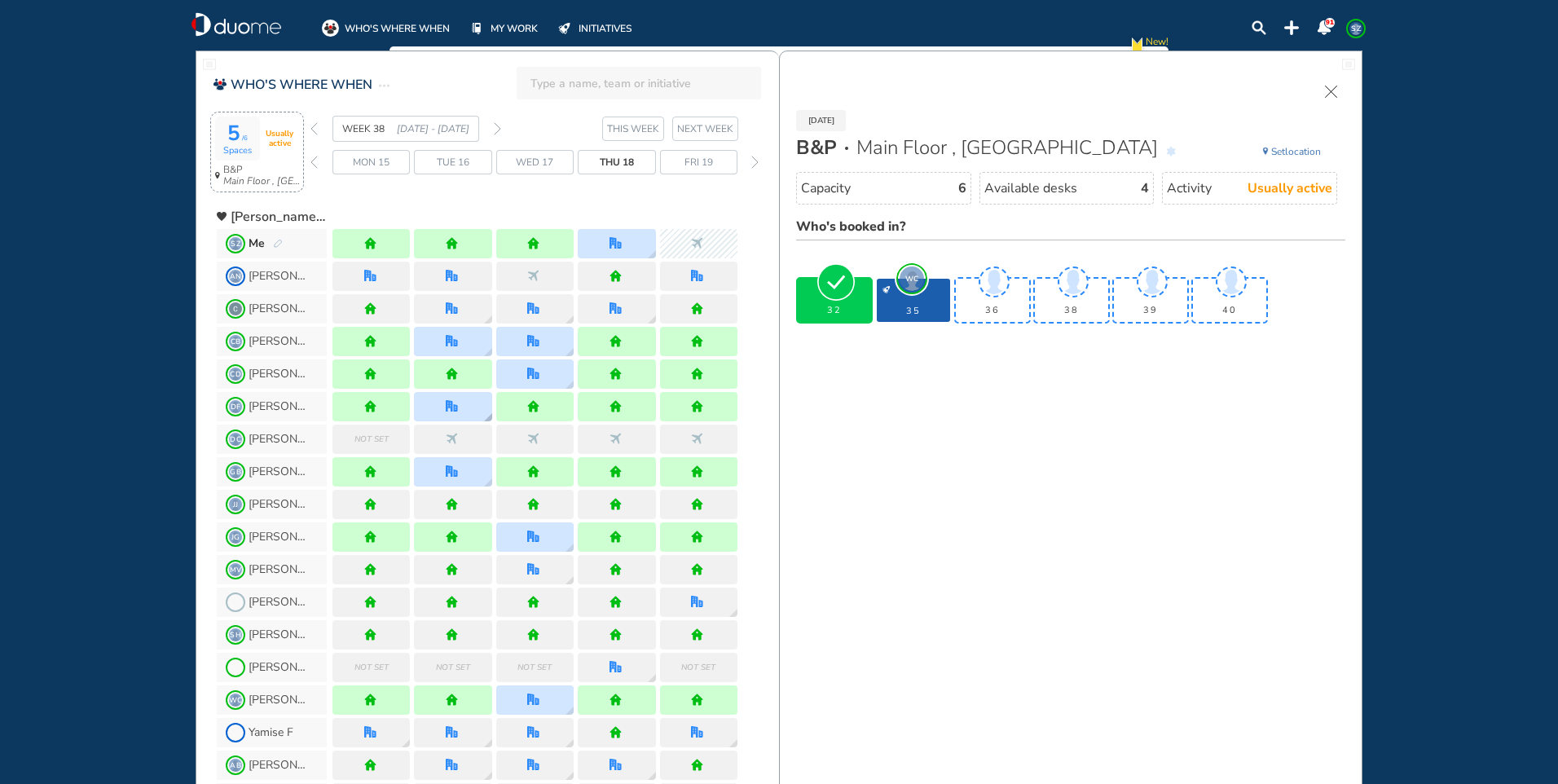
click at [463, 412] on div at bounding box center [452, 406] width 77 height 29
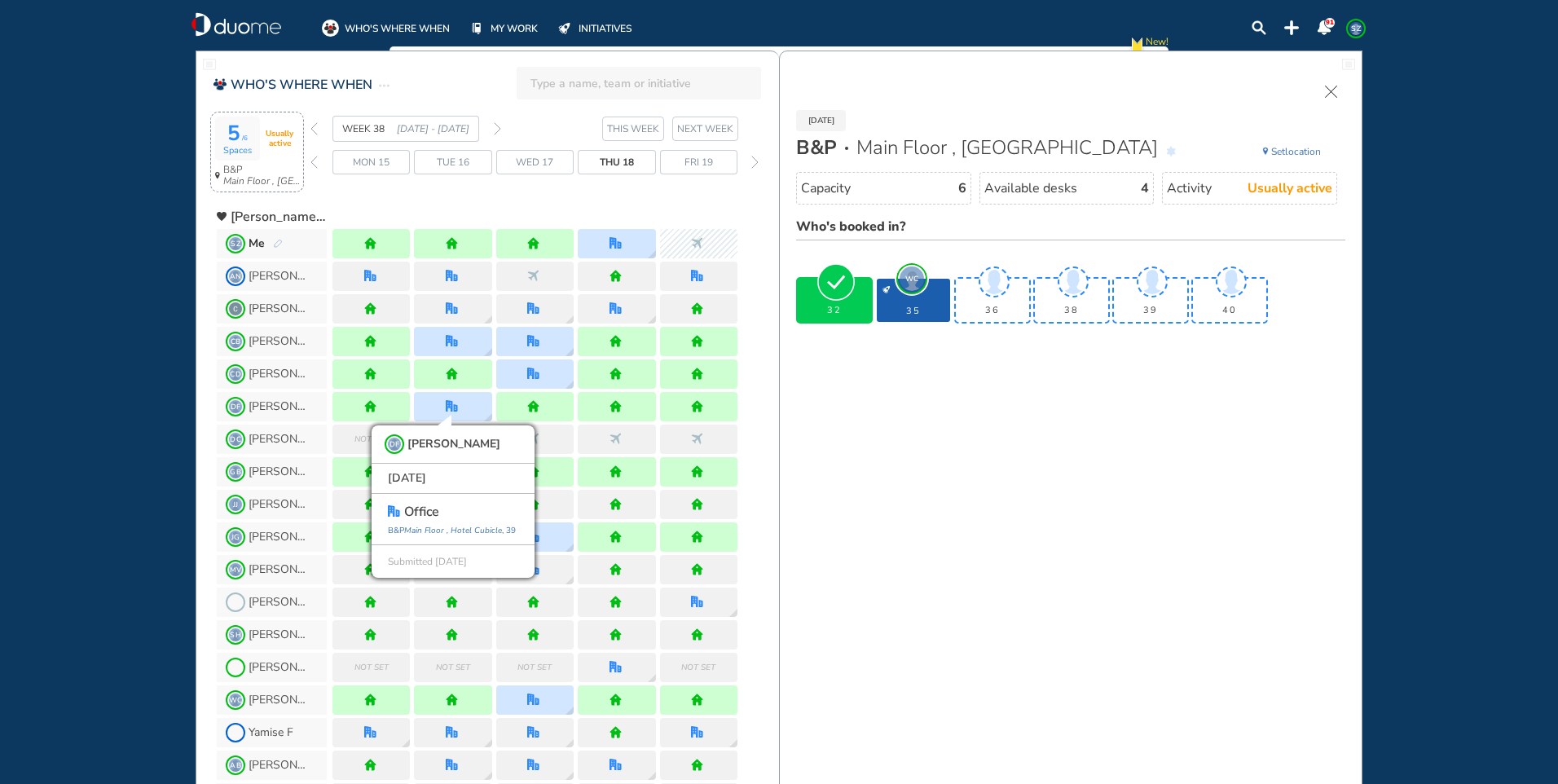
click at [441, 204] on div at bounding box center [535, 211] width 405 height 29
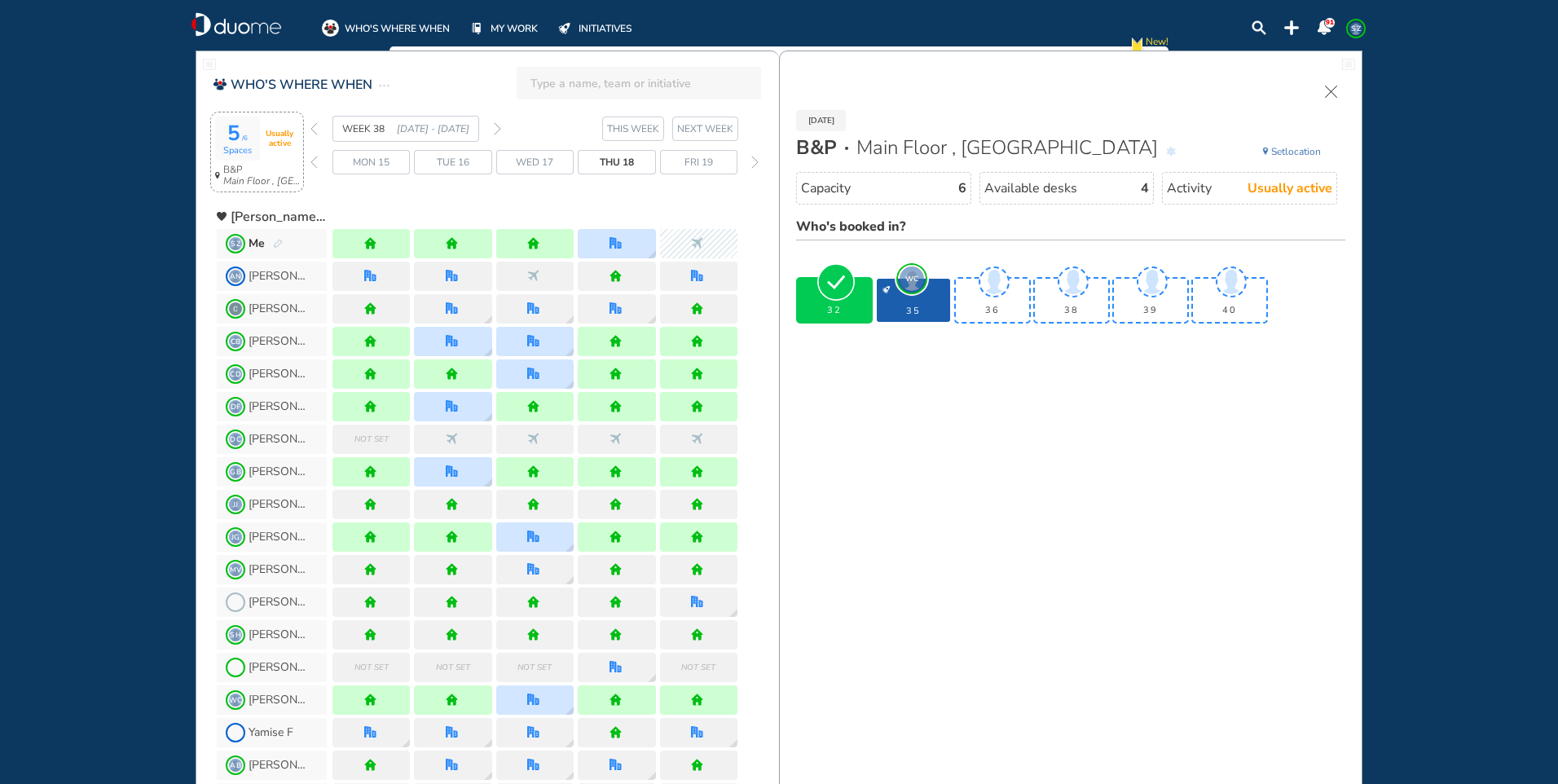
click at [618, 160] on span "Thu 18" at bounding box center [617, 162] width 34 height 16
click at [635, 238] on div at bounding box center [616, 243] width 77 height 29
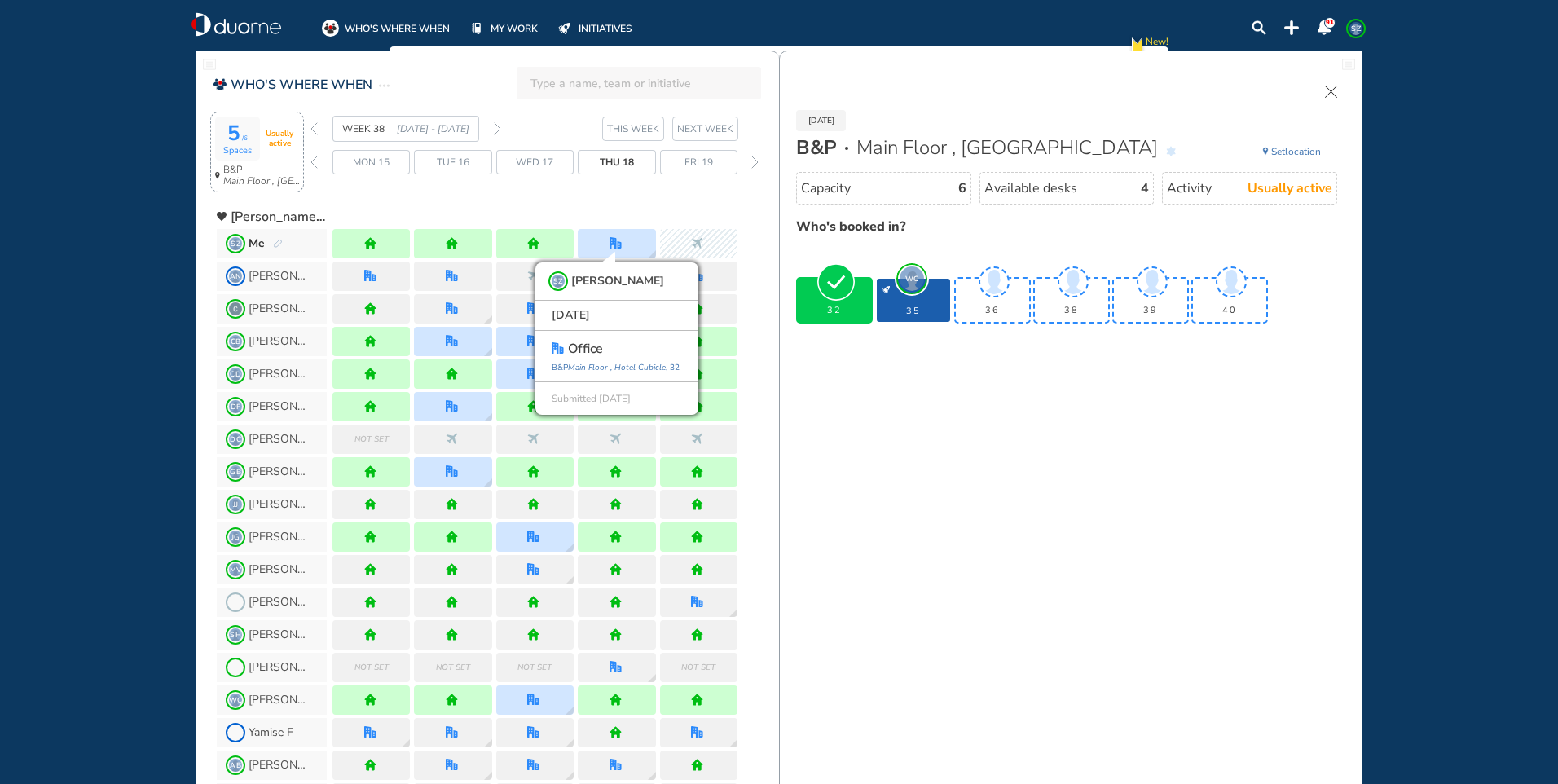
click at [311, 132] on img "back week" at bounding box center [314, 129] width 8 height 13
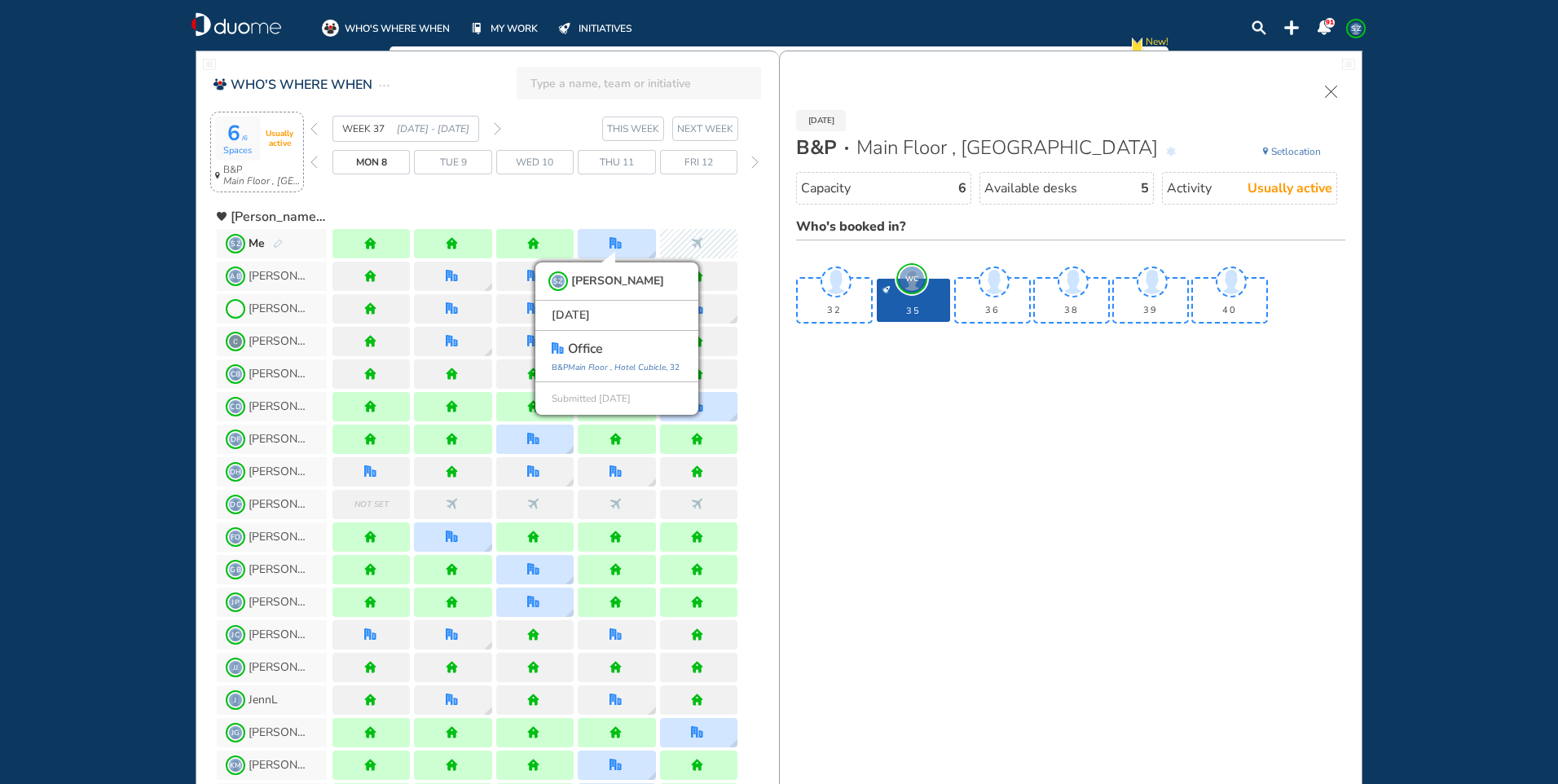
click at [628, 157] on span "Thu 11" at bounding box center [617, 162] width 34 height 16
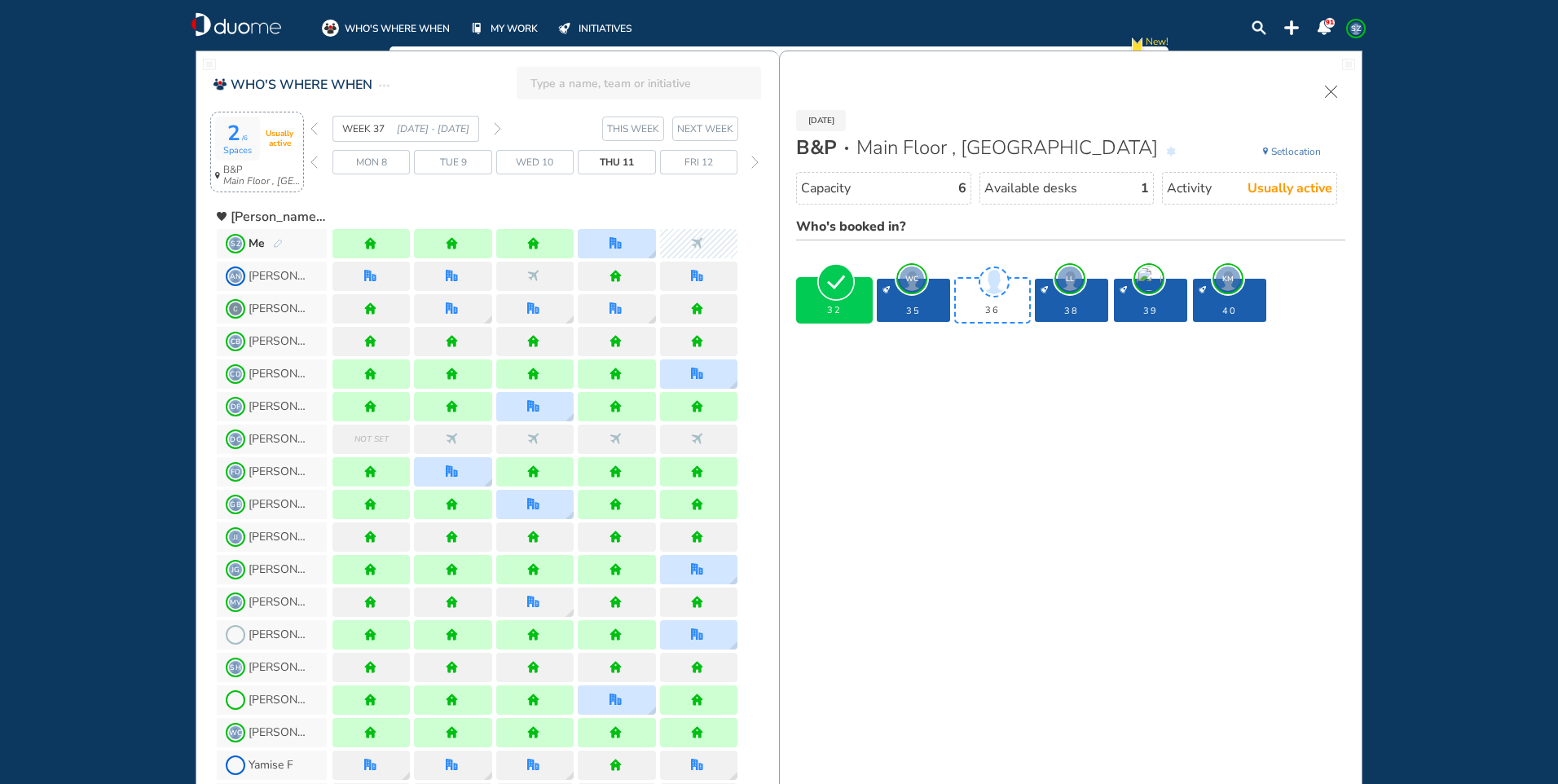
click at [315, 128] on img "back week" at bounding box center [314, 129] width 8 height 13
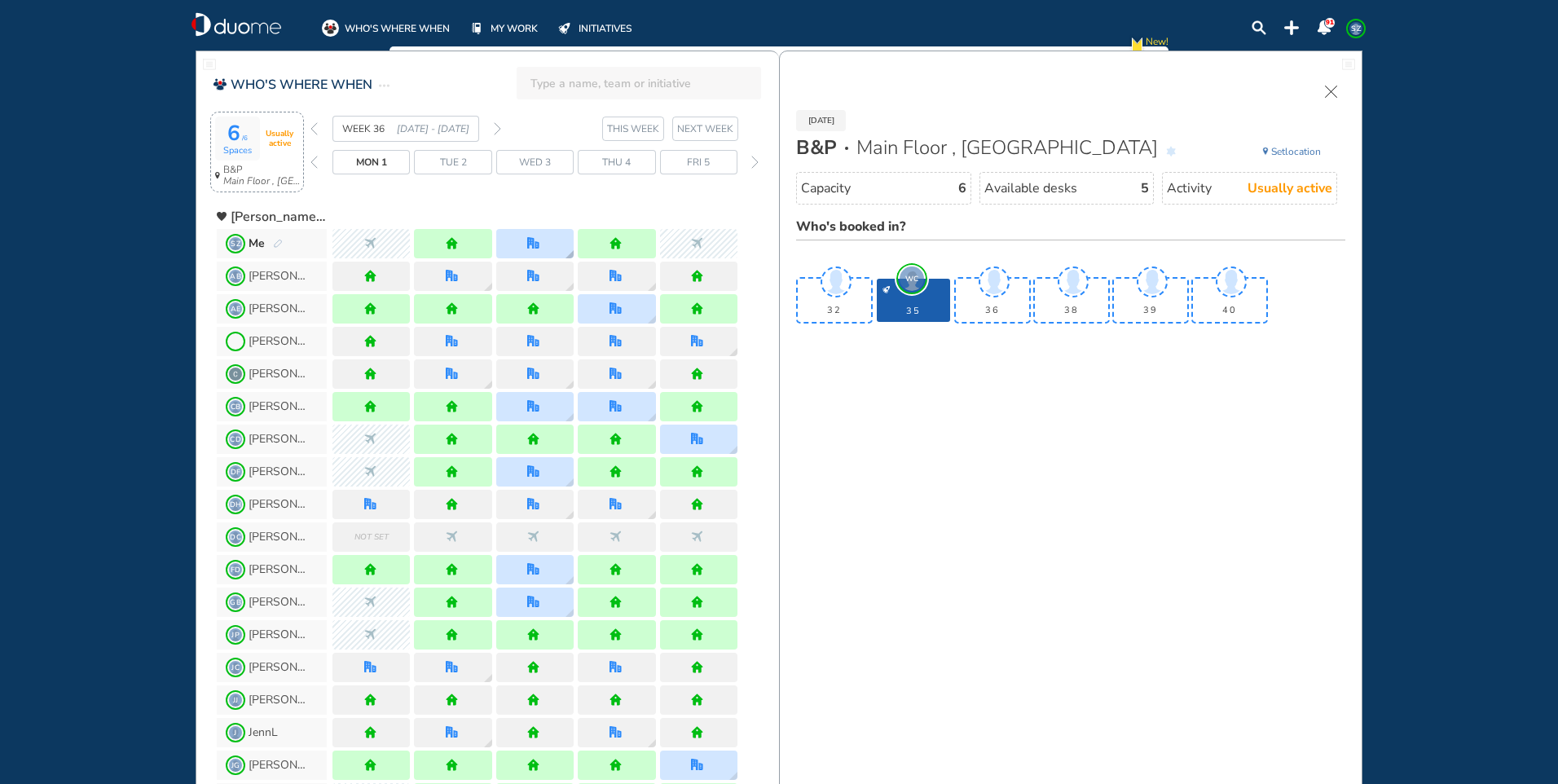
click at [551, 243] on div at bounding box center [535, 243] width 77 height 29
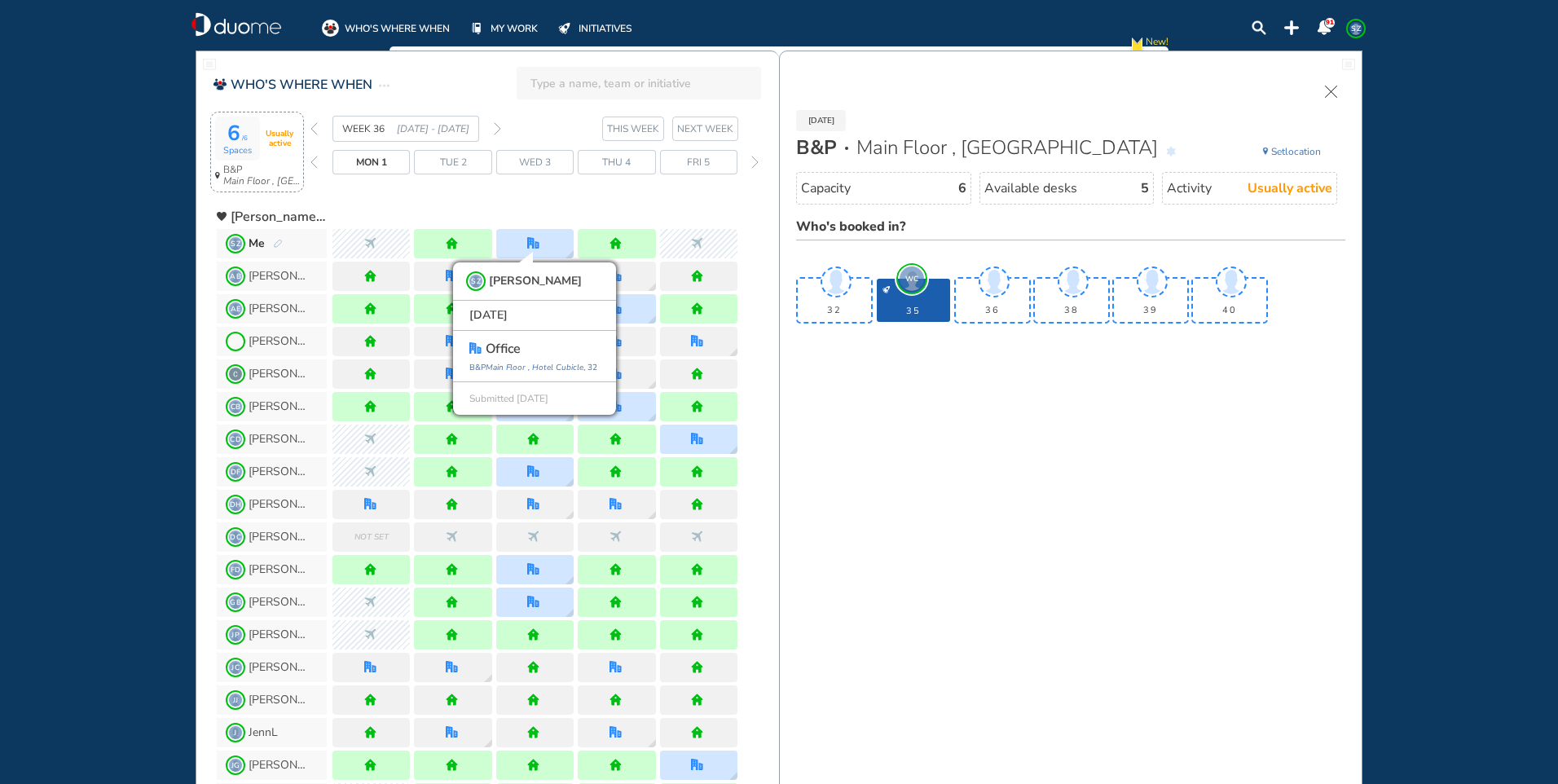
click at [314, 129] on img "back week" at bounding box center [314, 129] width 8 height 13
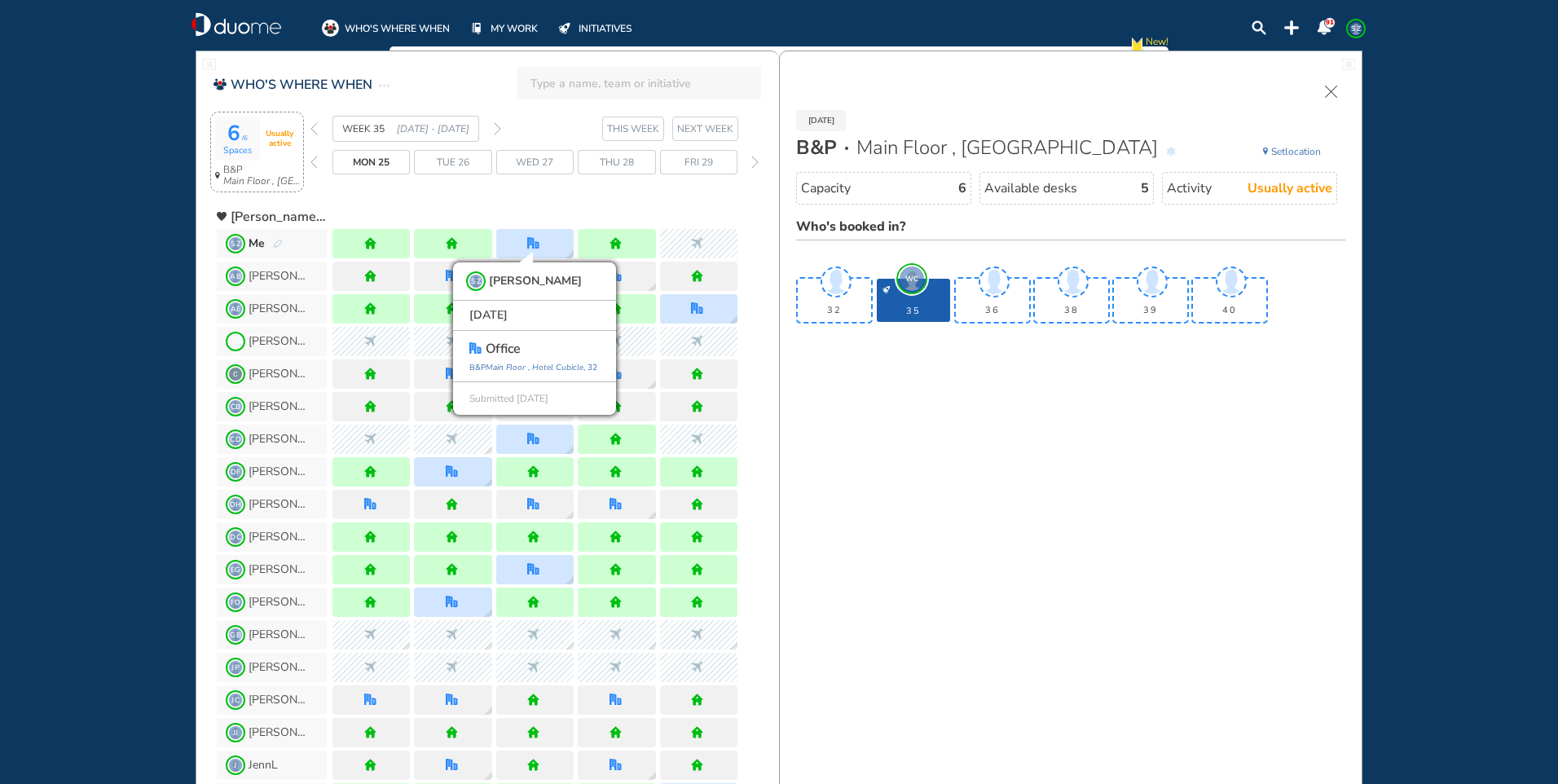
click at [555, 164] on div "Wed 27" at bounding box center [535, 162] width 77 height 25
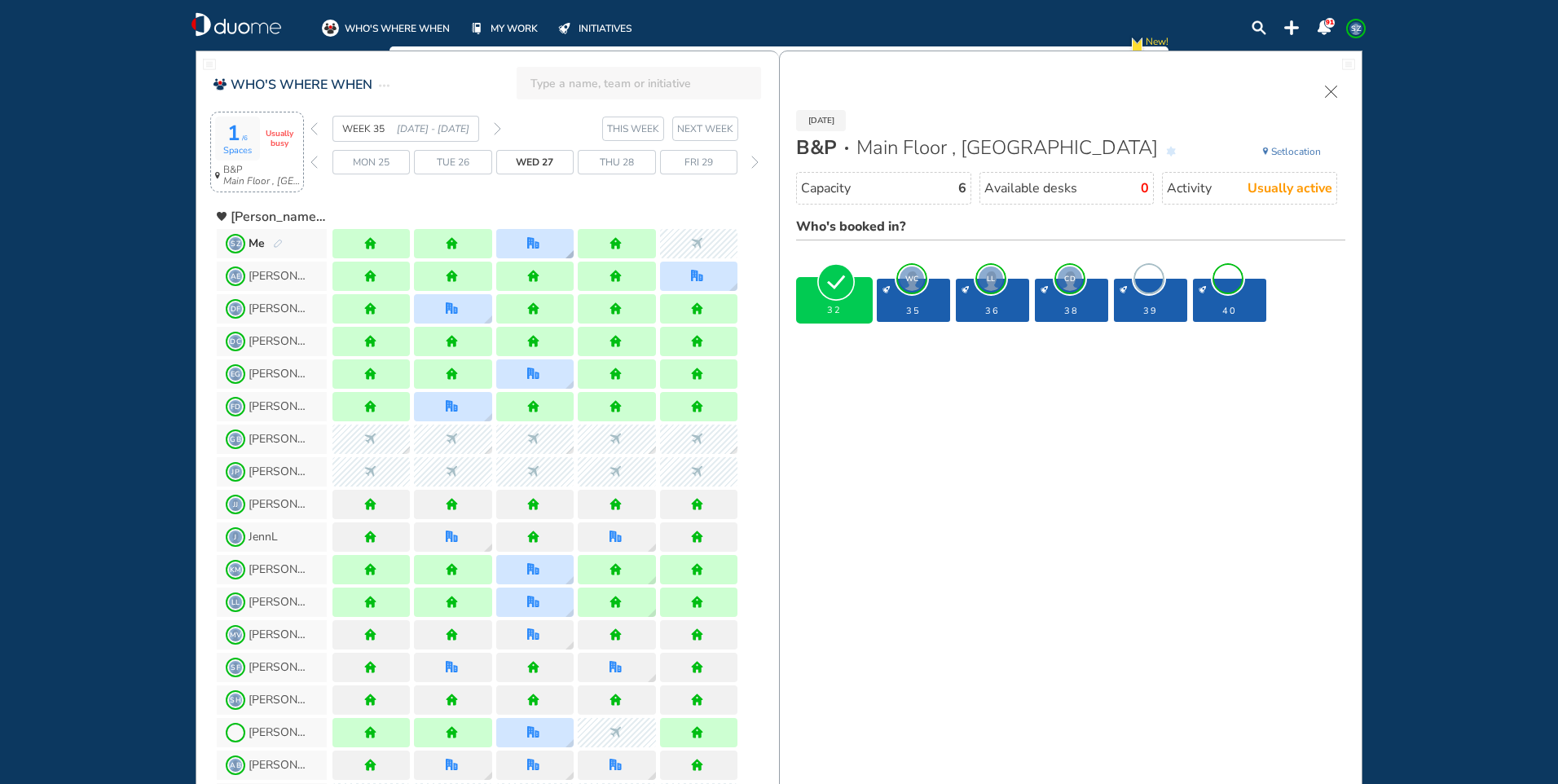
click at [558, 241] on div at bounding box center [535, 243] width 77 height 29
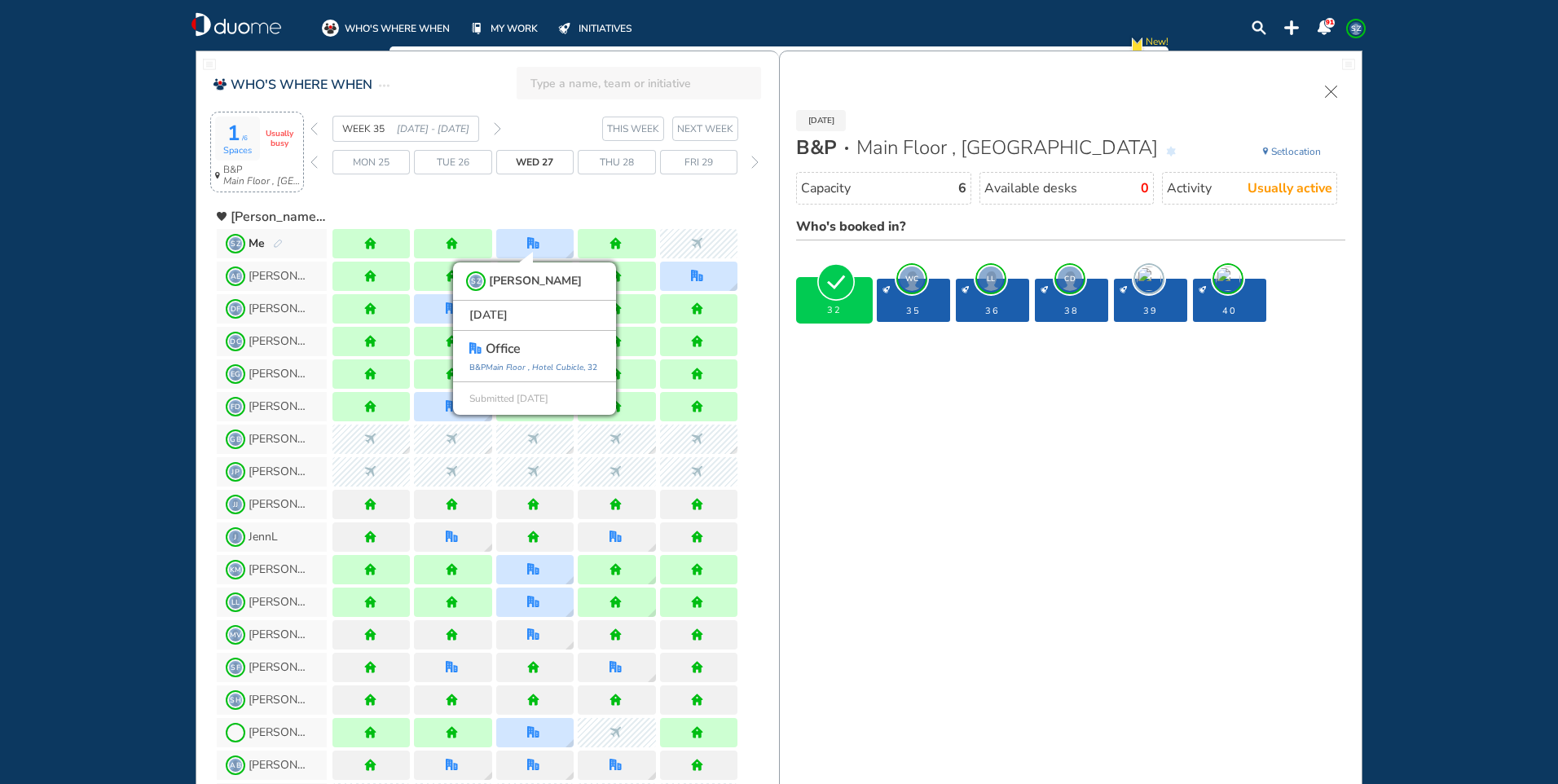
click at [314, 132] on img "back week" at bounding box center [314, 129] width 8 height 13
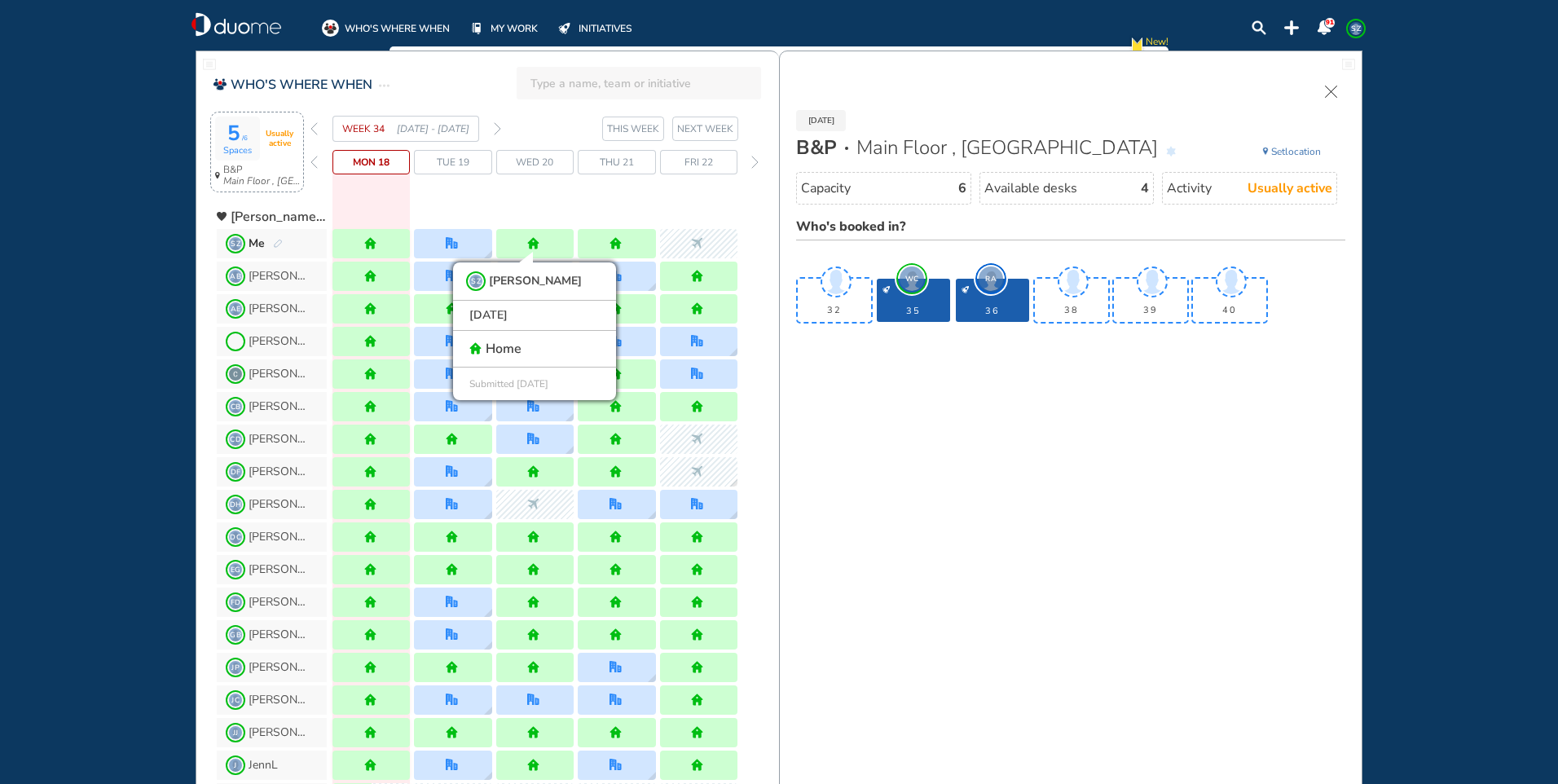
click at [464, 157] on span "Tue 19" at bounding box center [453, 162] width 33 height 16
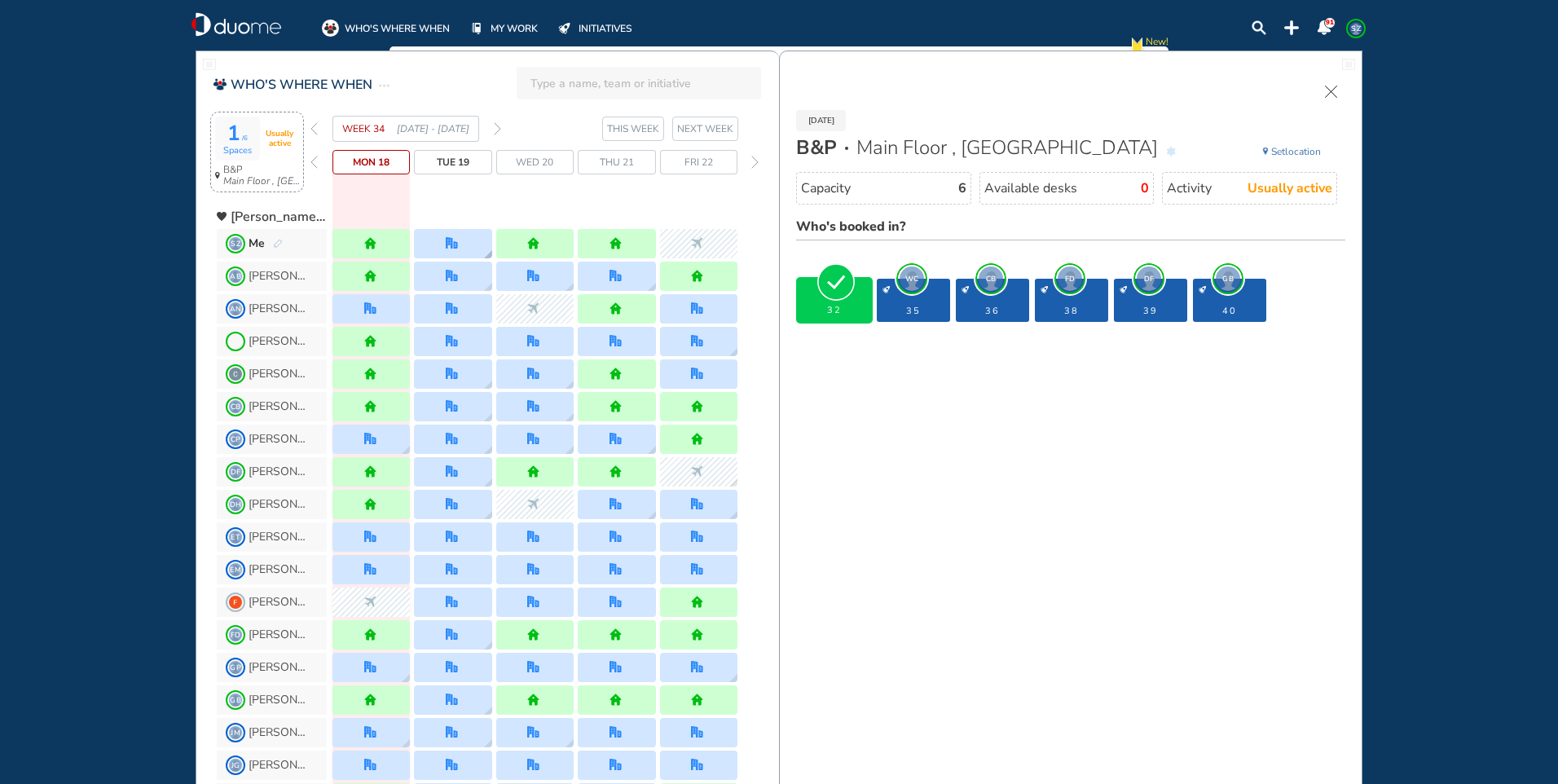
click at [468, 236] on div at bounding box center [452, 243] width 77 height 29
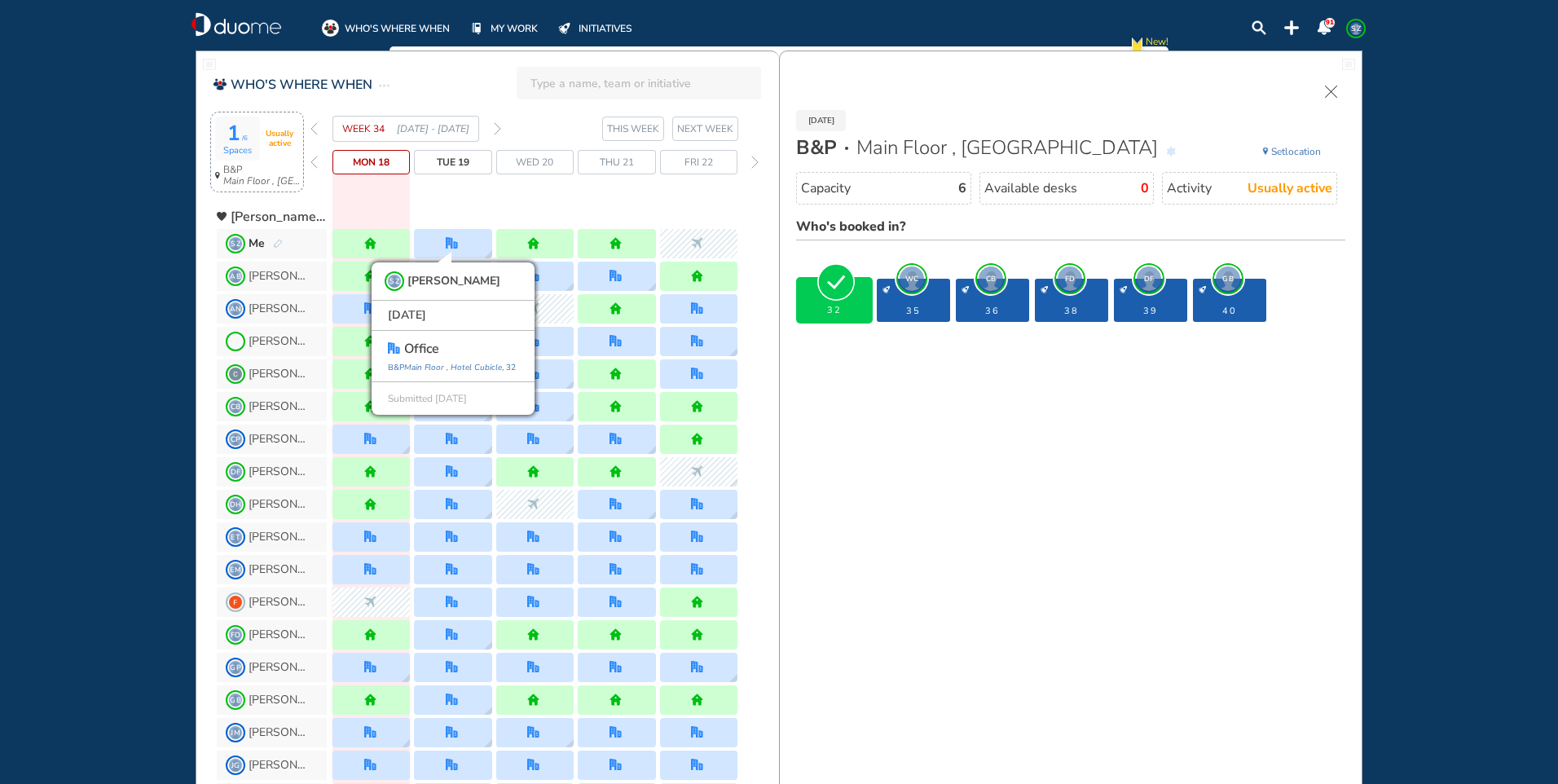
click at [477, 188] on div "WEEK 34 18 - 24 Aug' 25 THIS WEEK NEXT WEEK Mon 18 Tue 19 Wed 20 Thu 21 Fri 22" at bounding box center [544, 156] width 469 height 81
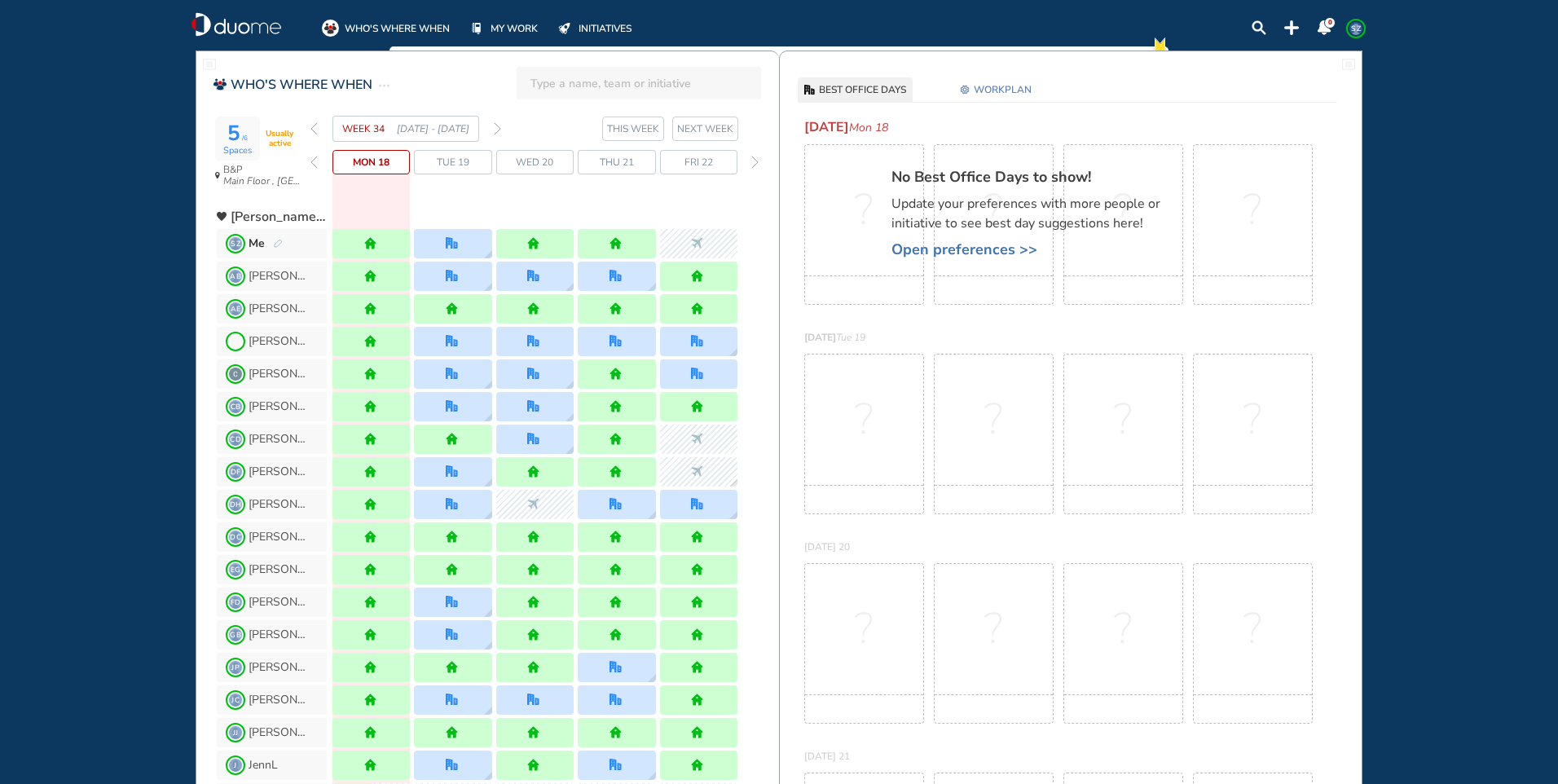
click at [496, 126] on img "forward week" at bounding box center [497, 129] width 8 height 13
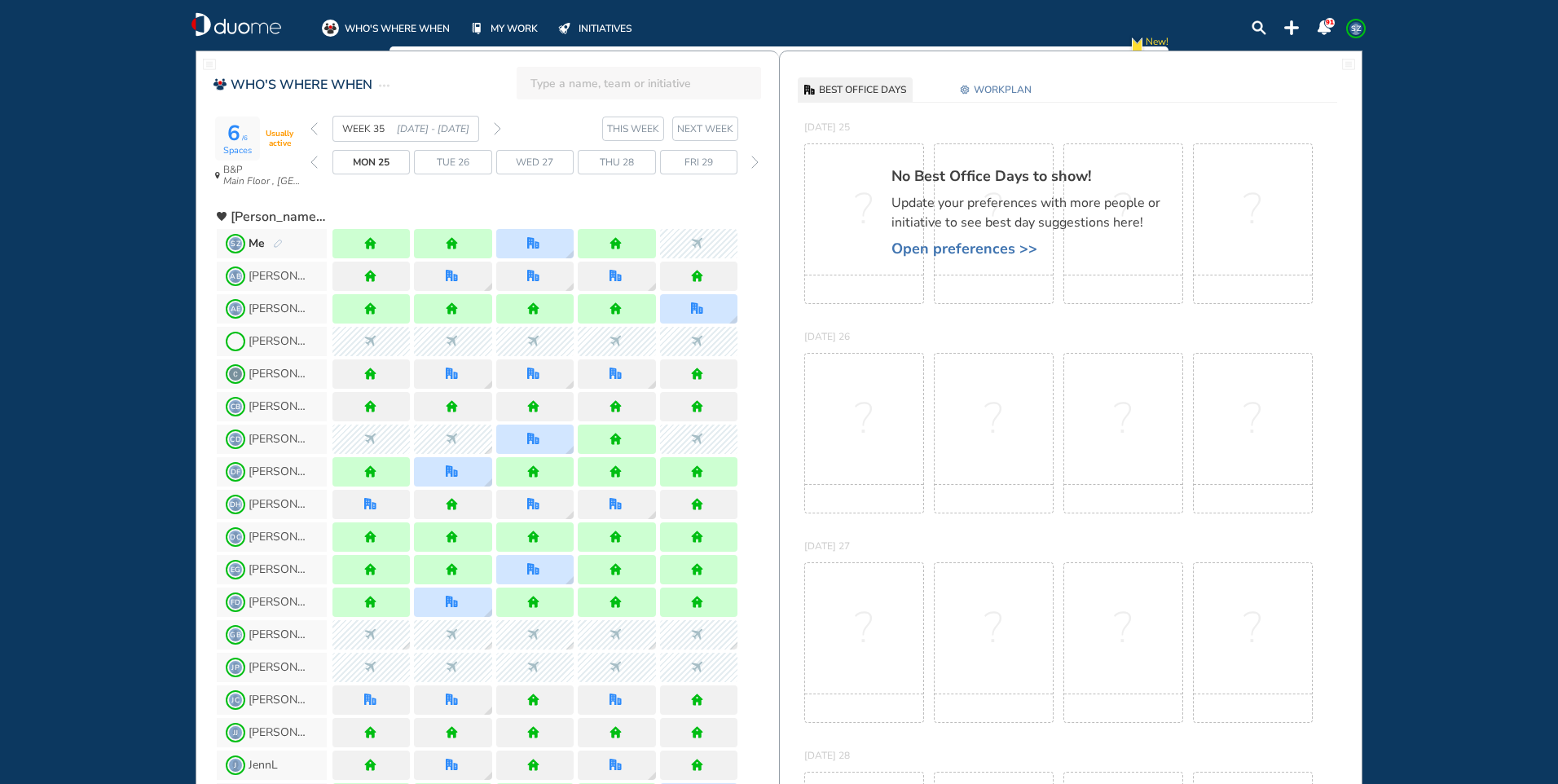
click at [496, 126] on img "forward week" at bounding box center [497, 129] width 8 height 13
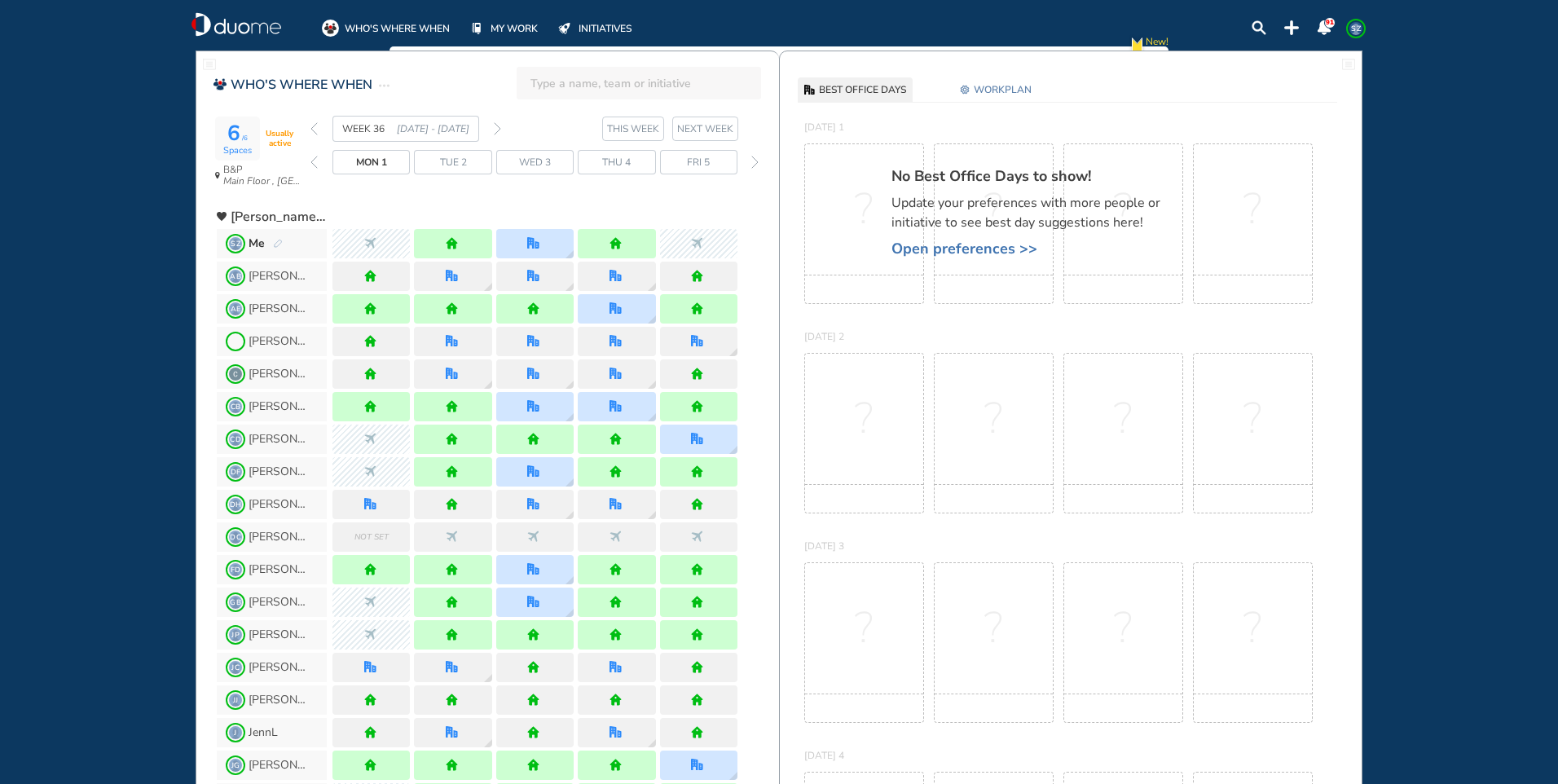
click at [499, 127] on img "forward week" at bounding box center [497, 129] width 8 height 13
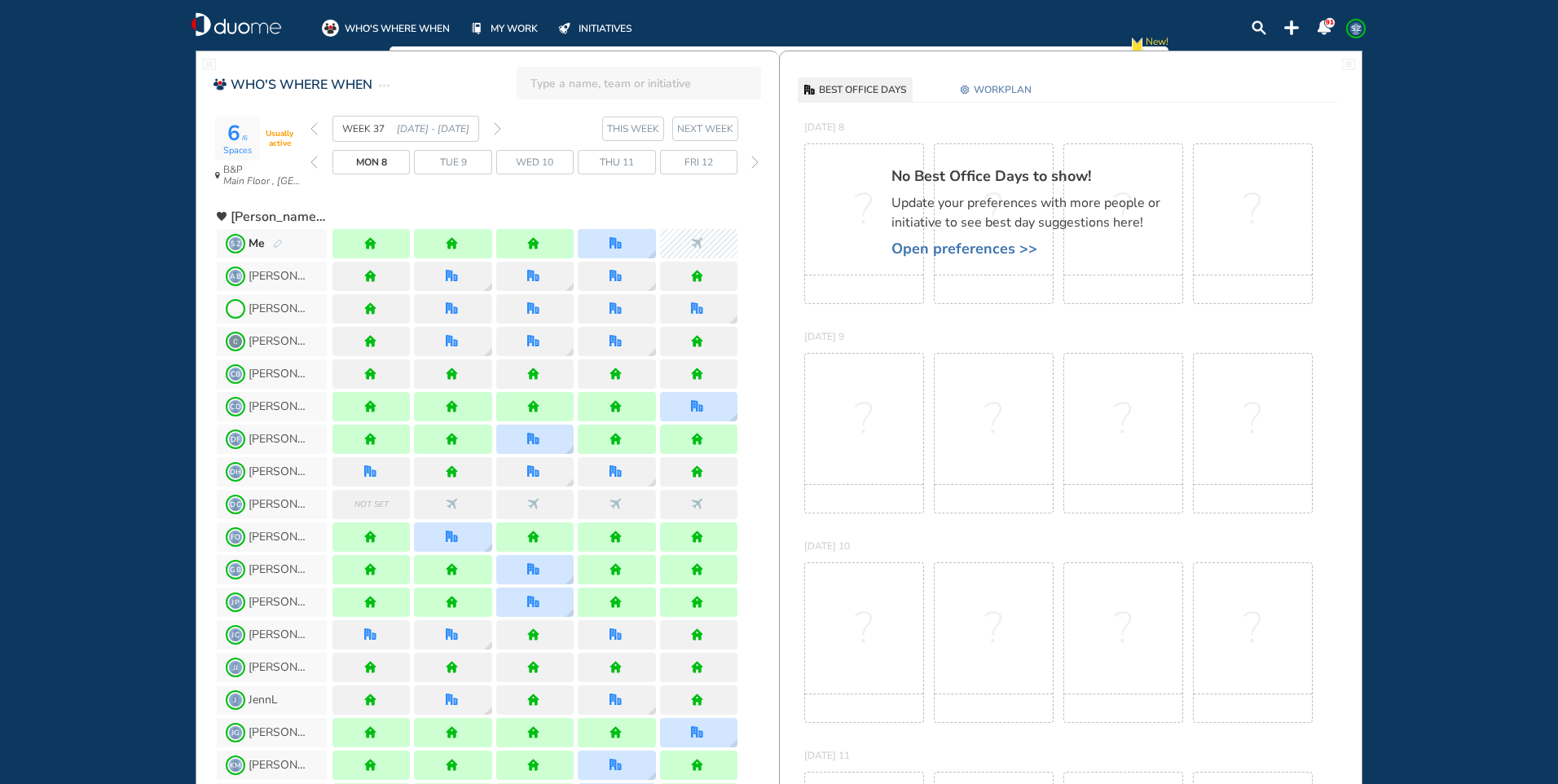
click at [499, 127] on img "forward week" at bounding box center [497, 129] width 8 height 13
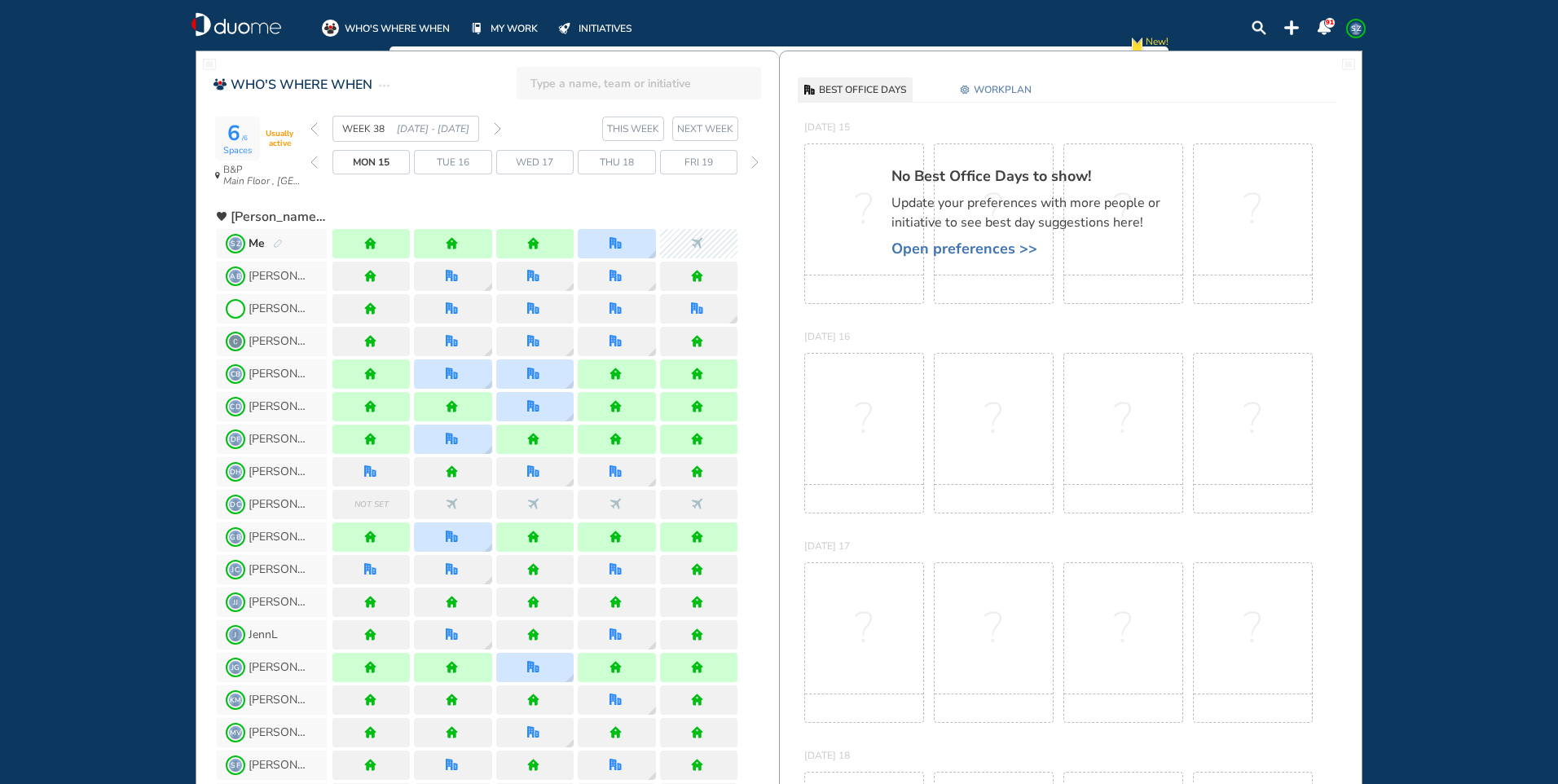
click at [632, 158] on span "Thu 18" at bounding box center [617, 162] width 34 height 16
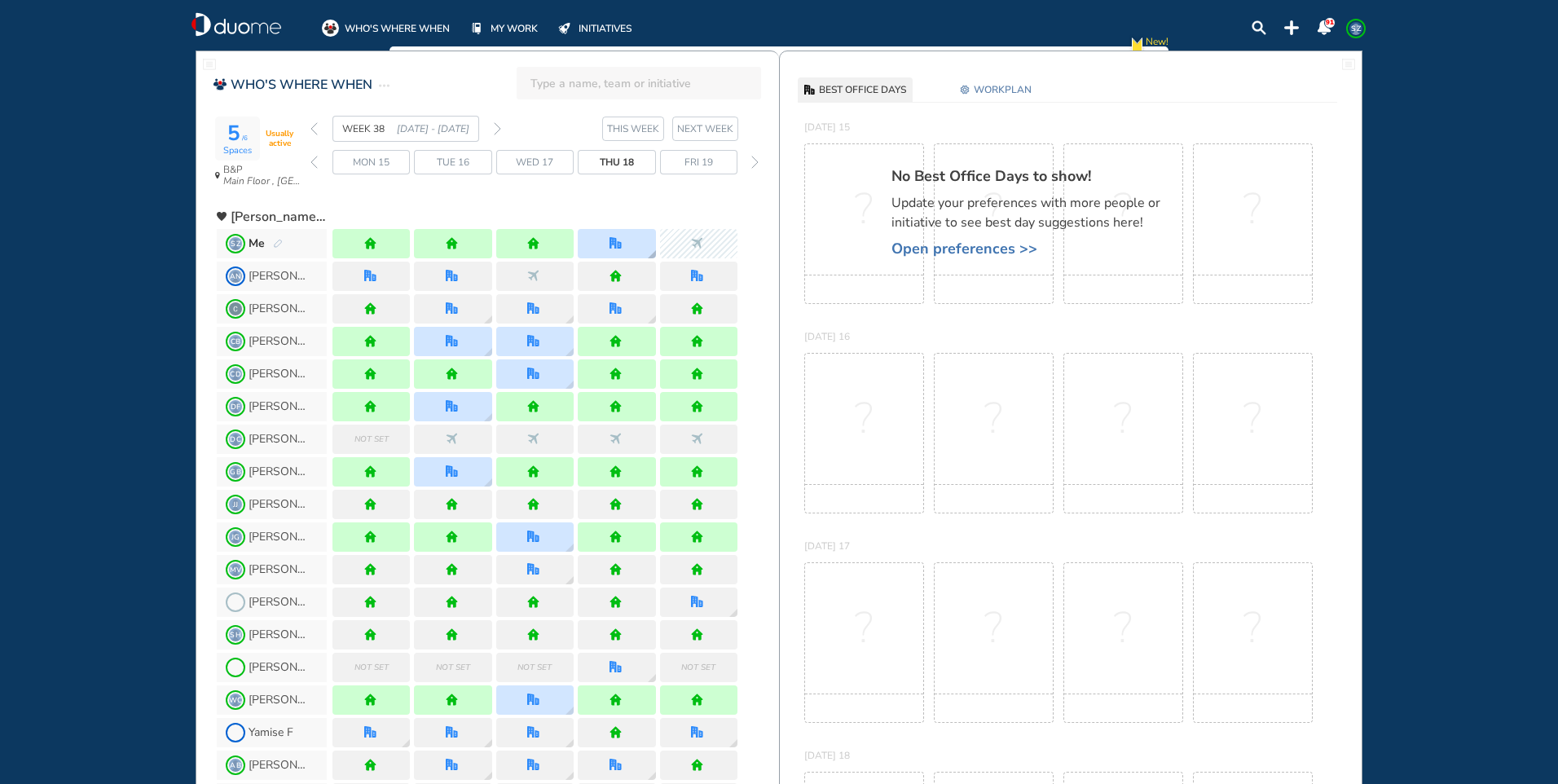
click at [639, 242] on div at bounding box center [616, 243] width 77 height 29
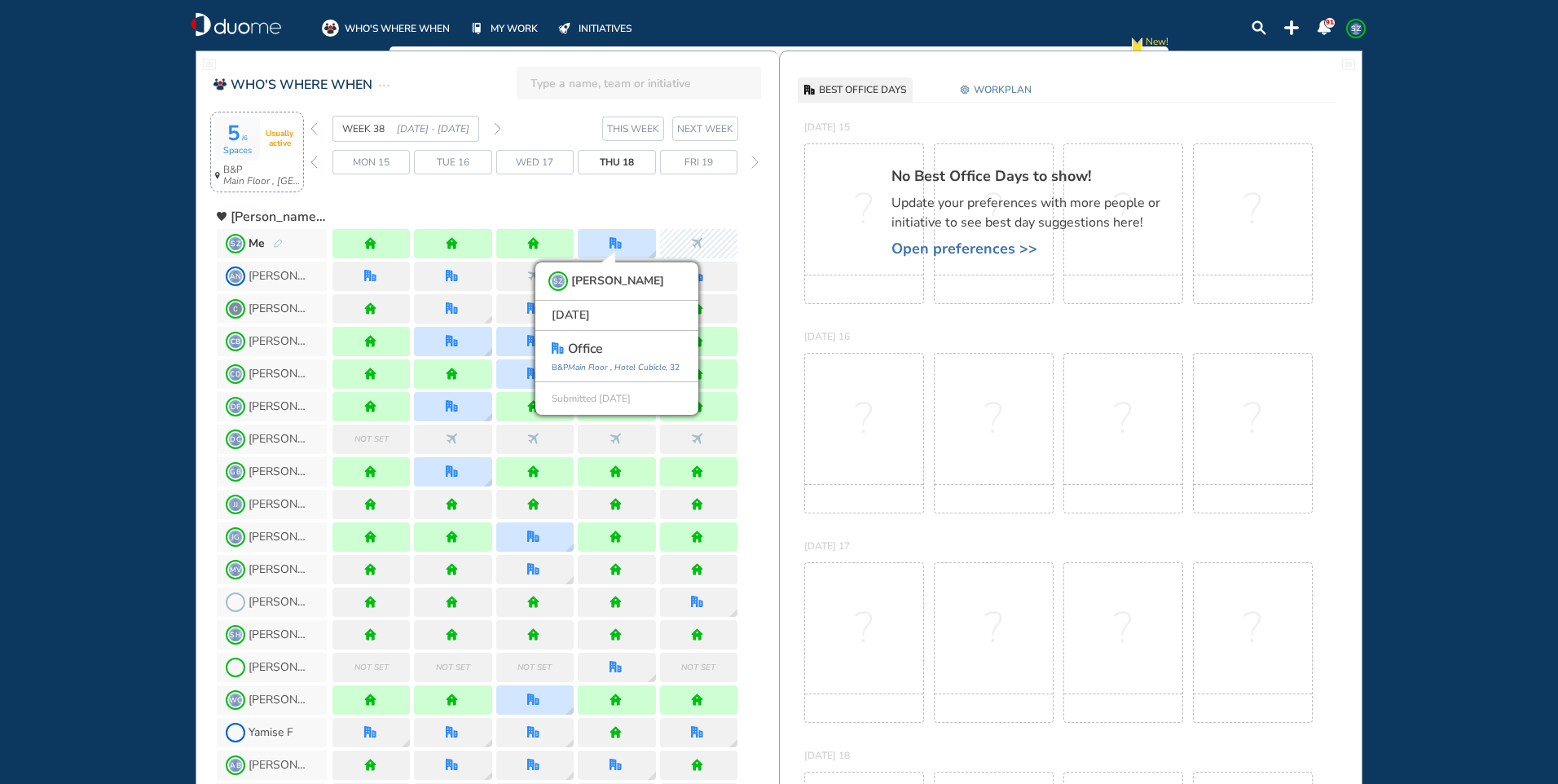
click at [262, 152] on div "5 /6 Spaces Usually active" at bounding box center [257, 138] width 84 height 44
